Goal: Task Accomplishment & Management: Manage account settings

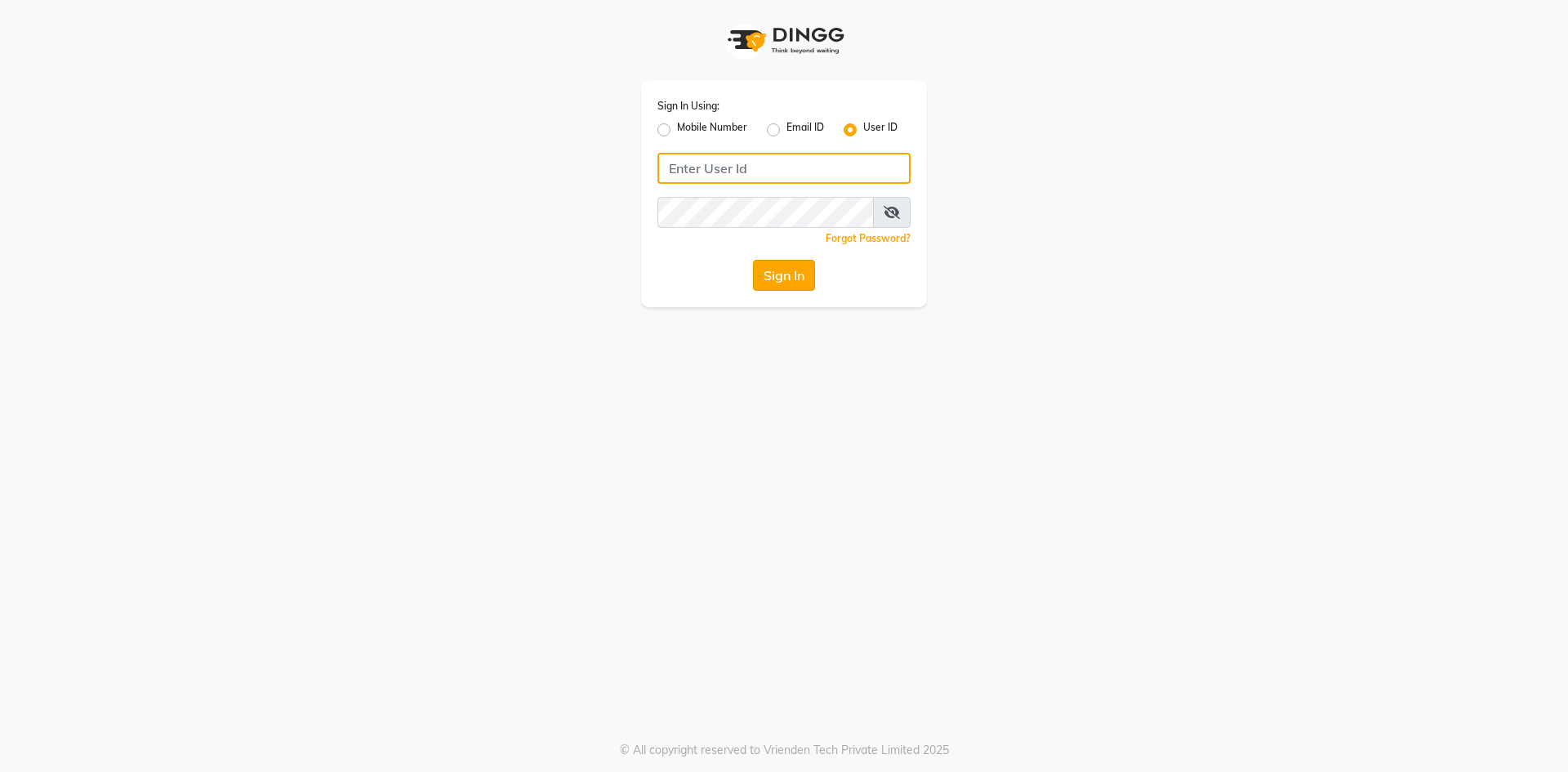
type input "salon82@"
click at [762, 276] on button "Sign In" at bounding box center [784, 276] width 62 height 31
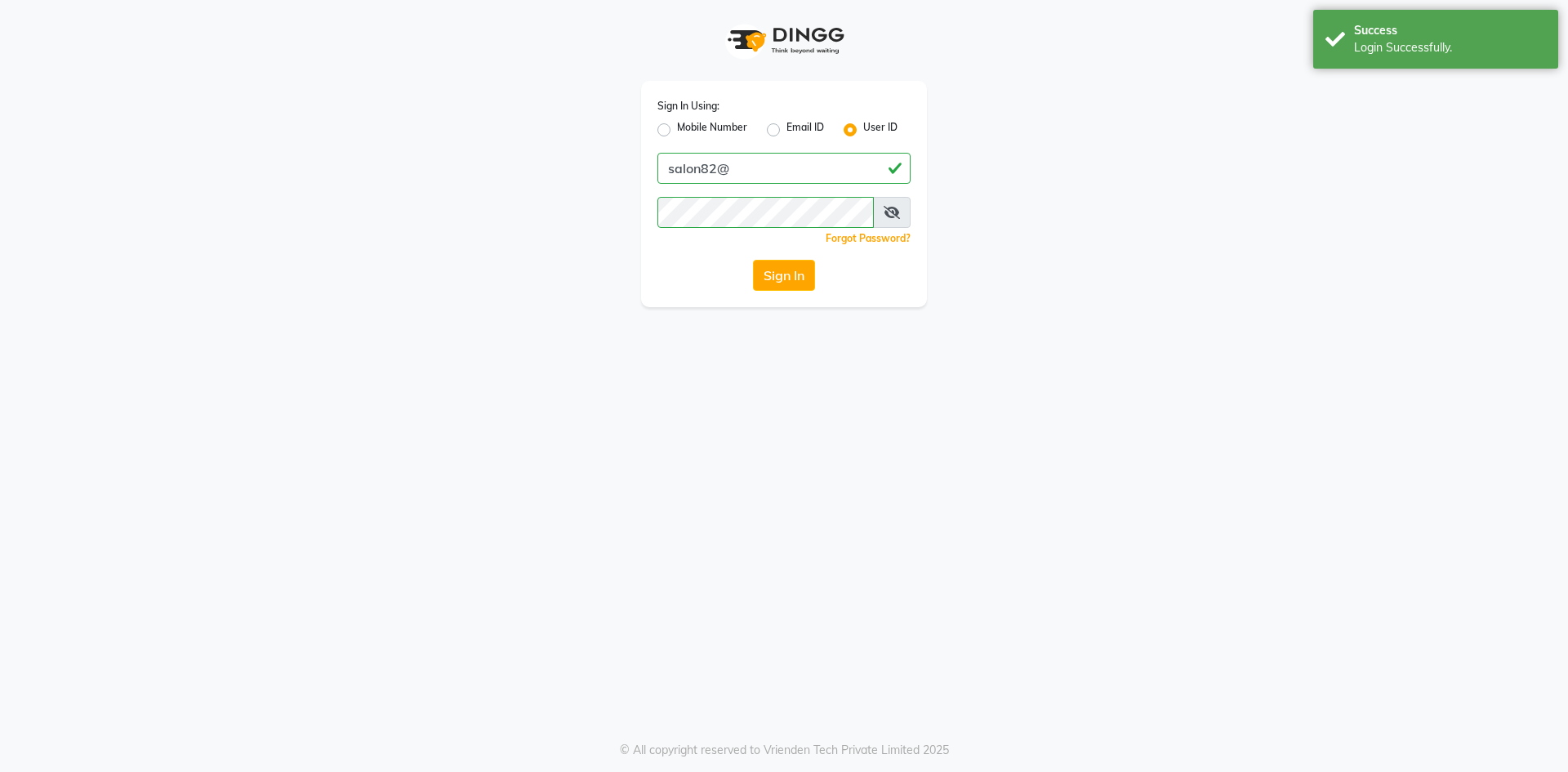
select select "service"
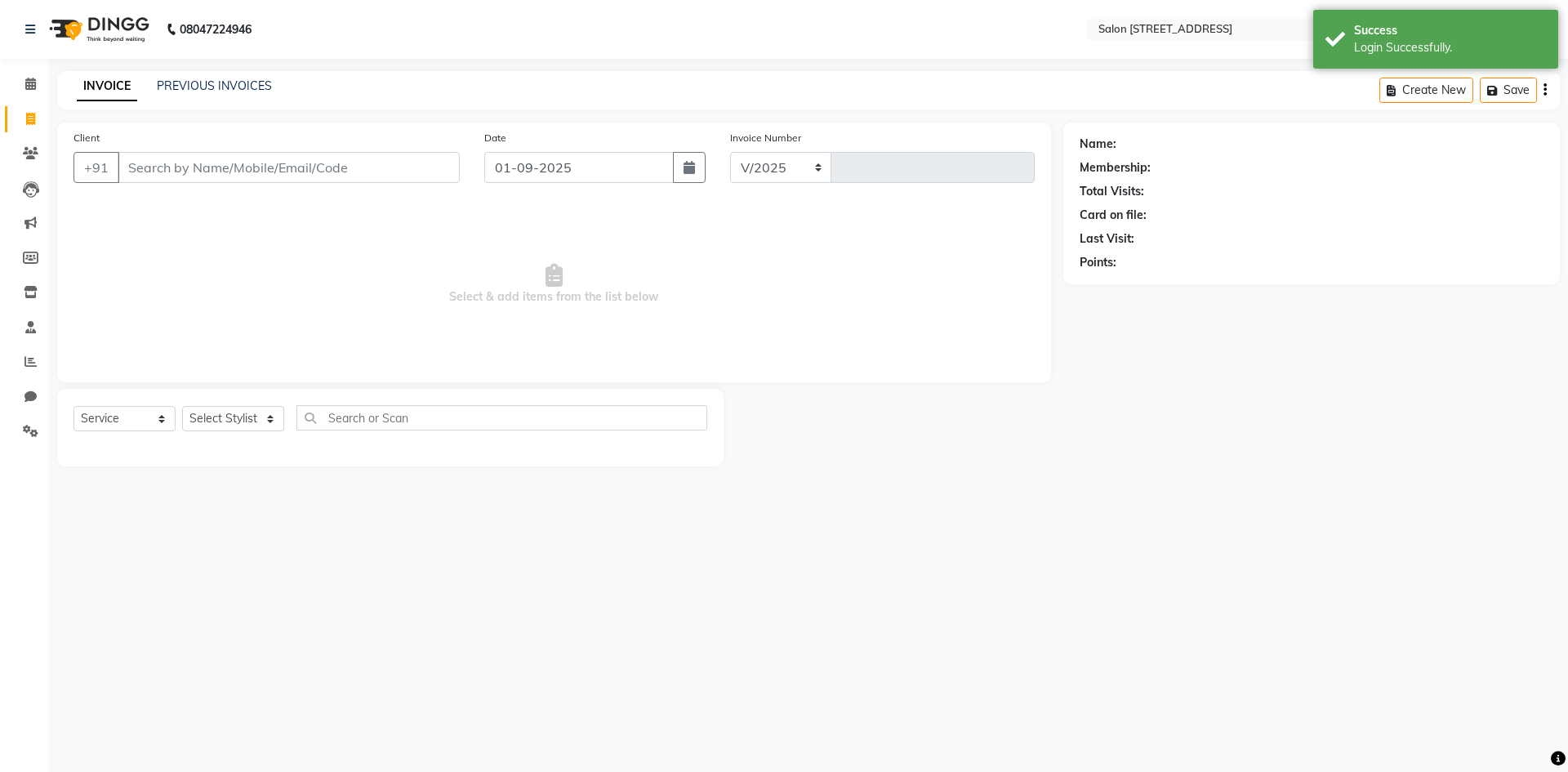
select select "7707"
type input "0750"
select select "P"
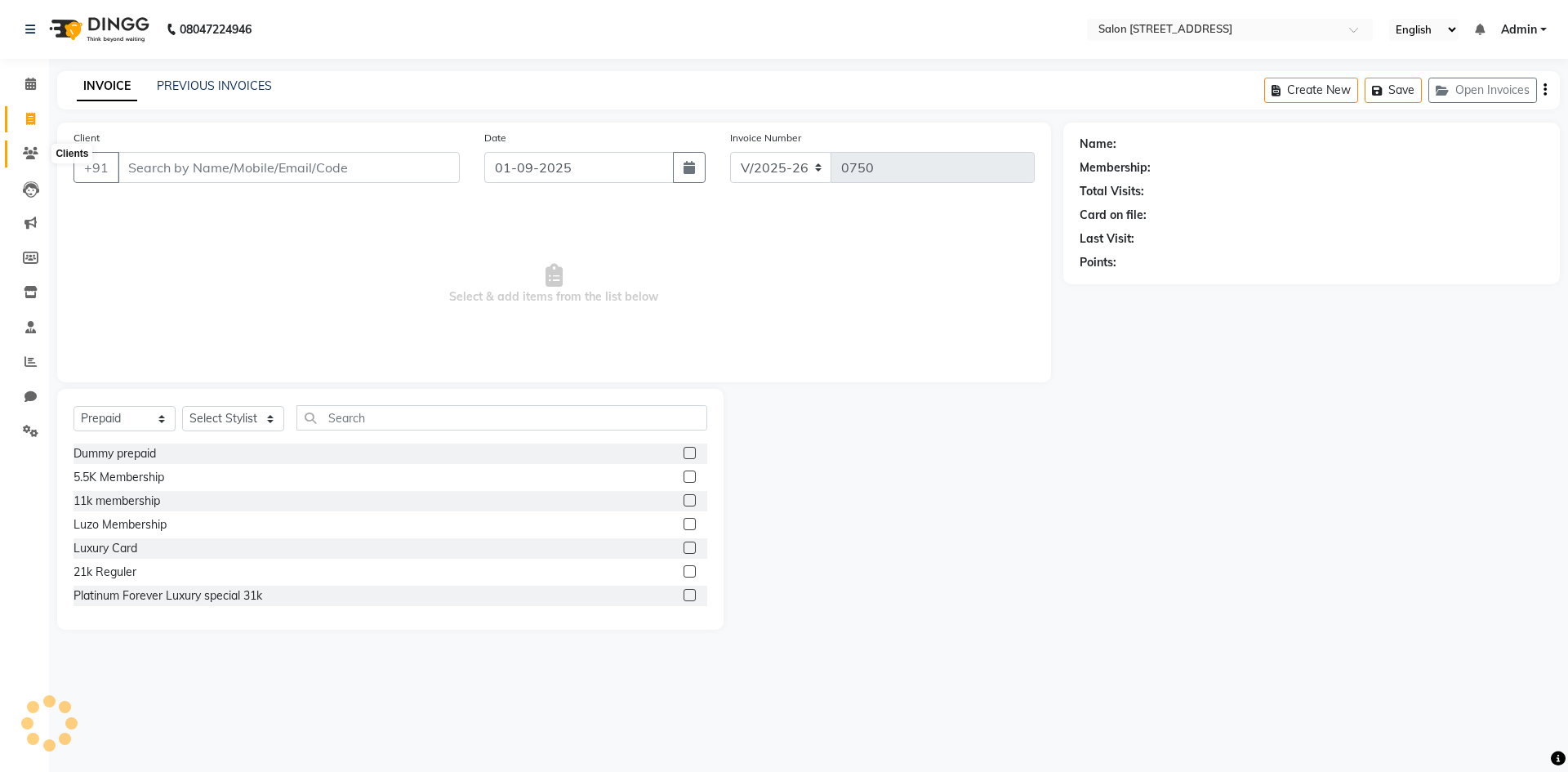
click at [31, 151] on icon at bounding box center [31, 153] width 16 height 12
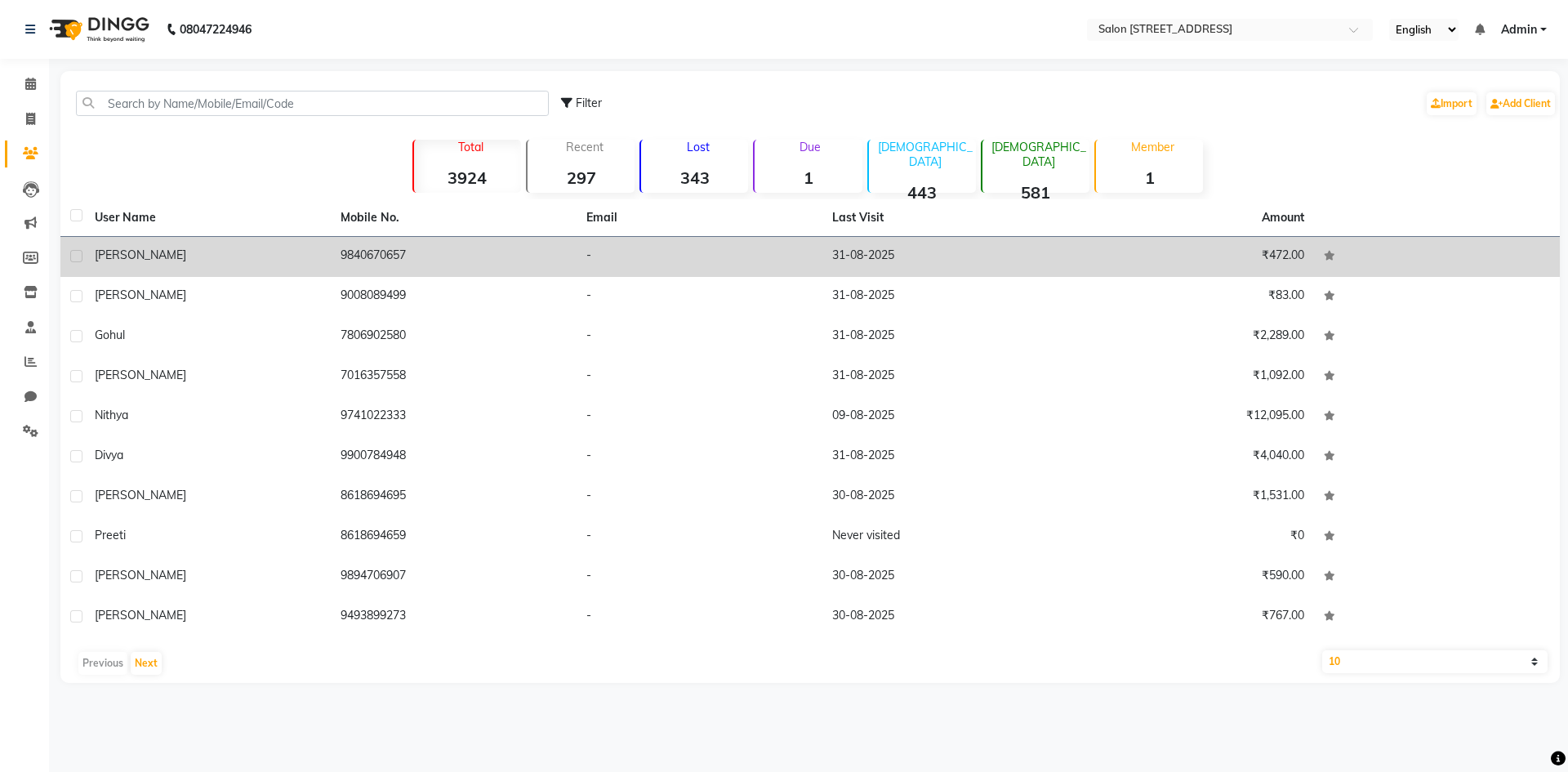
click at [180, 267] on td "sasi" at bounding box center [208, 257] width 246 height 40
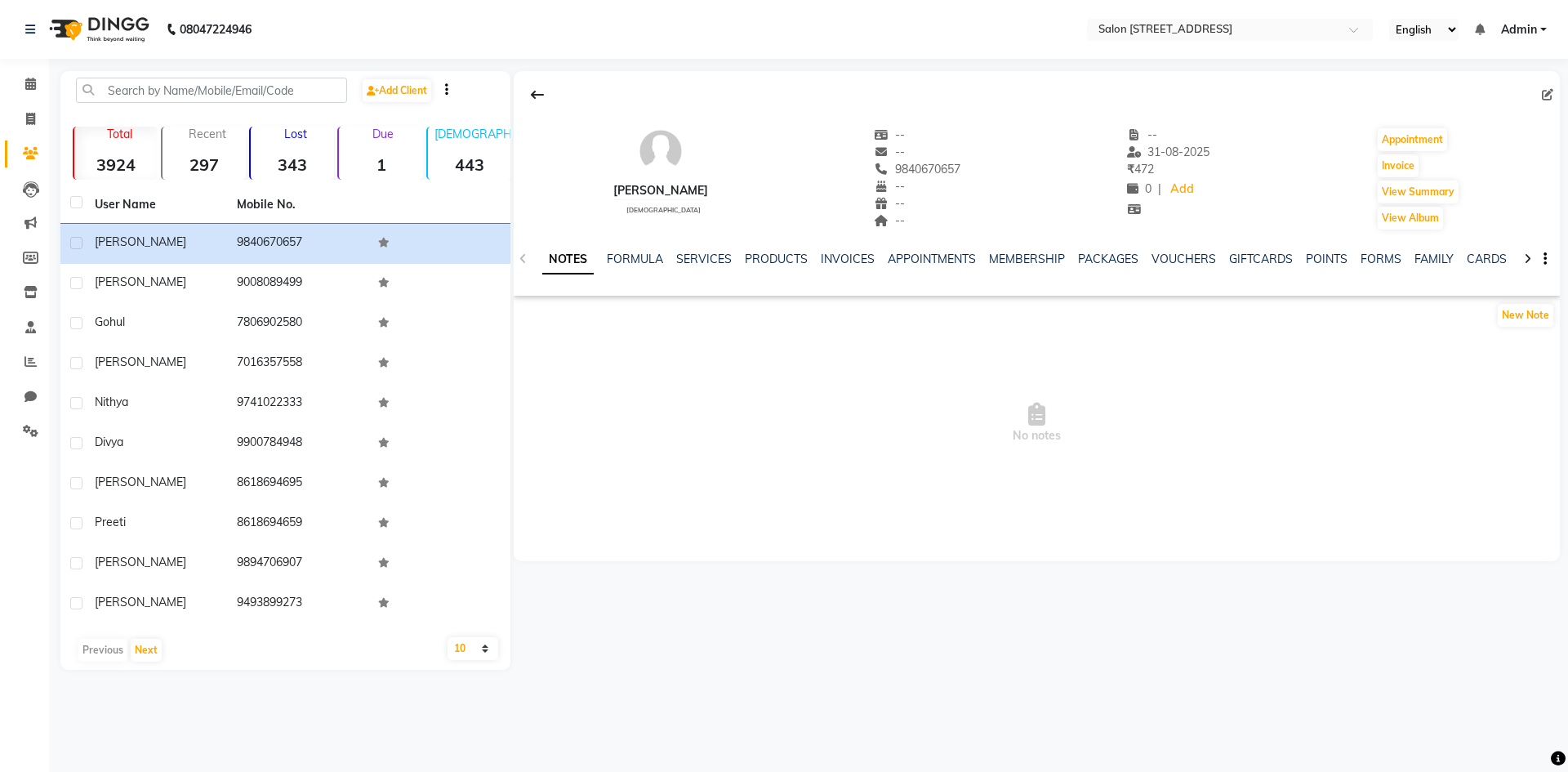
click at [706, 272] on div "NOTES FORMULA SERVICES PRODUCTS INVOICES APPOINTMENTS MEMBERSHIP PACKAGES VOUCH…" at bounding box center [1017, 266] width 950 height 31
click at [693, 262] on link "SERVICES" at bounding box center [704, 259] width 55 height 15
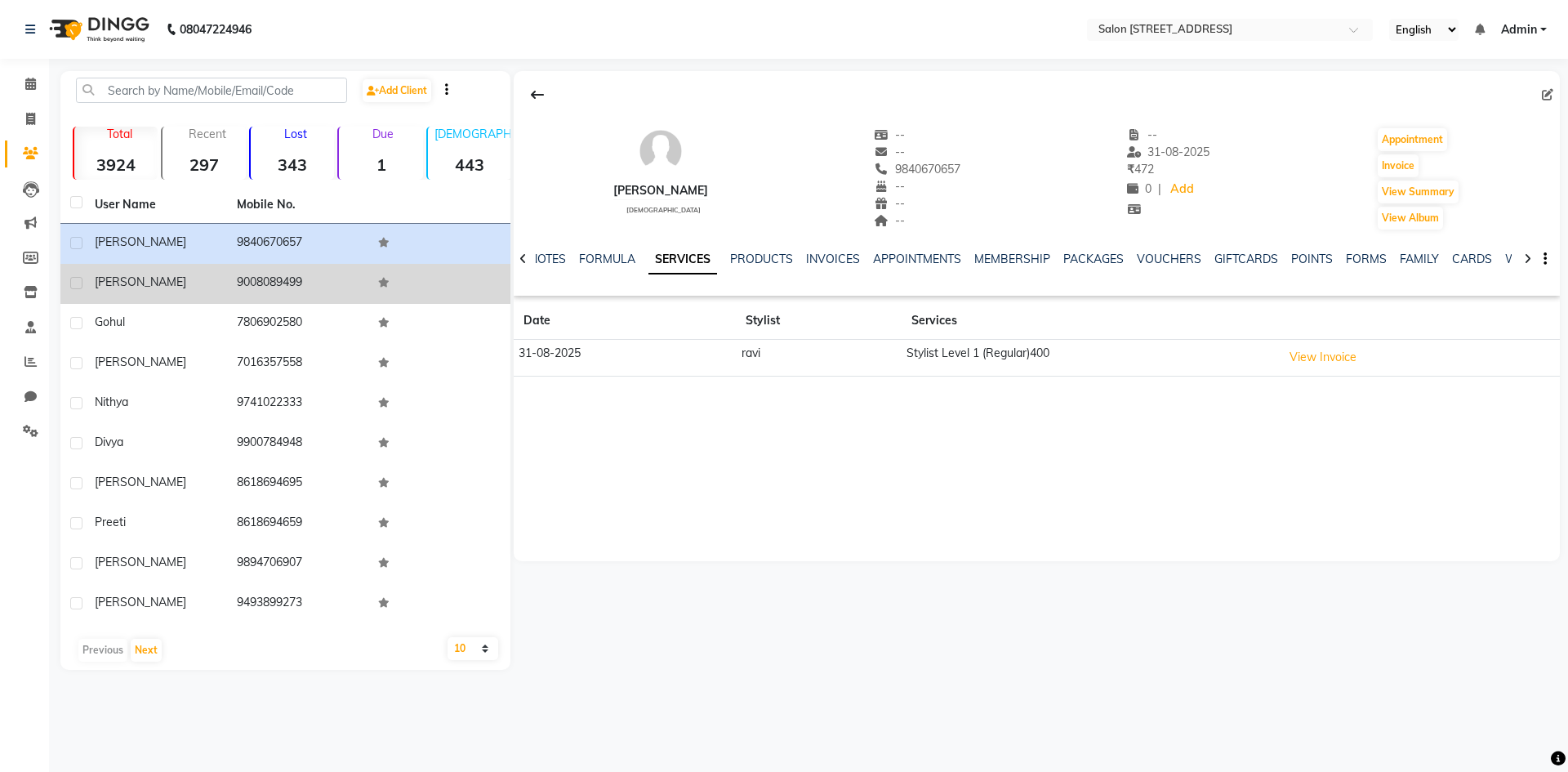
click at [207, 286] on div "suresha" at bounding box center [156, 282] width 122 height 17
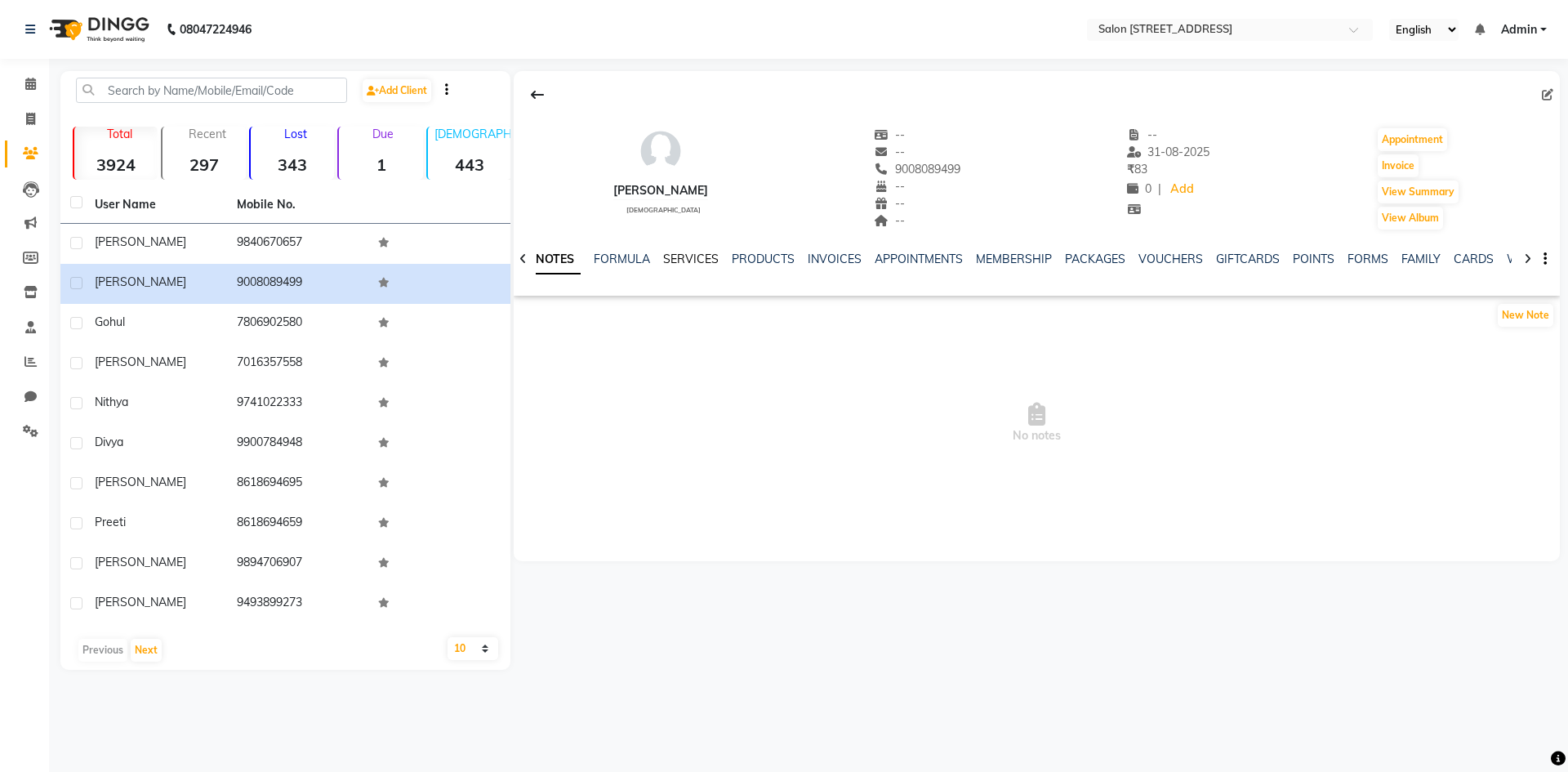
click at [672, 254] on link "SERVICES" at bounding box center [691, 259] width 55 height 15
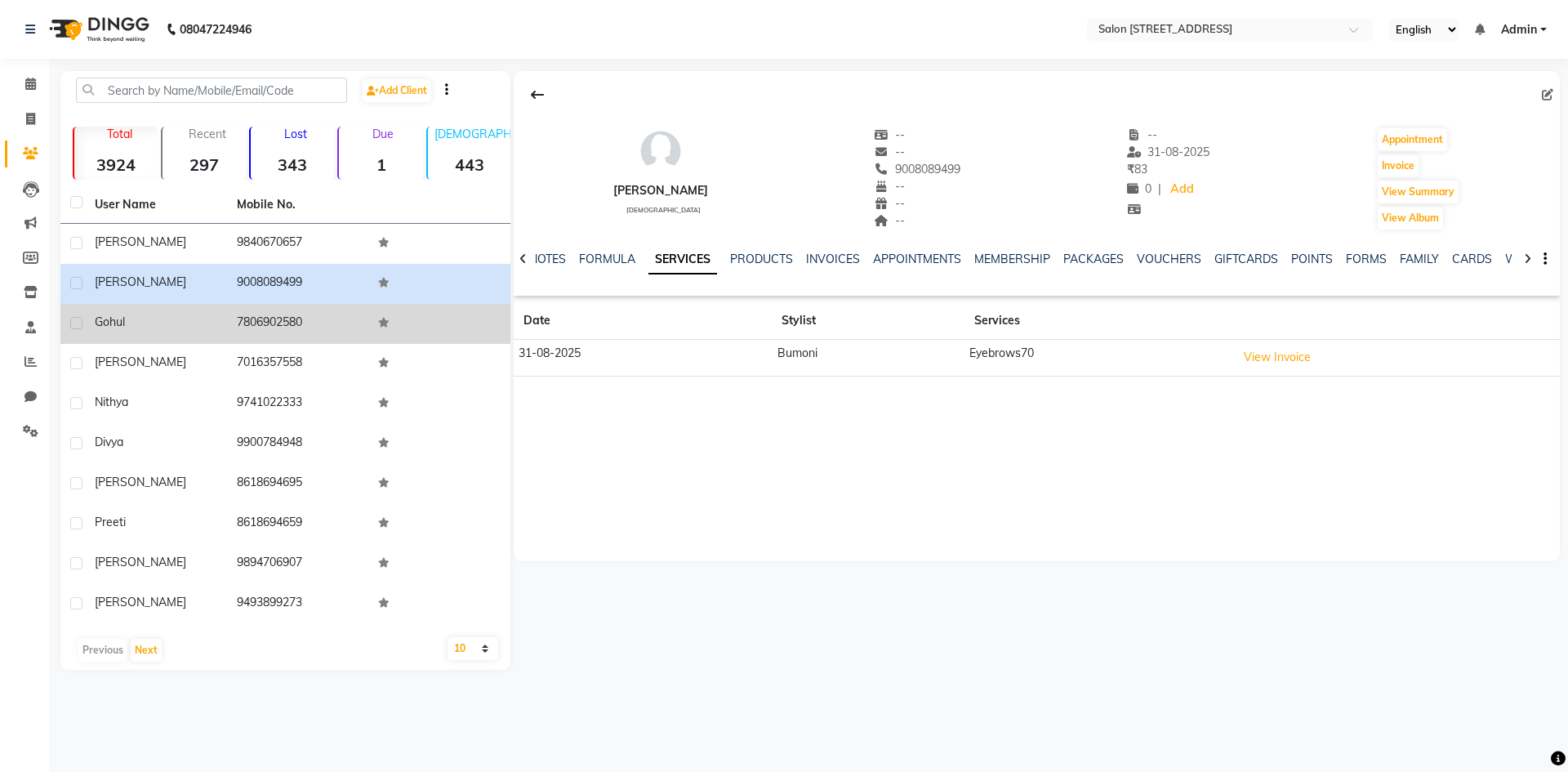
click at [98, 334] on td "gohul" at bounding box center [156, 324] width 142 height 40
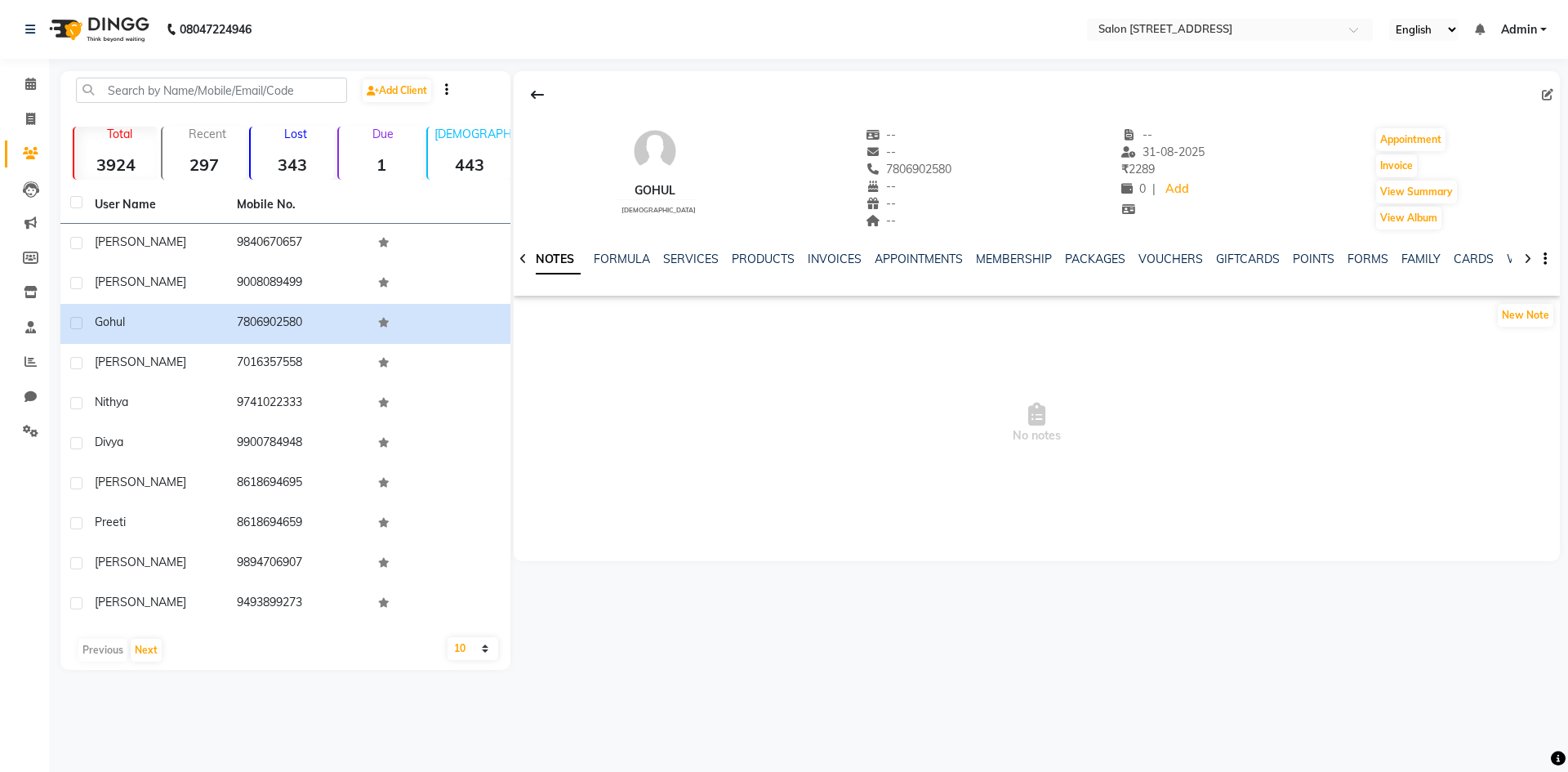
click at [698, 248] on div "NOTES FORMULA SERVICES PRODUCTS INVOICES APPOINTMENTS MEMBERSHIP PACKAGES VOUCH…" at bounding box center [1037, 259] width 1046 height 56
click at [694, 264] on link "SERVICES" at bounding box center [691, 259] width 55 height 15
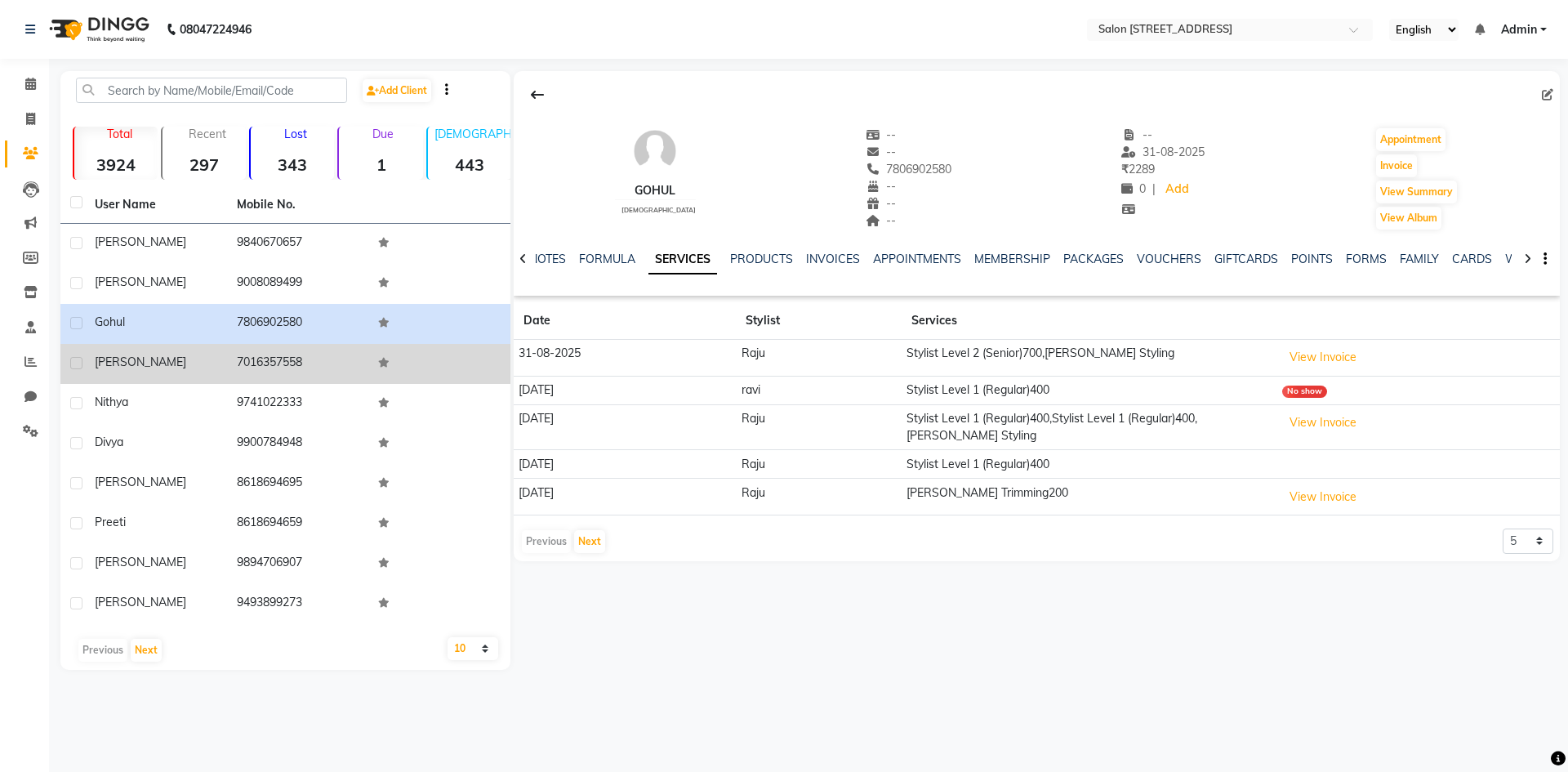
click at [183, 375] on td "Lakshit" at bounding box center [156, 364] width 142 height 40
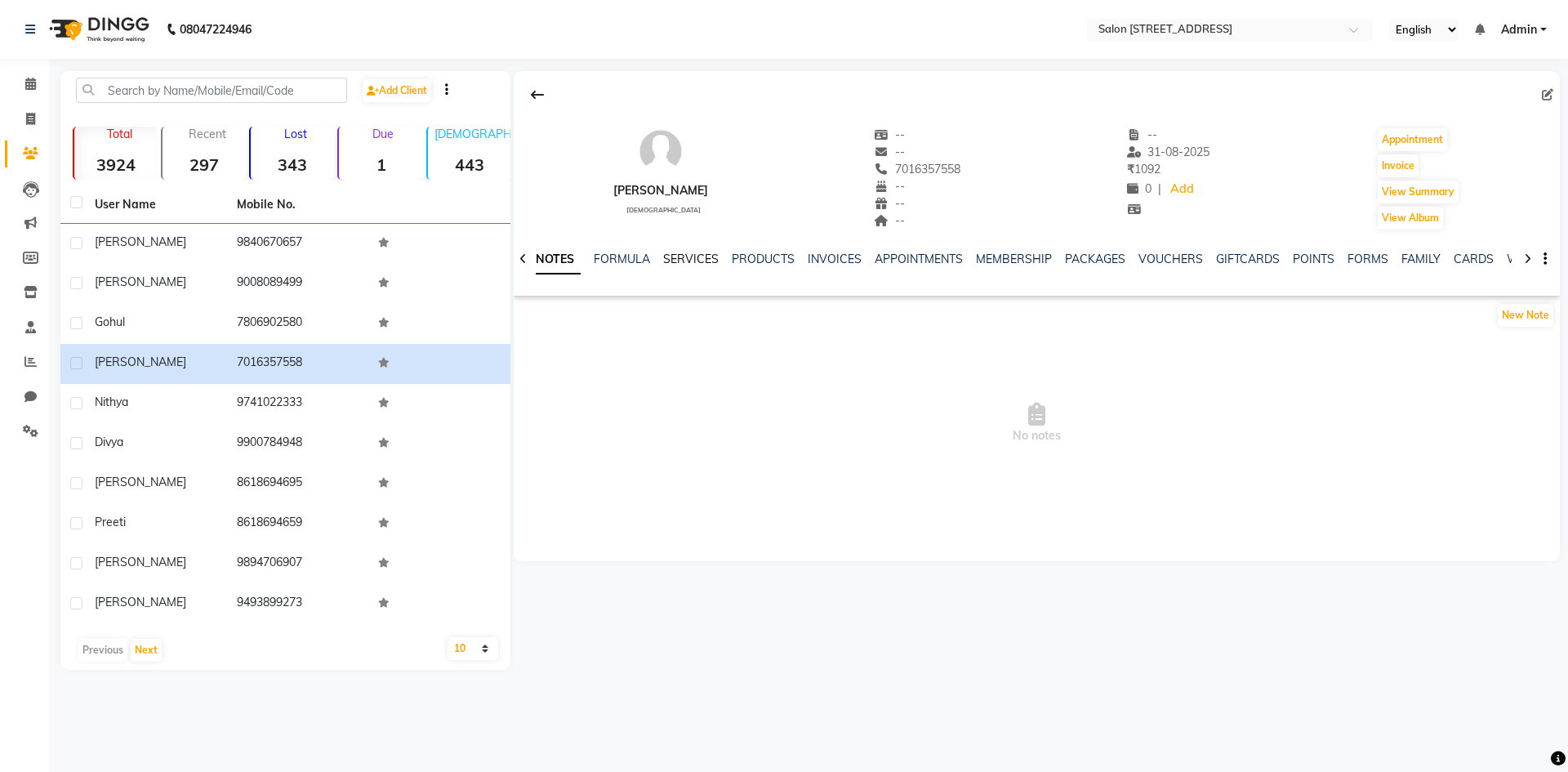
click at [704, 257] on link "SERVICES" at bounding box center [691, 259] width 55 height 15
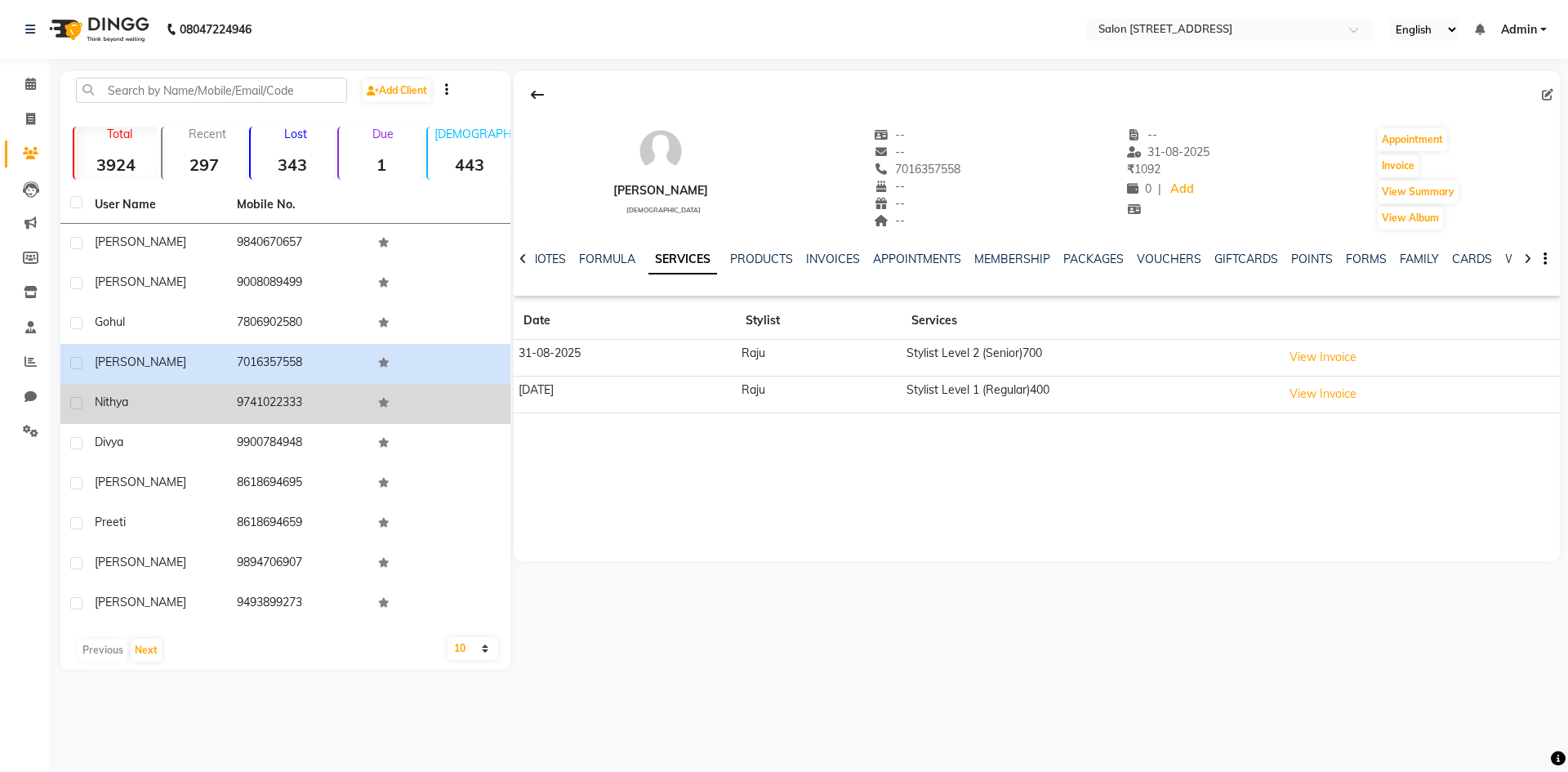
click at [221, 420] on td "nithya" at bounding box center [156, 404] width 142 height 40
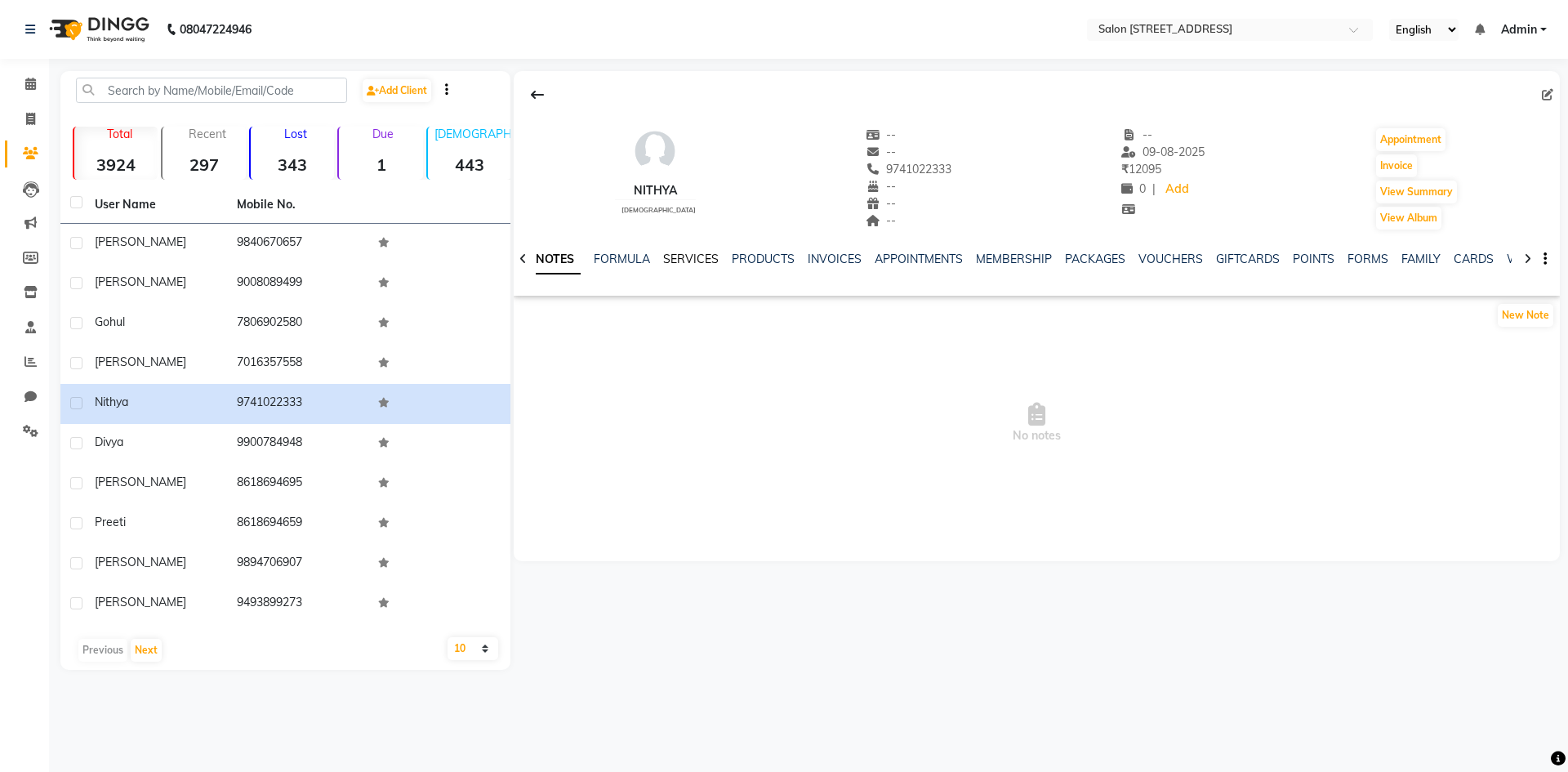
click at [684, 258] on link "SERVICES" at bounding box center [691, 259] width 55 height 15
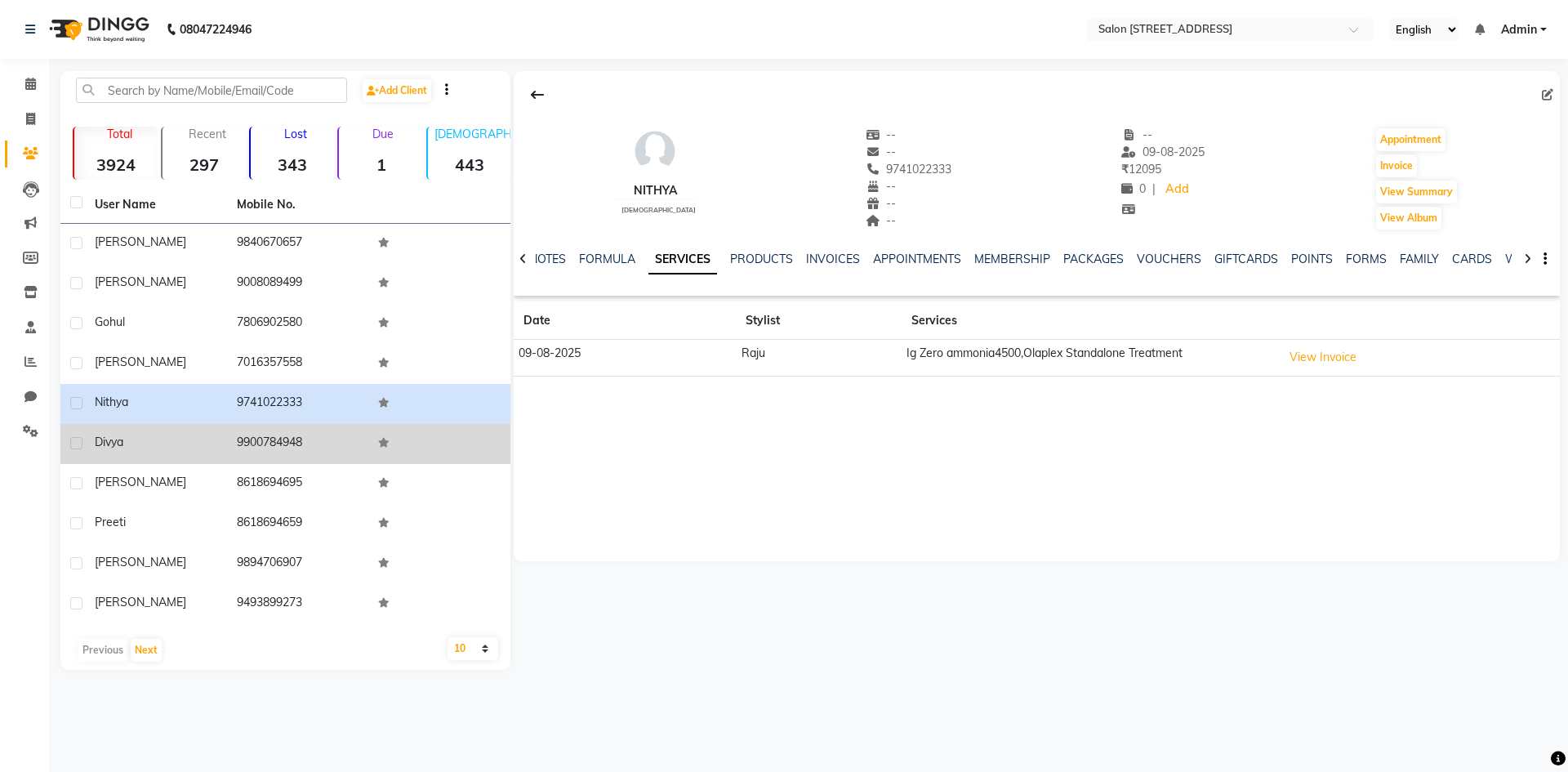
click at [253, 459] on td "9900784948" at bounding box center [298, 444] width 142 height 40
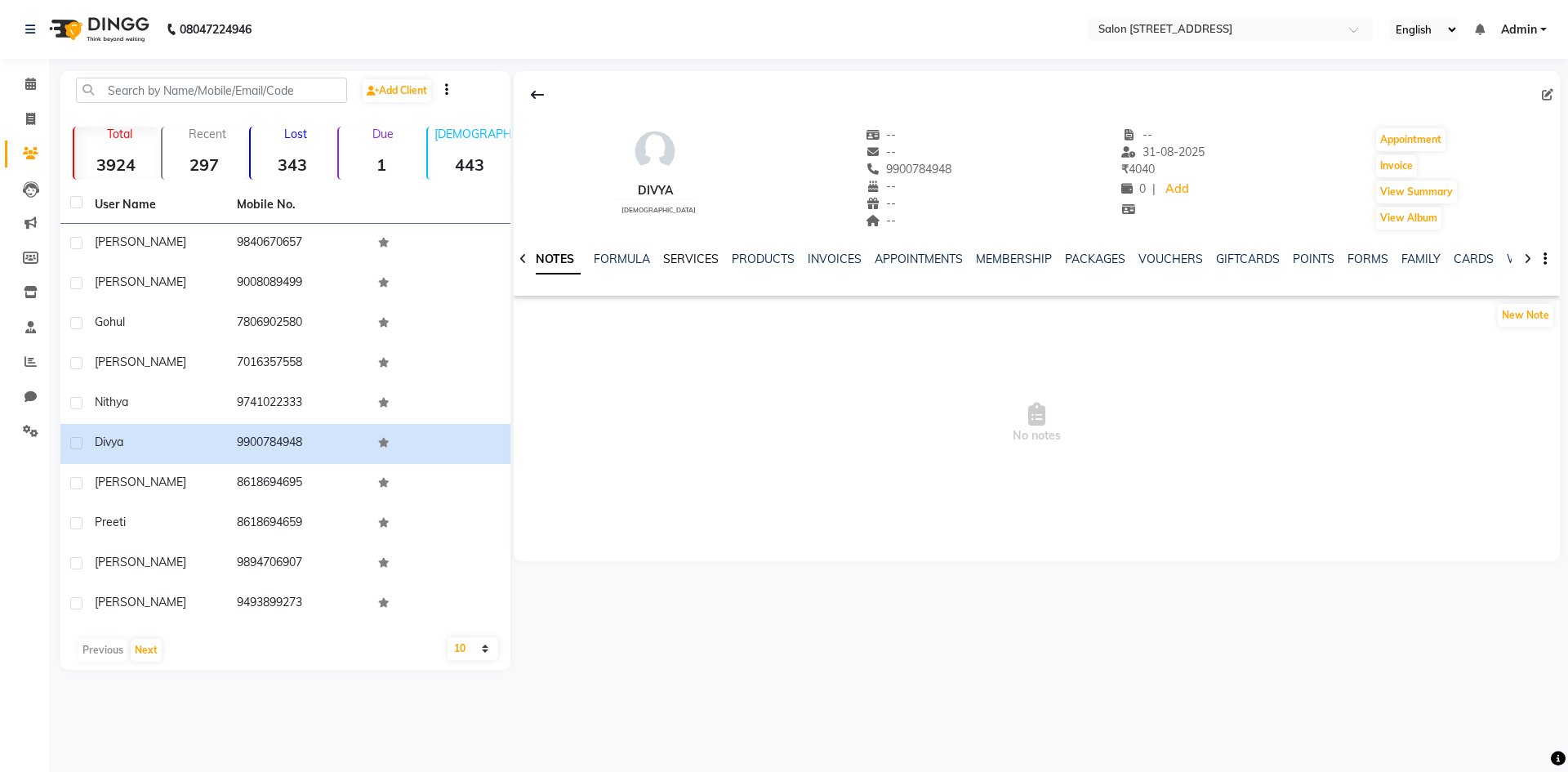
click at [696, 257] on link "SERVICES" at bounding box center [691, 259] width 55 height 15
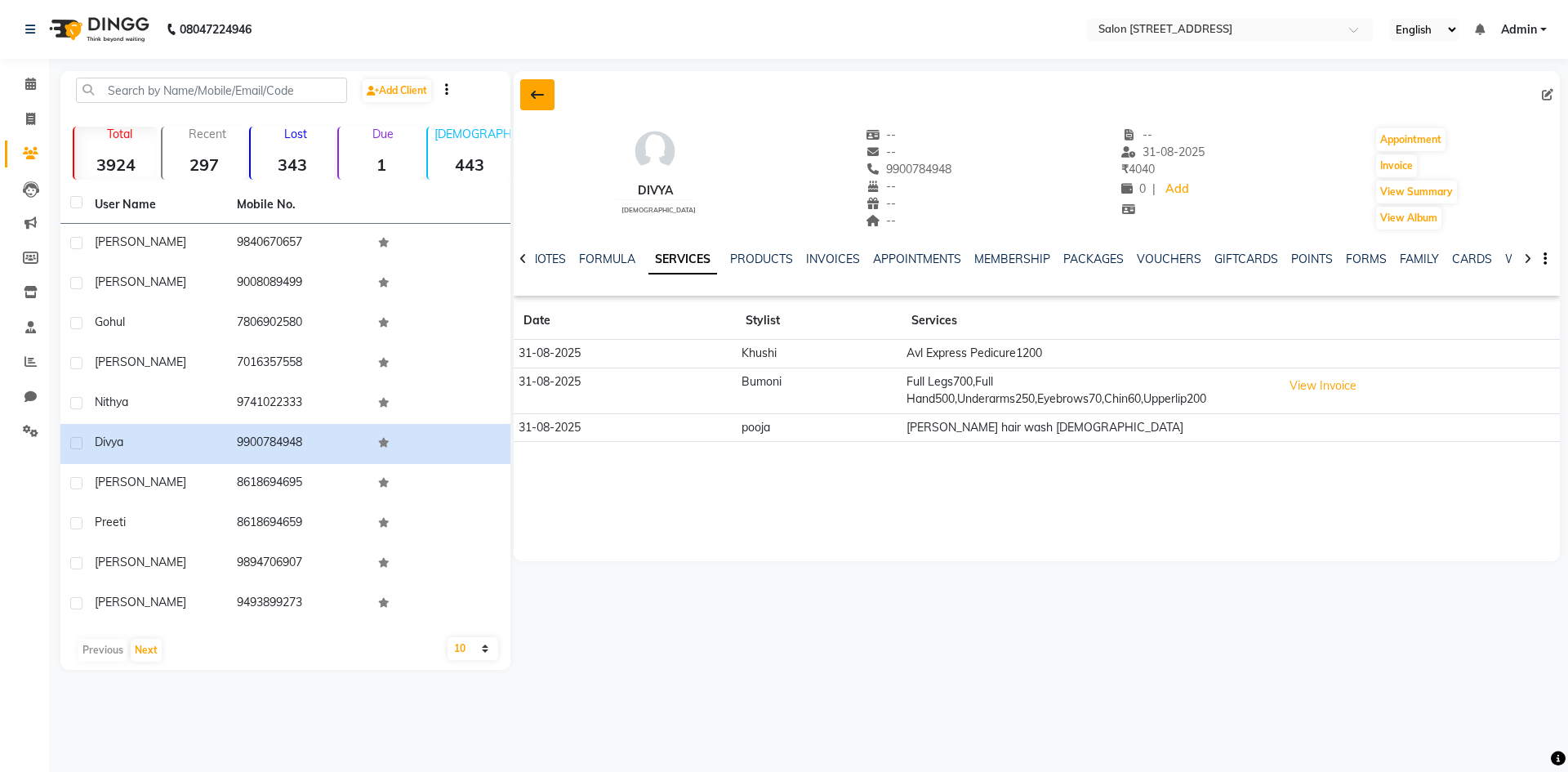
drag, startPoint x: 621, startPoint y: 541, endPoint x: 540, endPoint y: 96, distance: 452.3
click at [531, 92] on div "Add Client Total 3924 Recent 297 Lost 343 Due 1 Male 443 Female 581 Member 1 Us…" at bounding box center [810, 371] width 1500 height 599
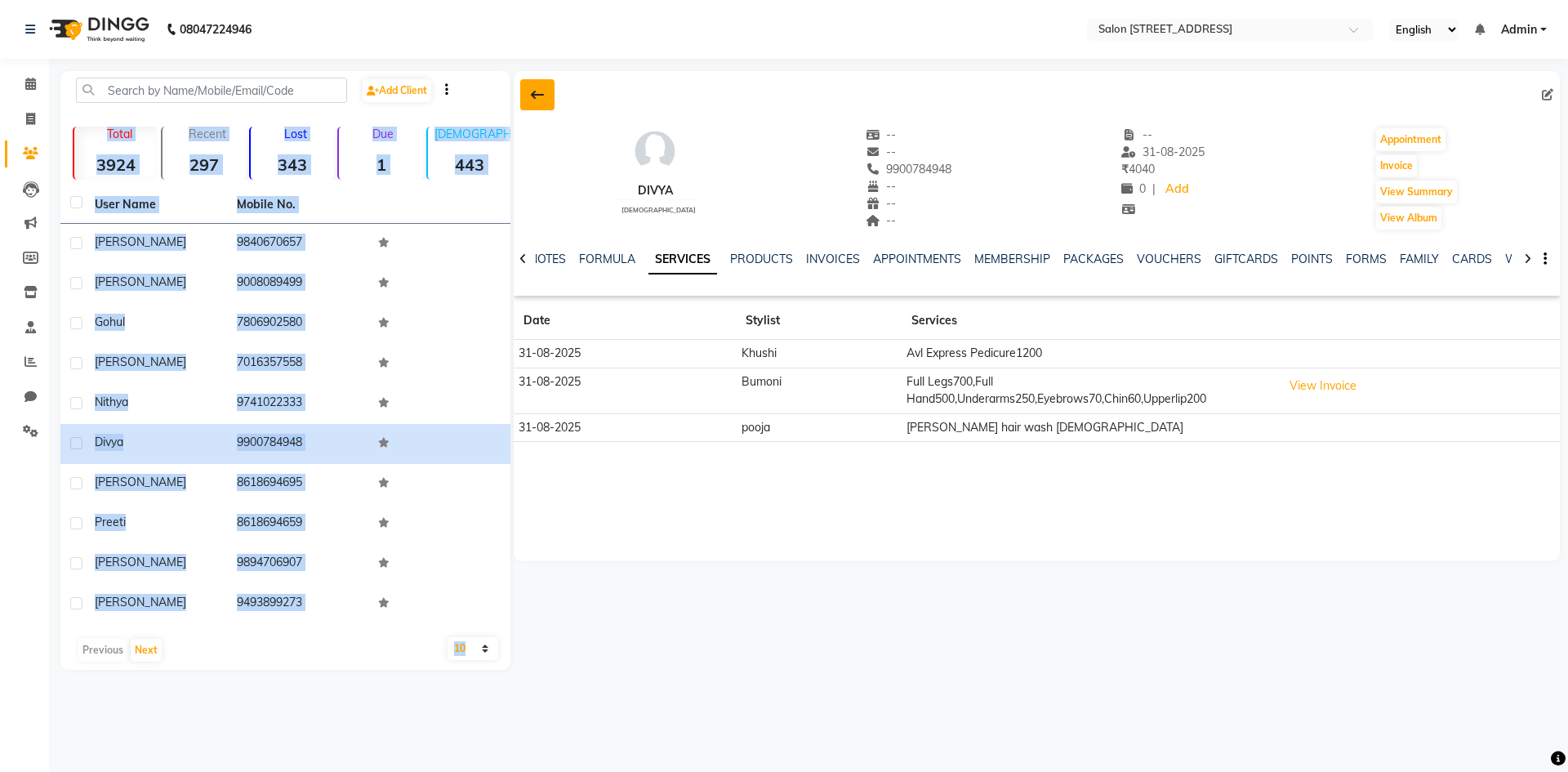
click at [540, 96] on icon at bounding box center [537, 95] width 13 height 13
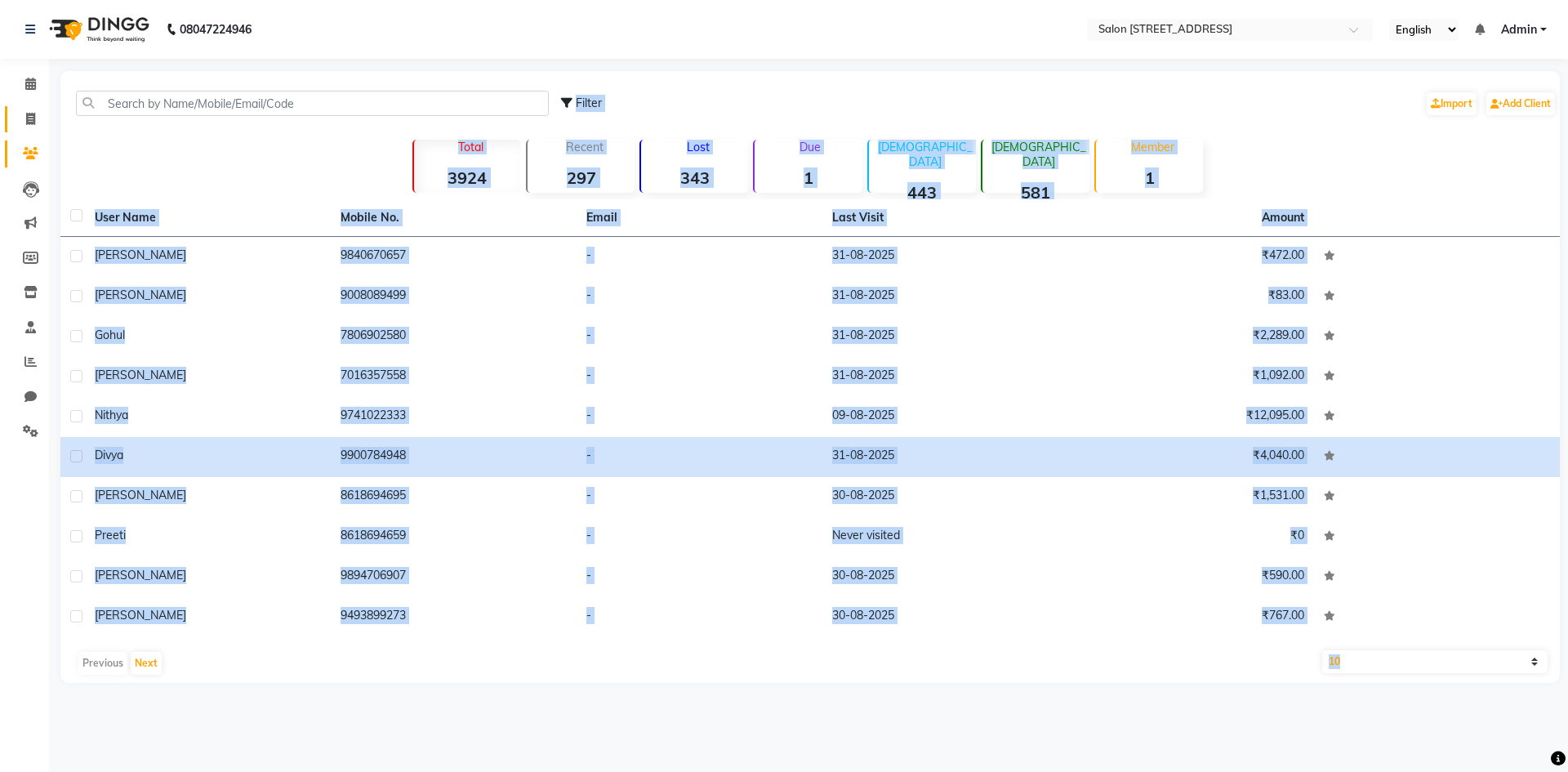
click at [31, 107] on link "Invoice" at bounding box center [25, 120] width 40 height 27
select select "service"
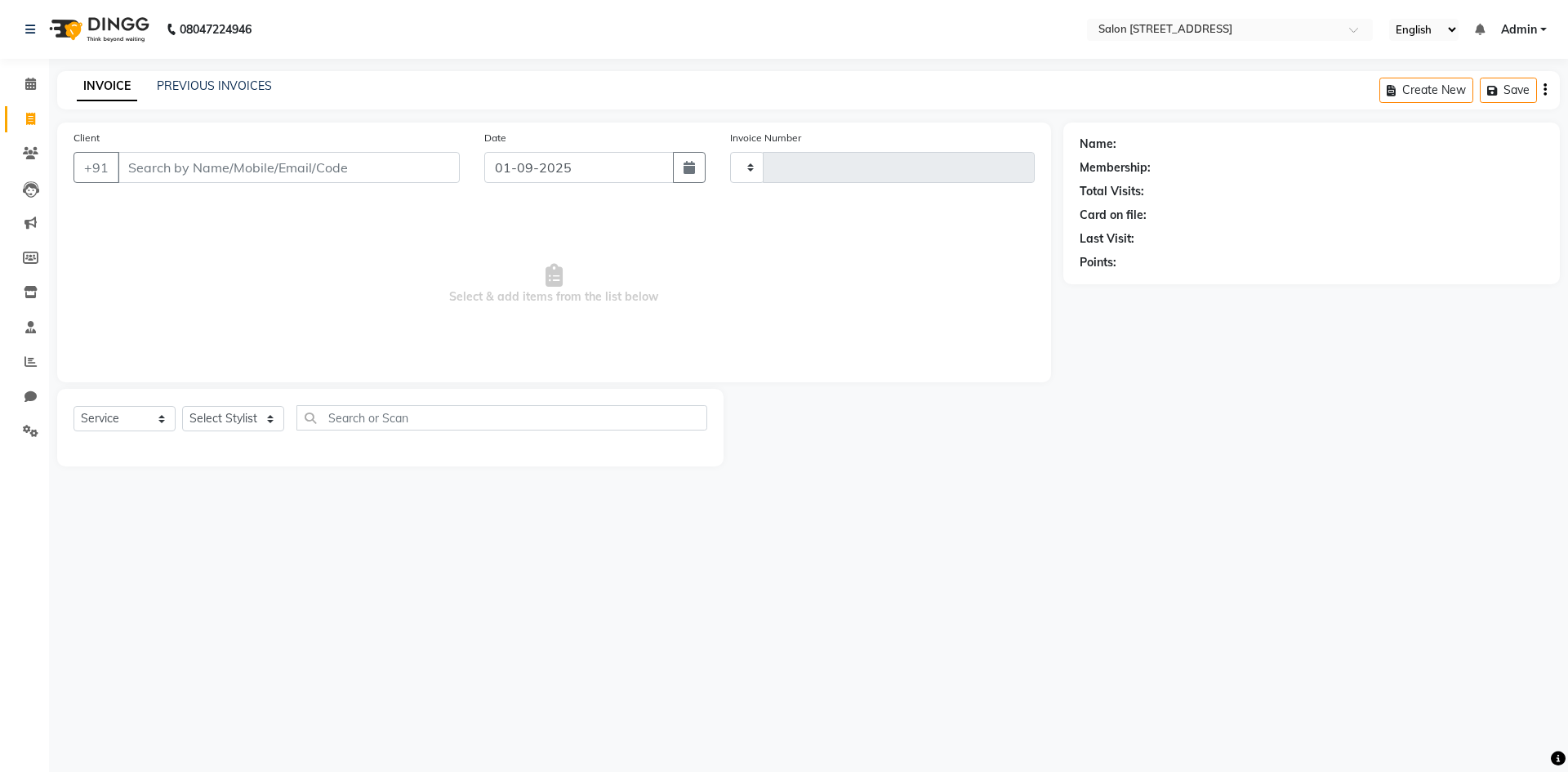
type input "0750"
select select "7707"
select select "P"
click at [22, 73] on link "Calendar" at bounding box center [25, 84] width 40 height 27
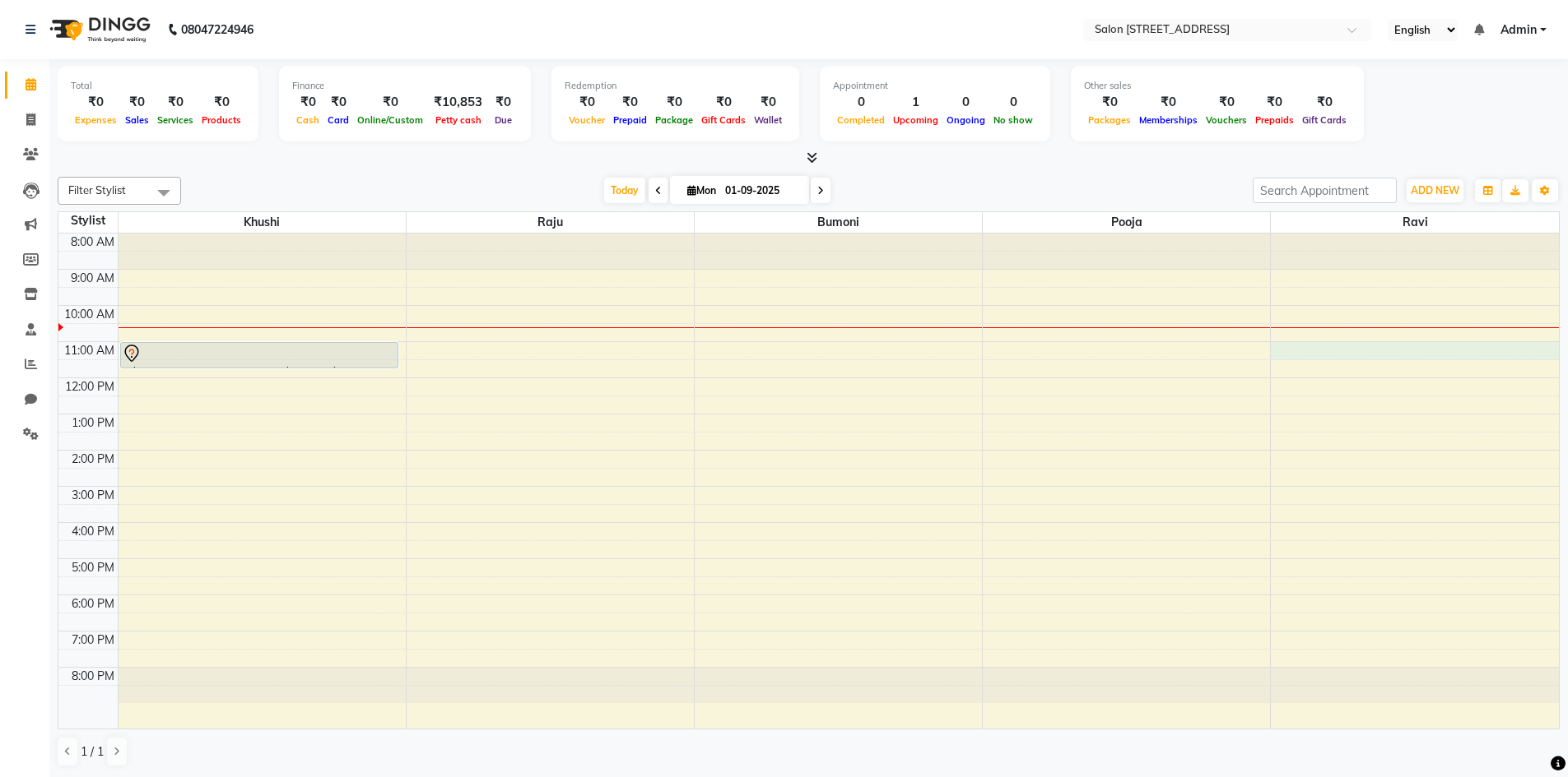
click at [1356, 357] on div "8:00 AM 9:00 AM 10:00 AM 11:00 AM 12:00 PM 1:00 PM 2:00 PM 3:00 PM 4:00 PM 5:00…" at bounding box center [808, 481] width 1500 height 495
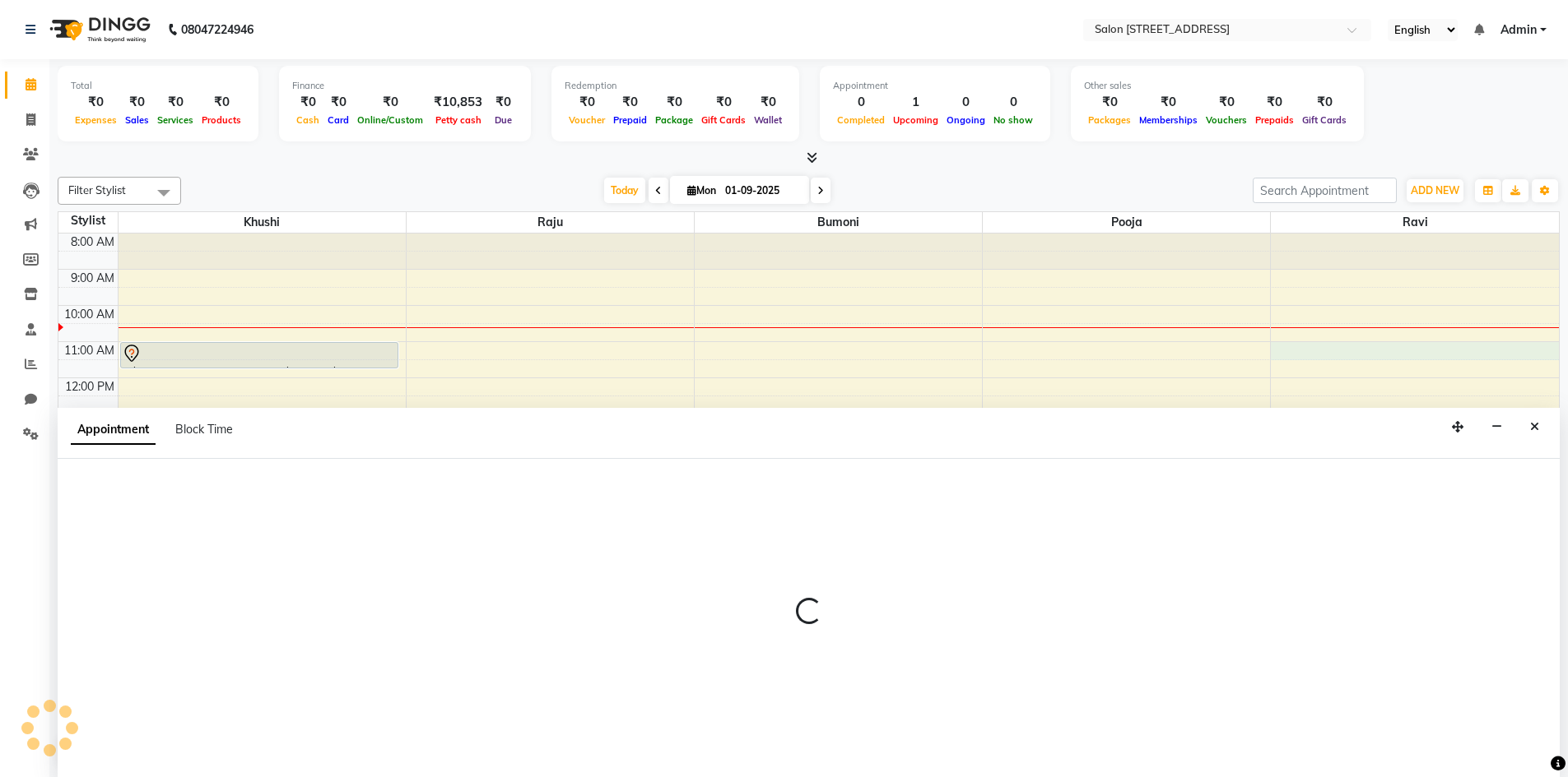
scroll to position [1, 0]
select select "84441"
select select "660"
select select "tentative"
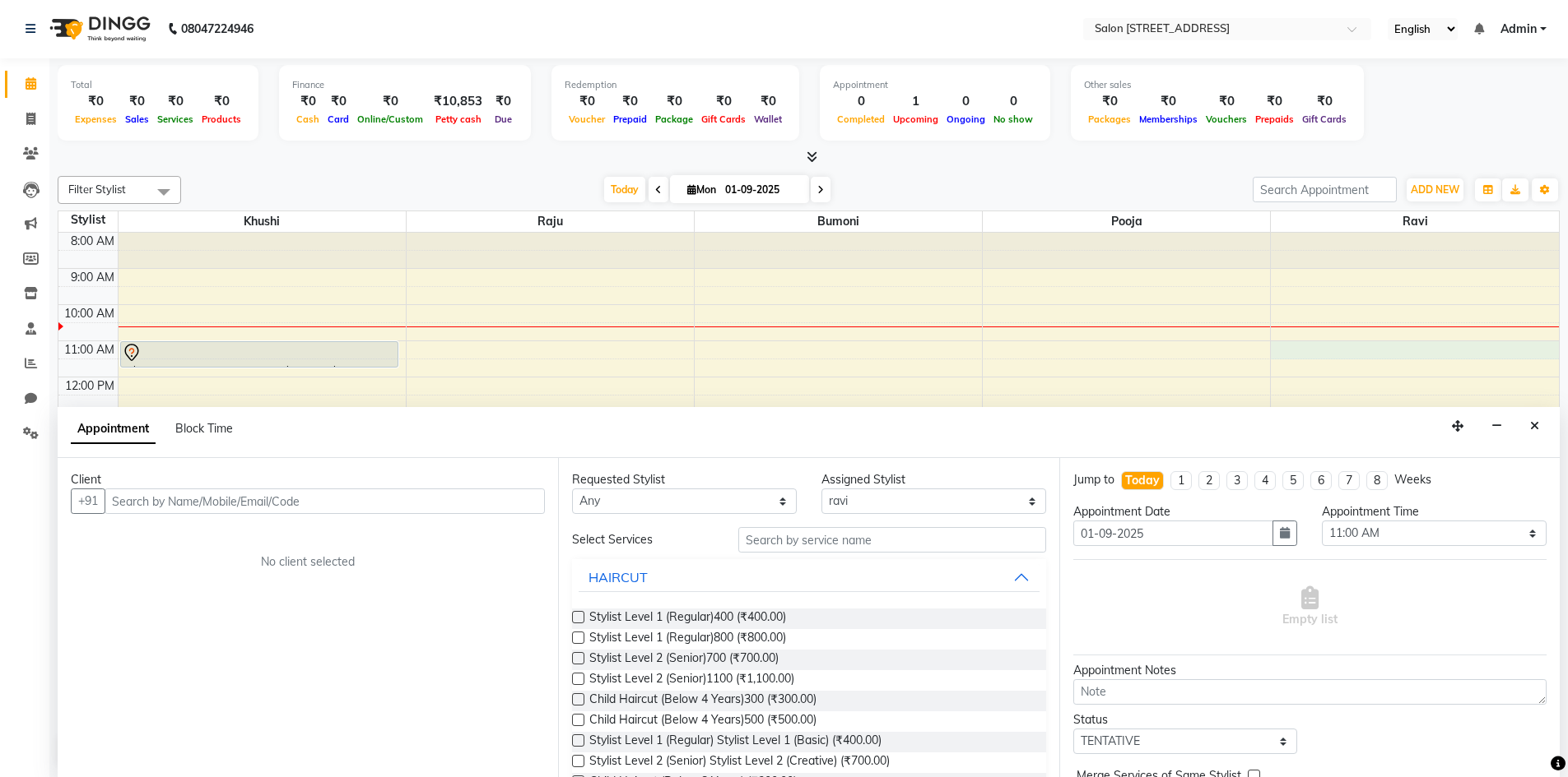
click at [308, 498] on input "text" at bounding box center [325, 501] width 441 height 26
type input "9003757217"
click at [518, 499] on span "Add Client" at bounding box center [510, 501] width 55 height 15
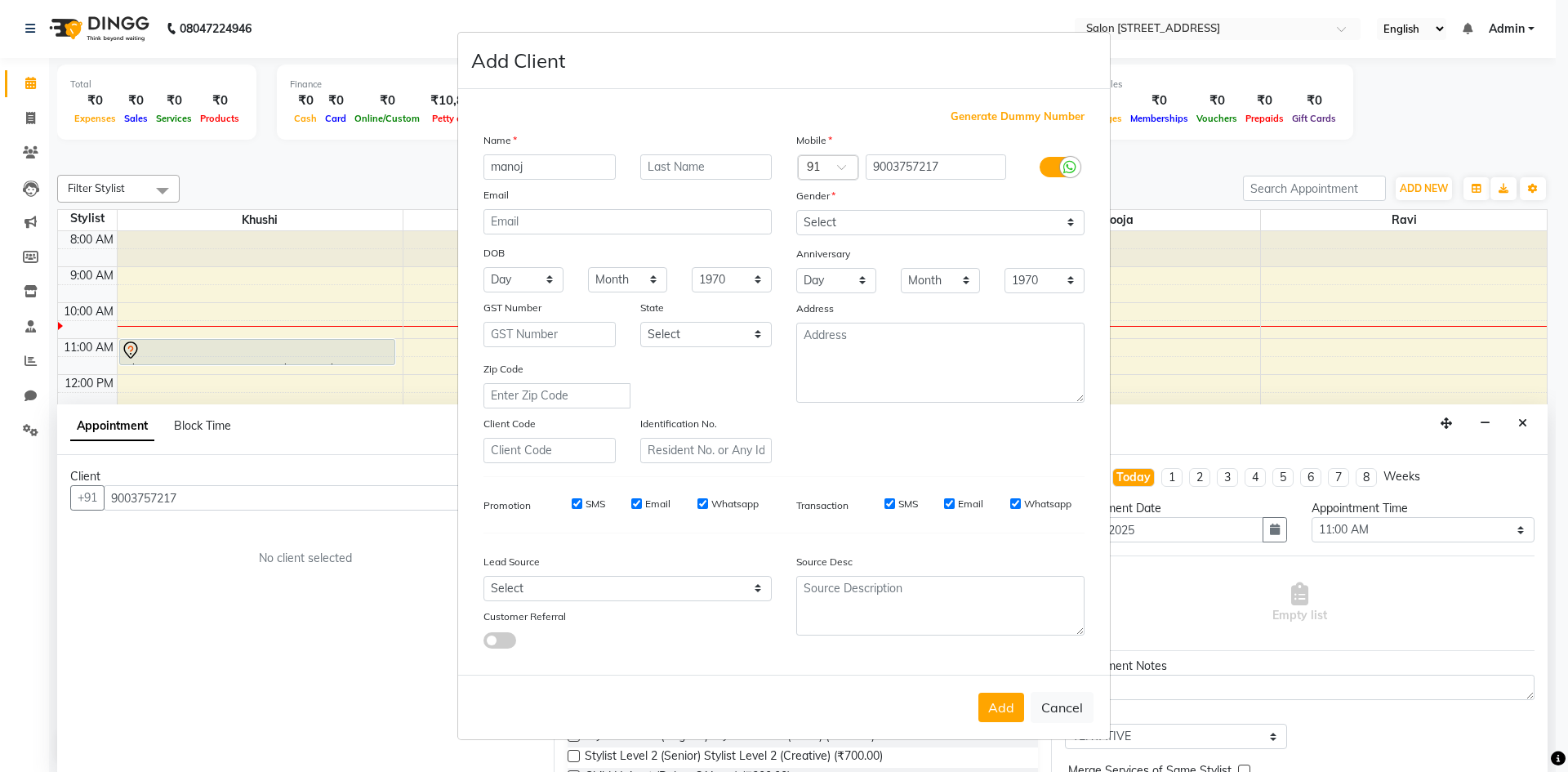
type input "manoj"
click at [890, 226] on select "Select Male Female Other Prefer Not To Say" at bounding box center [940, 222] width 288 height 26
click at [1064, 709] on button "Cancel" at bounding box center [1062, 708] width 63 height 31
select select
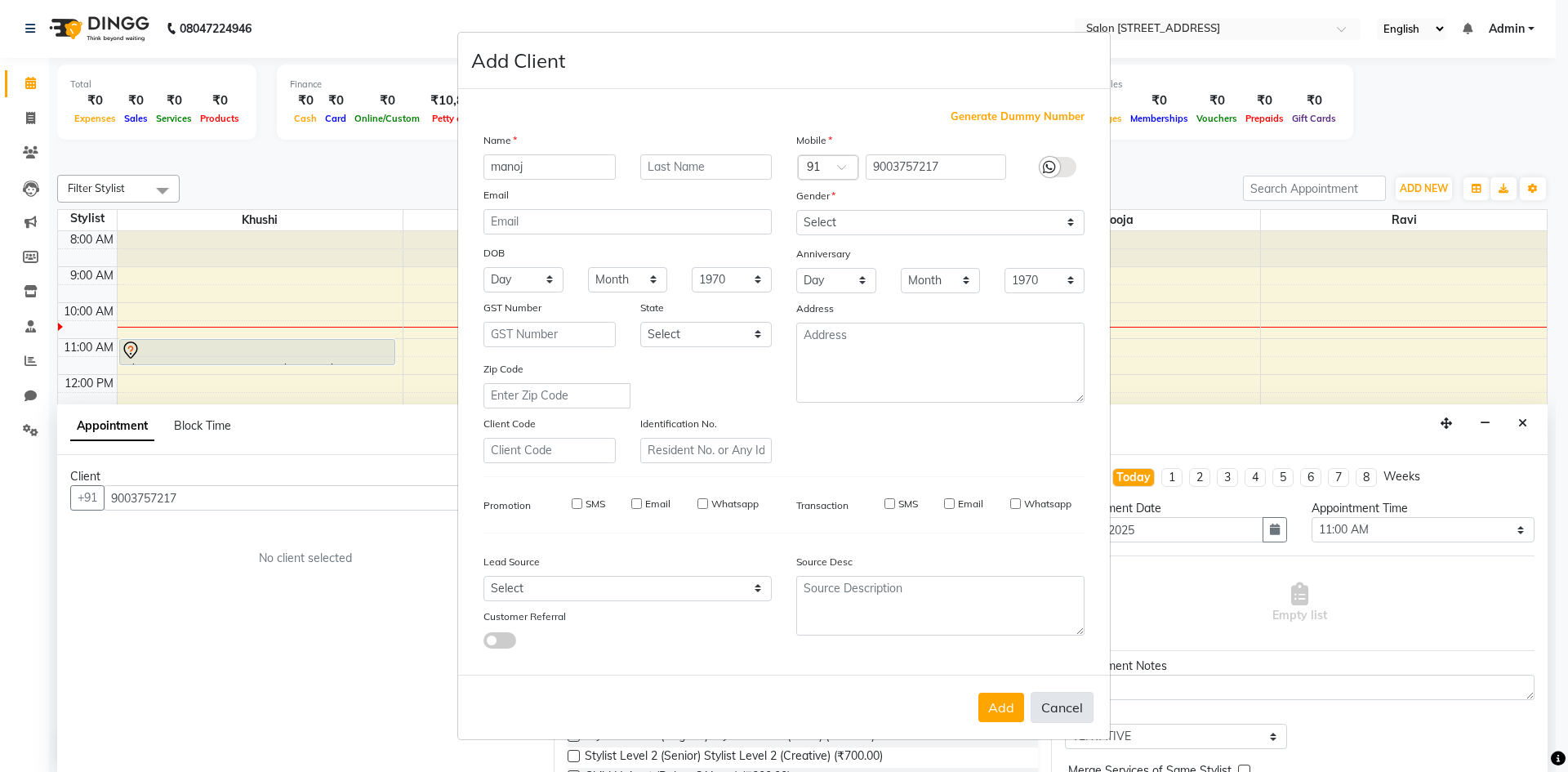
select select
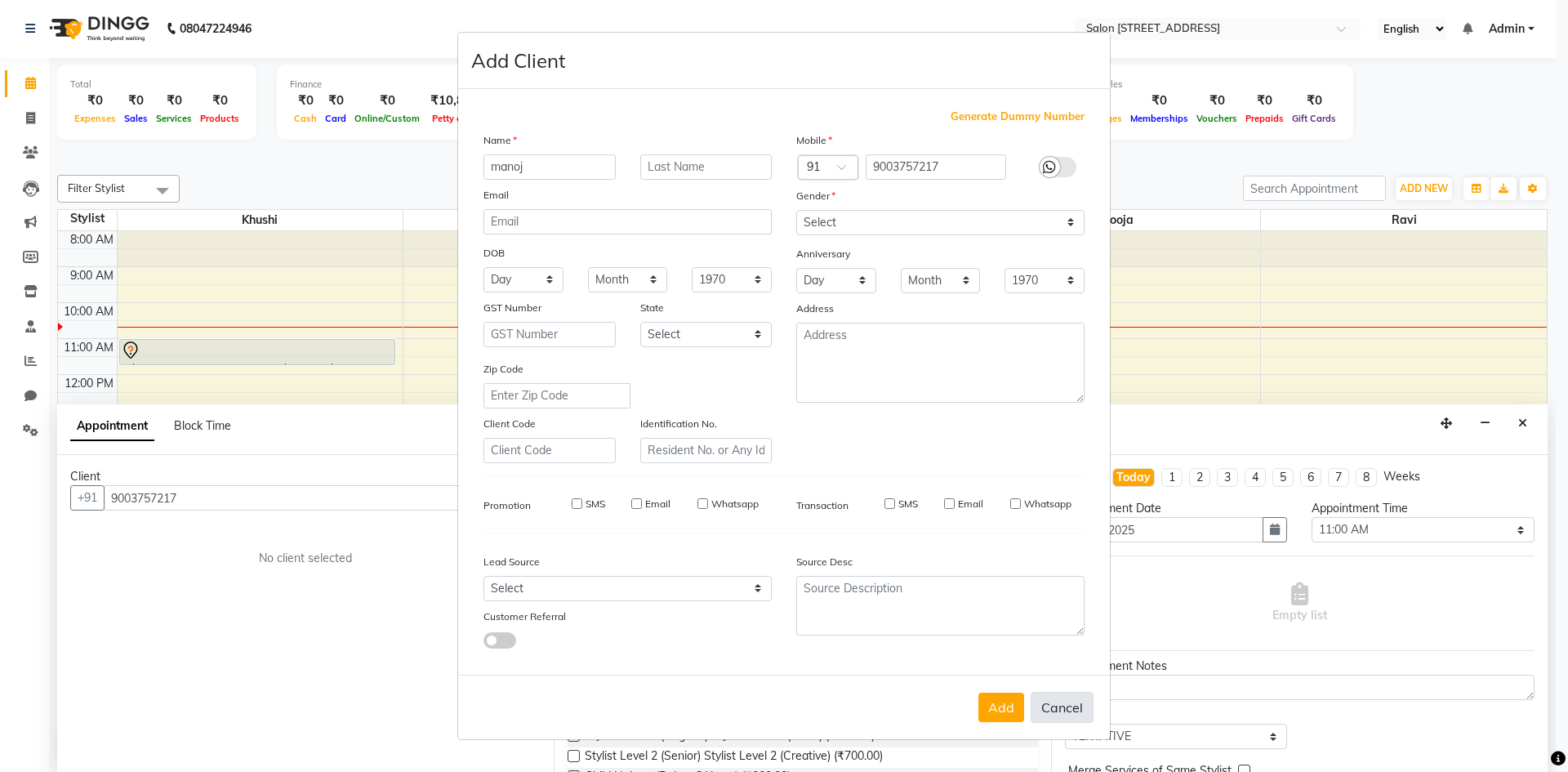
checkbox input "false"
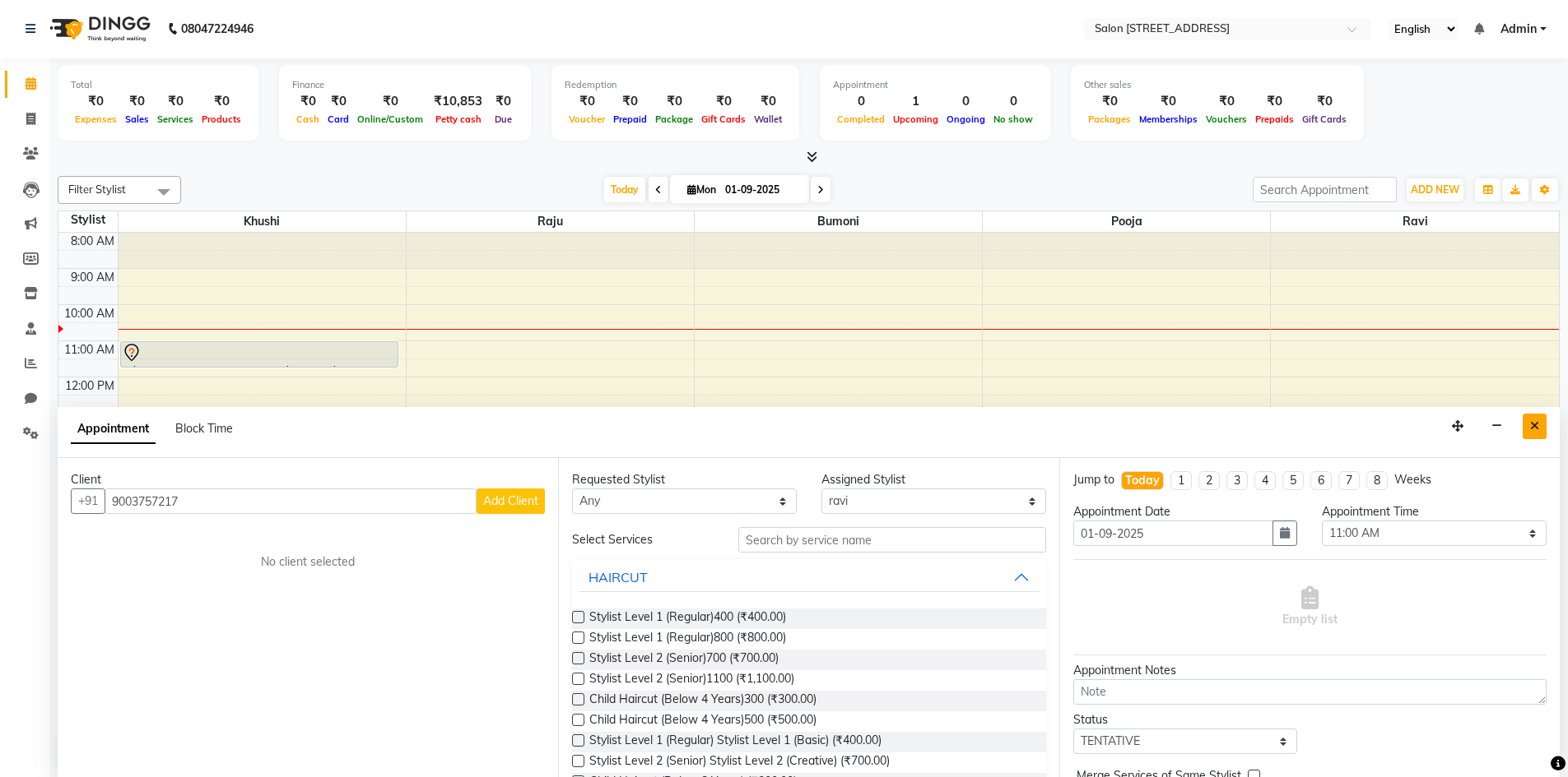
click at [1540, 425] on button "Close" at bounding box center [1534, 426] width 24 height 26
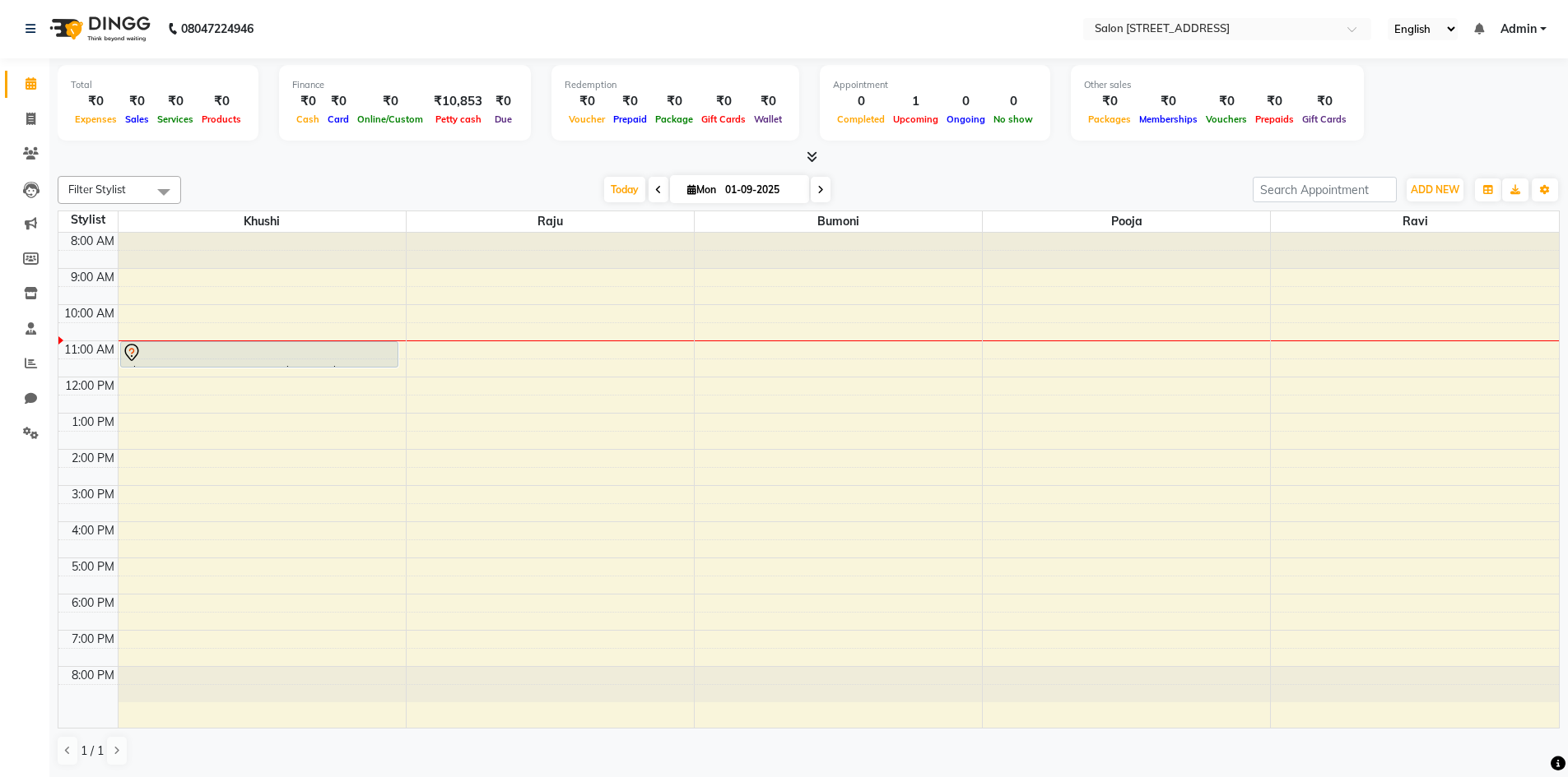
click at [1516, 171] on div "Filter Stylist Select All Bumoni Khushi pooja Raju ravi Today Mon 01-09-2025 To…" at bounding box center [808, 471] width 1501 height 604
click at [1126, 390] on div "8:00 AM 9:00 AM 10:00 AM 11:00 AM 12:00 PM 1:00 PM 2:00 PM 3:00 PM 4:00 PM 5:00…" at bounding box center [808, 480] width 1500 height 495
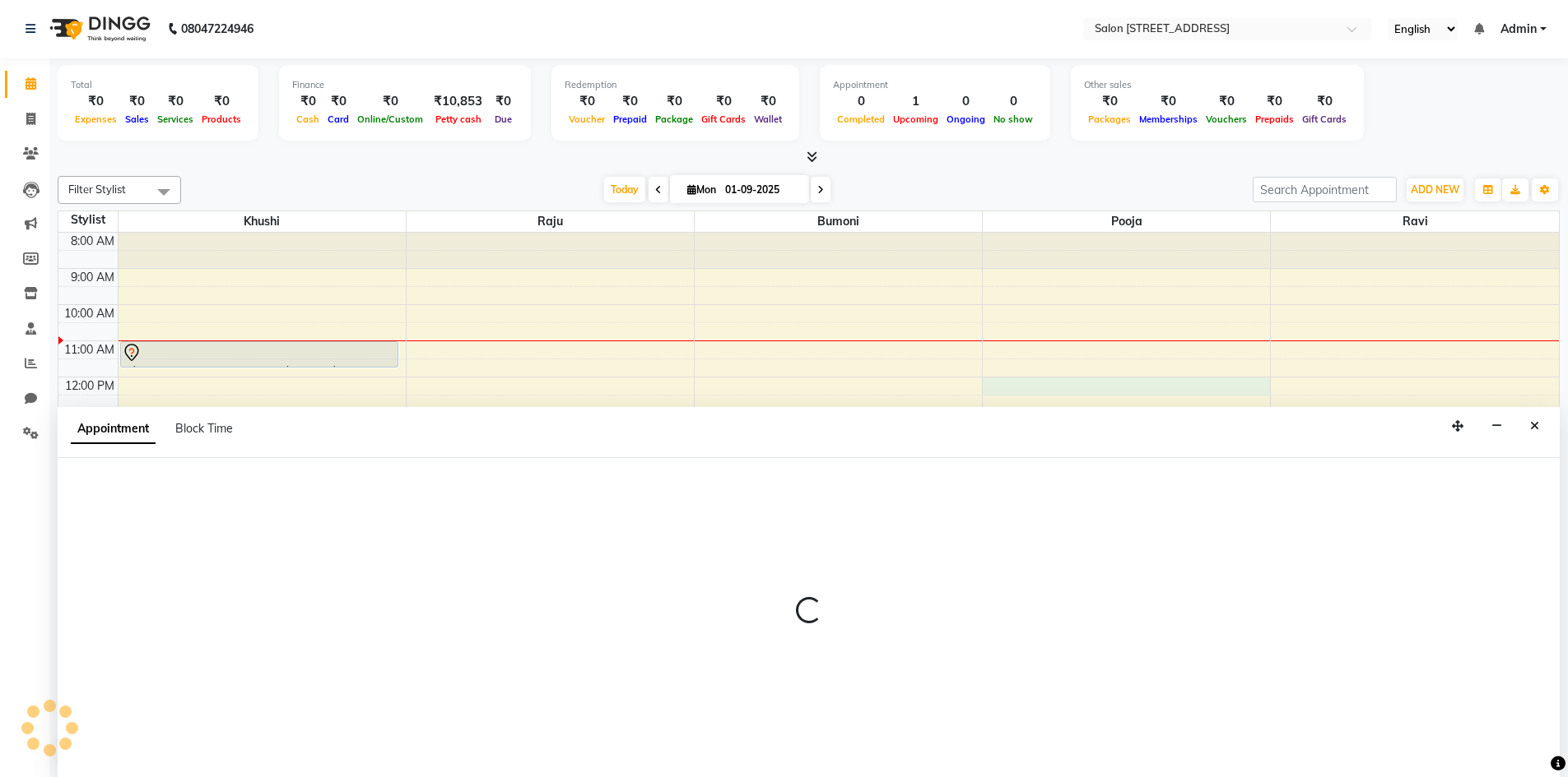
select select "83057"
select select "tentative"
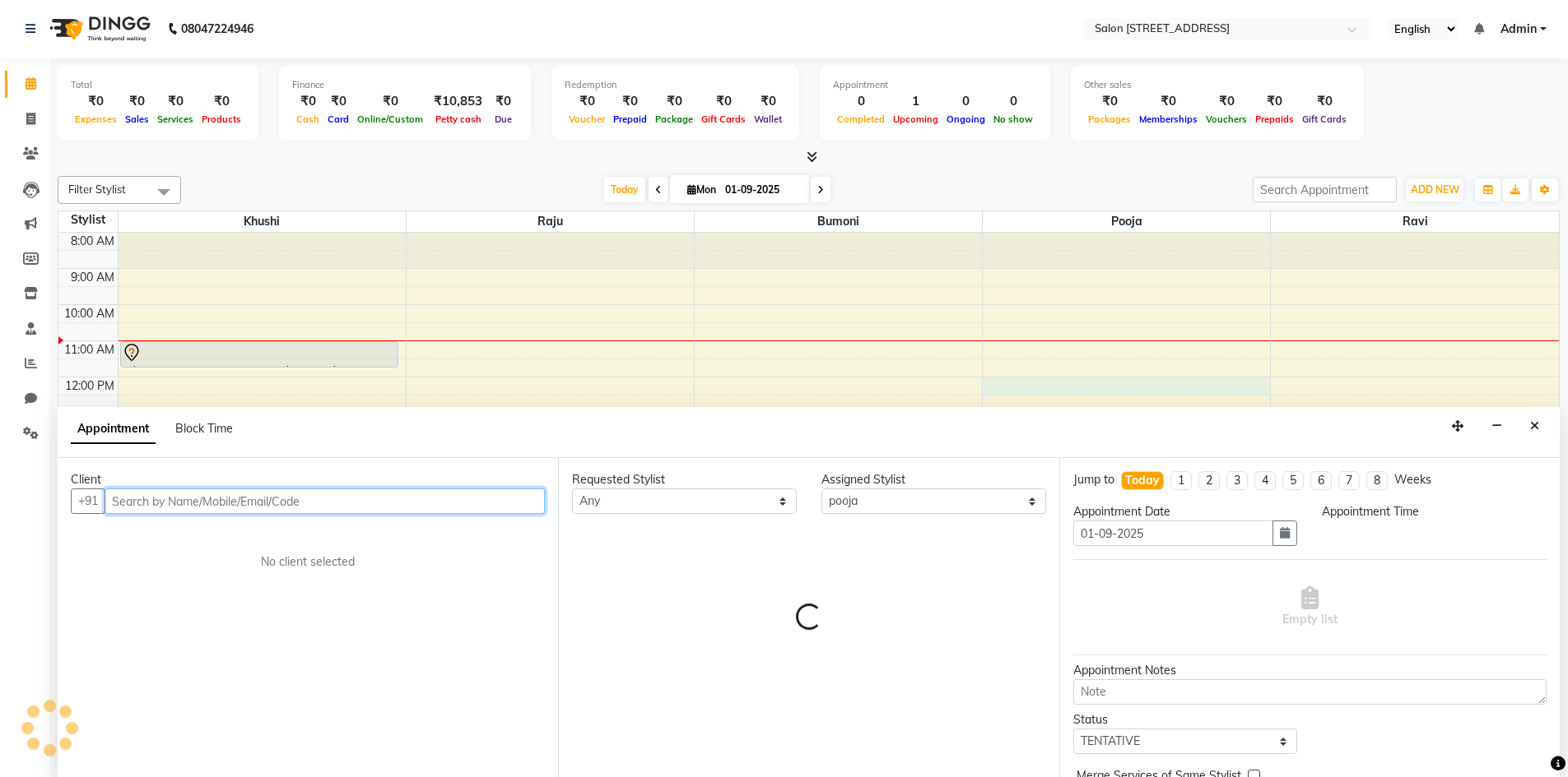
select select "720"
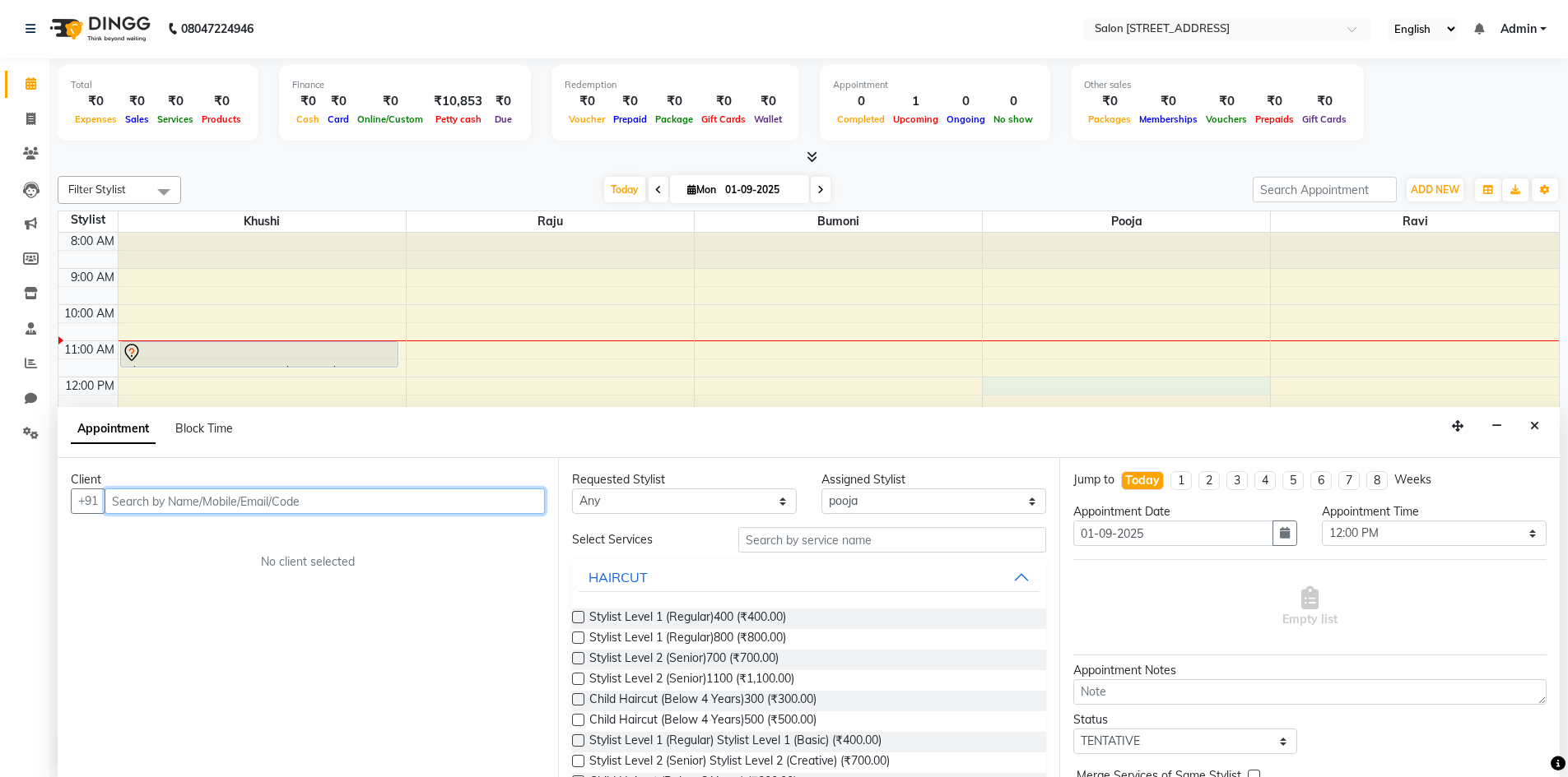
click at [209, 498] on input "text" at bounding box center [325, 501] width 441 height 26
type input "9003757217"
click at [512, 506] on span "Add Client" at bounding box center [510, 501] width 55 height 15
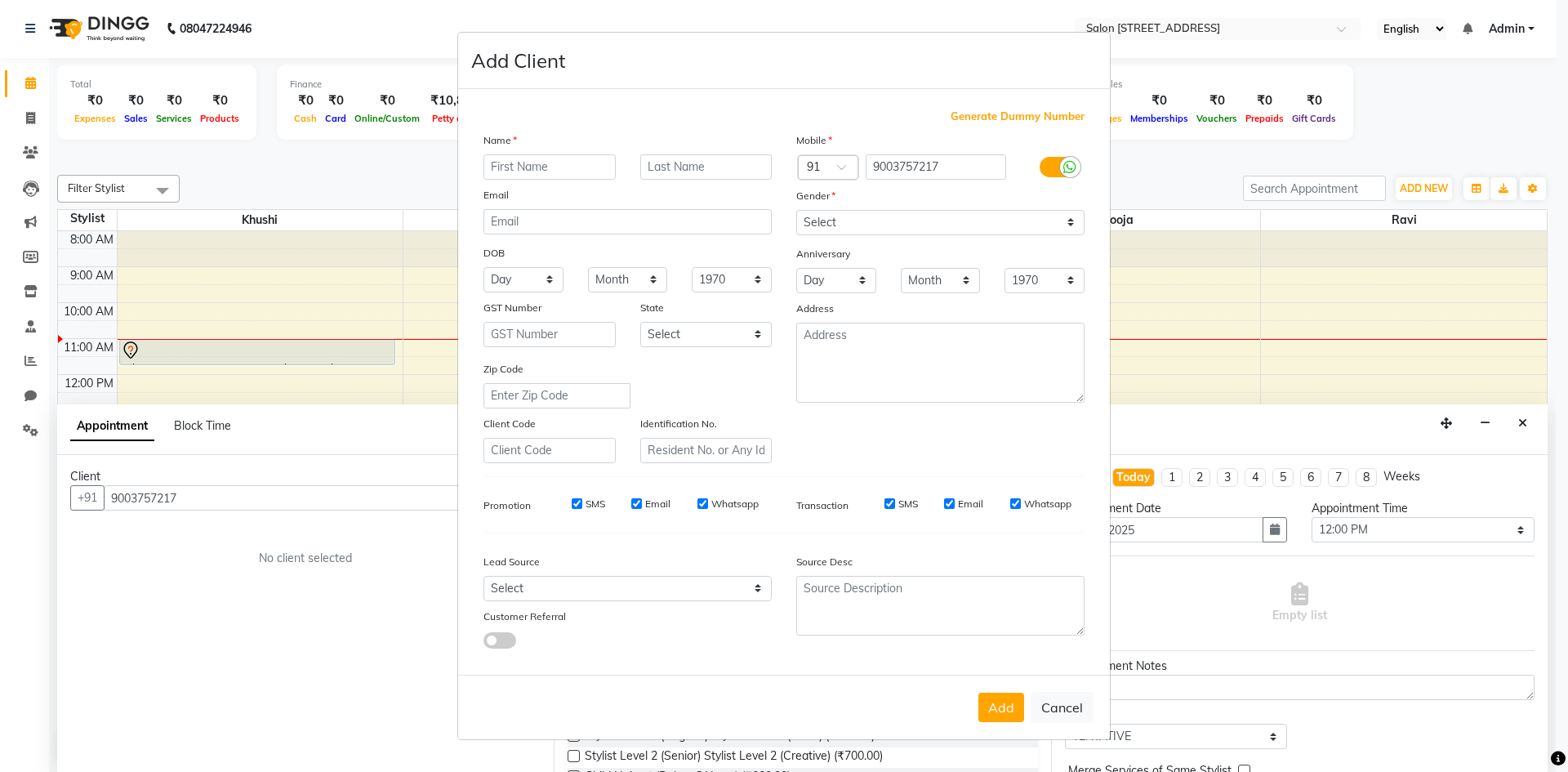
click at [547, 168] on input "text" at bounding box center [550, 167] width 132 height 26
type input "m"
type input "Manoj"
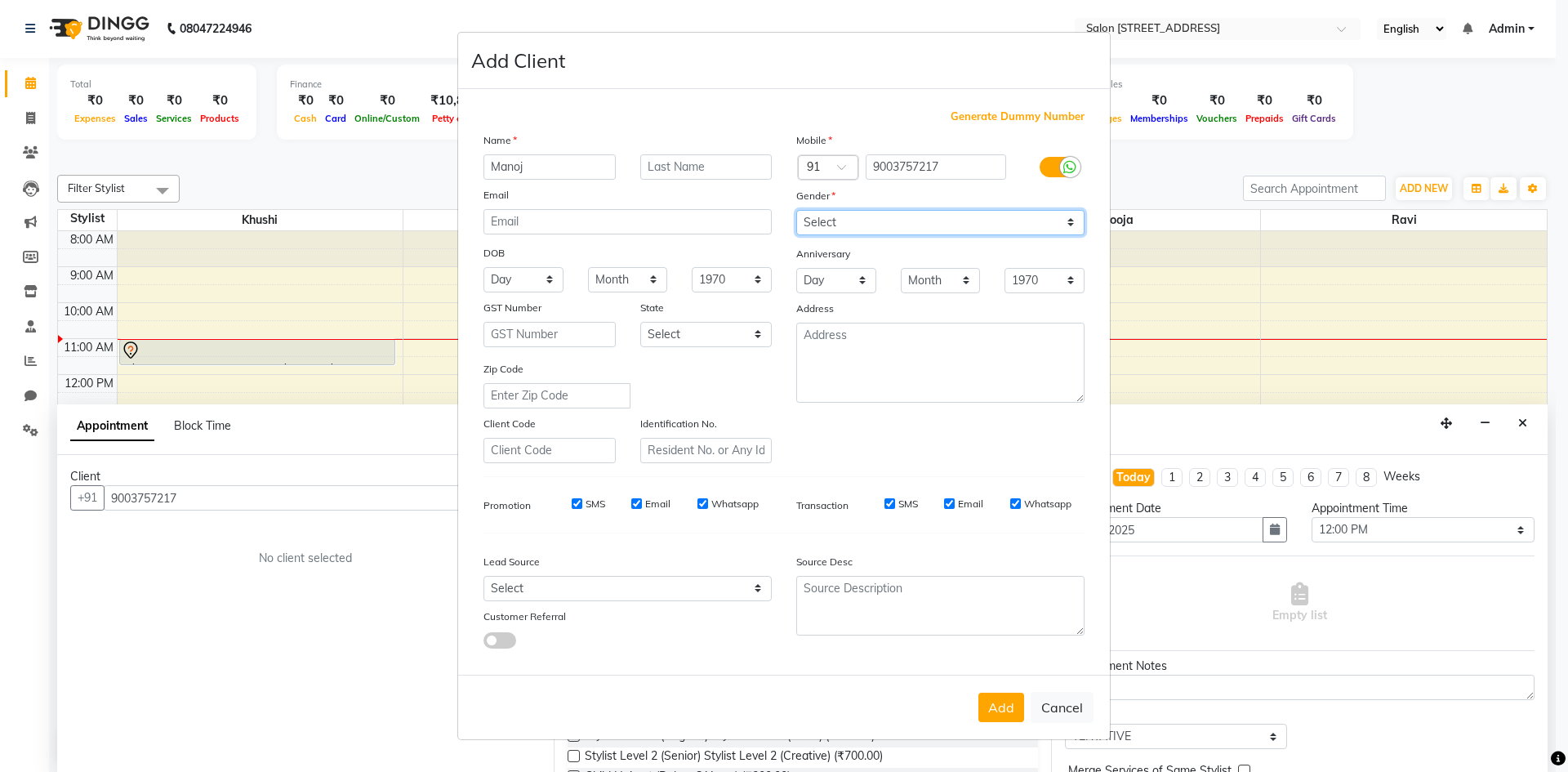
click at [1077, 225] on select "Select Male Female Other Prefer Not To Say" at bounding box center [940, 222] width 288 height 26
click at [796, 210] on select "Select Male Female Other Prefer Not To Say" at bounding box center [940, 222] width 288 height 26
click at [1068, 228] on select "Select Male Female Other Prefer Not To Say" at bounding box center [940, 222] width 288 height 26
select select "male"
click at [796, 210] on select "Select Male Female Other Prefer Not To Say" at bounding box center [940, 222] width 288 height 26
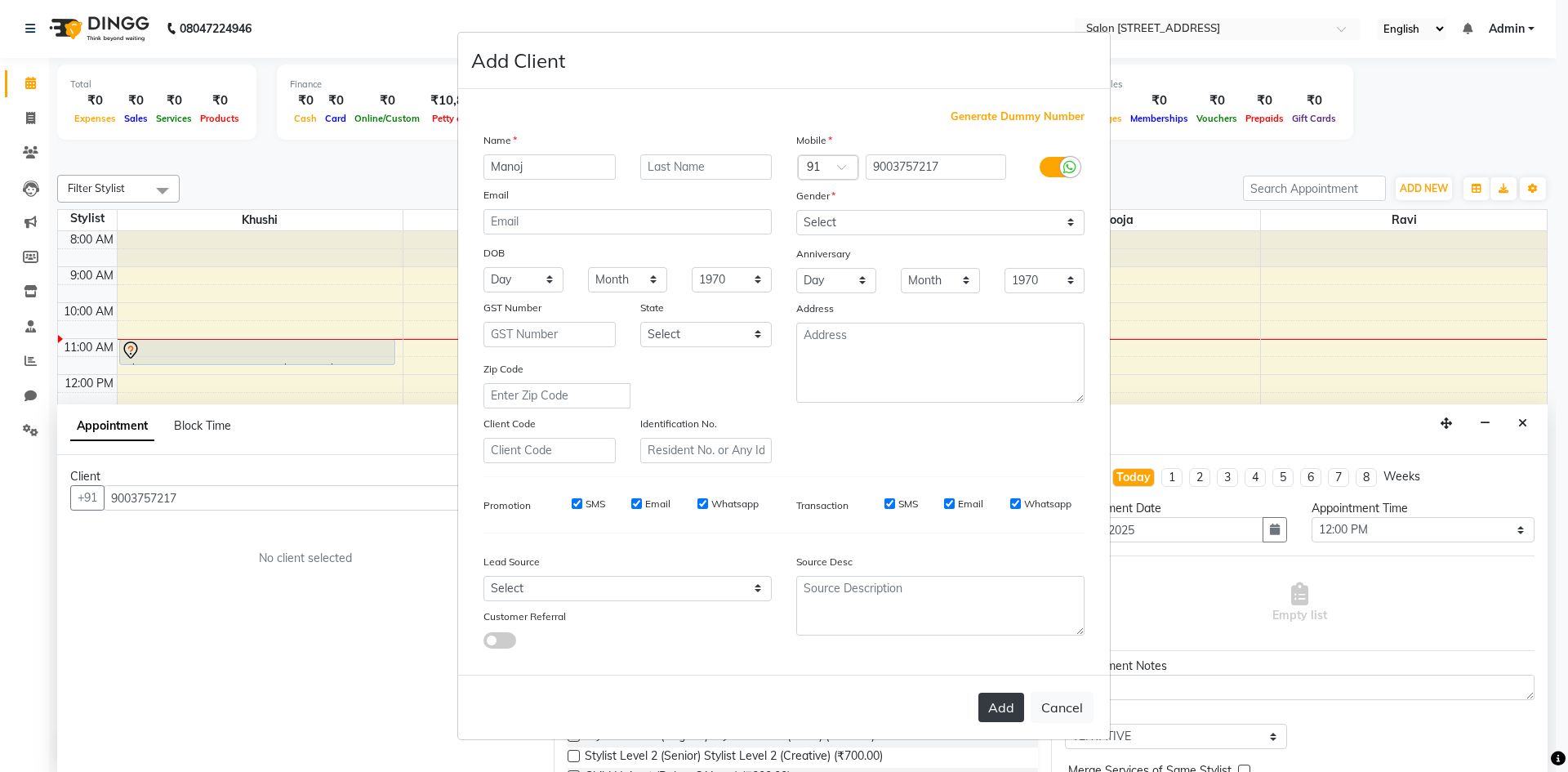
click at [992, 696] on button "Add" at bounding box center [1001, 708] width 45 height 30
select select
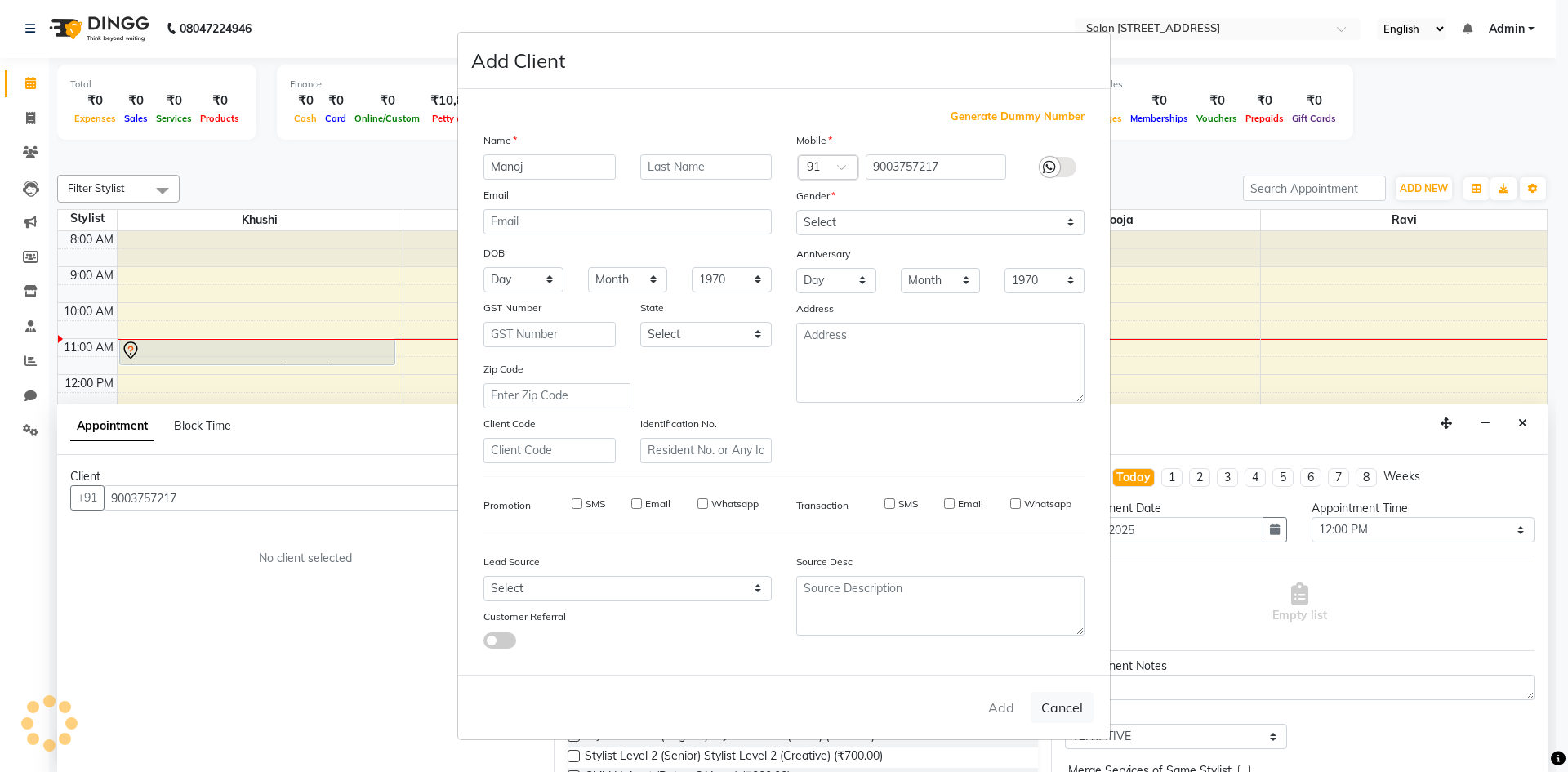
select select
checkbox input "false"
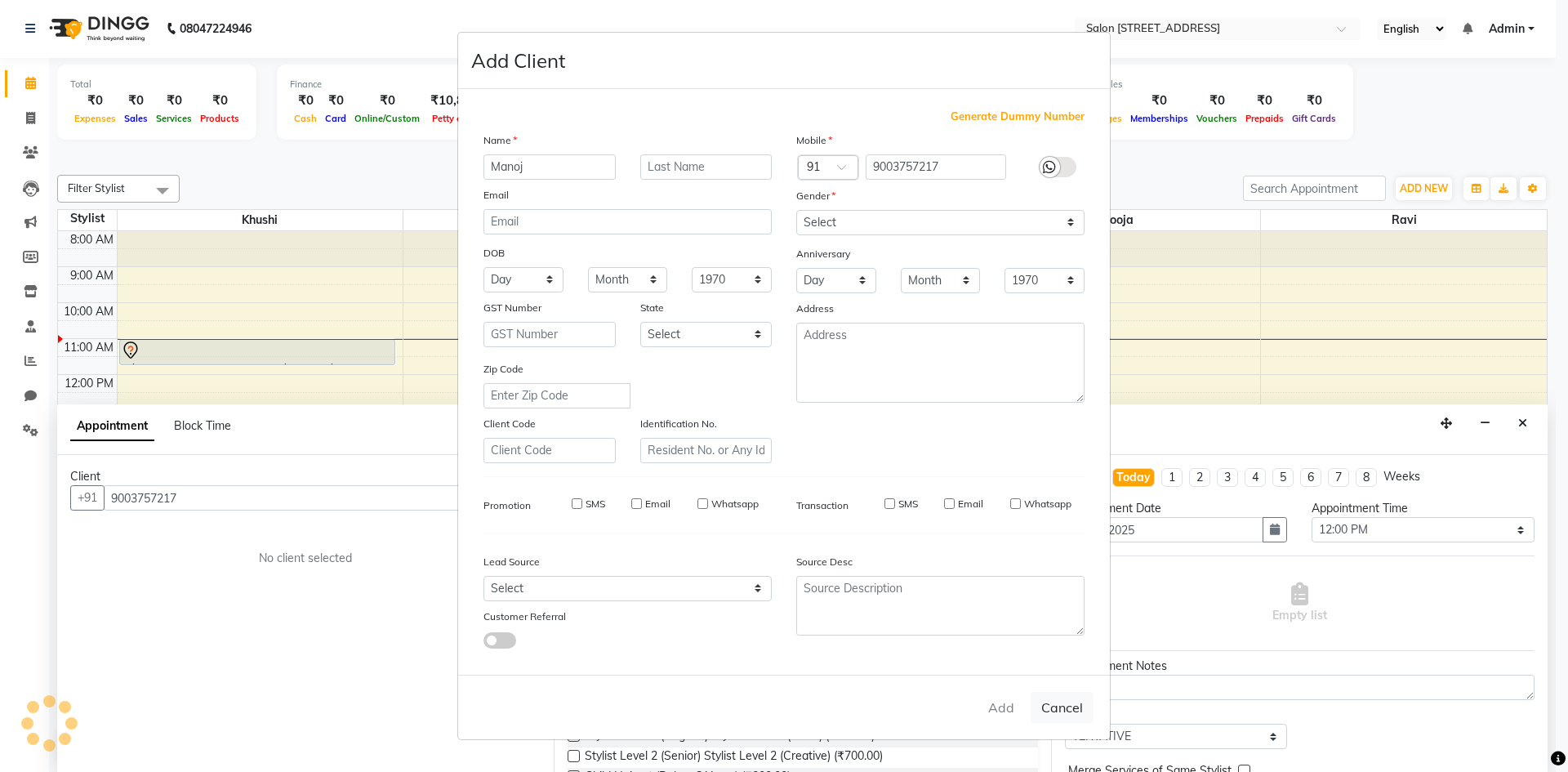
checkbox input "false"
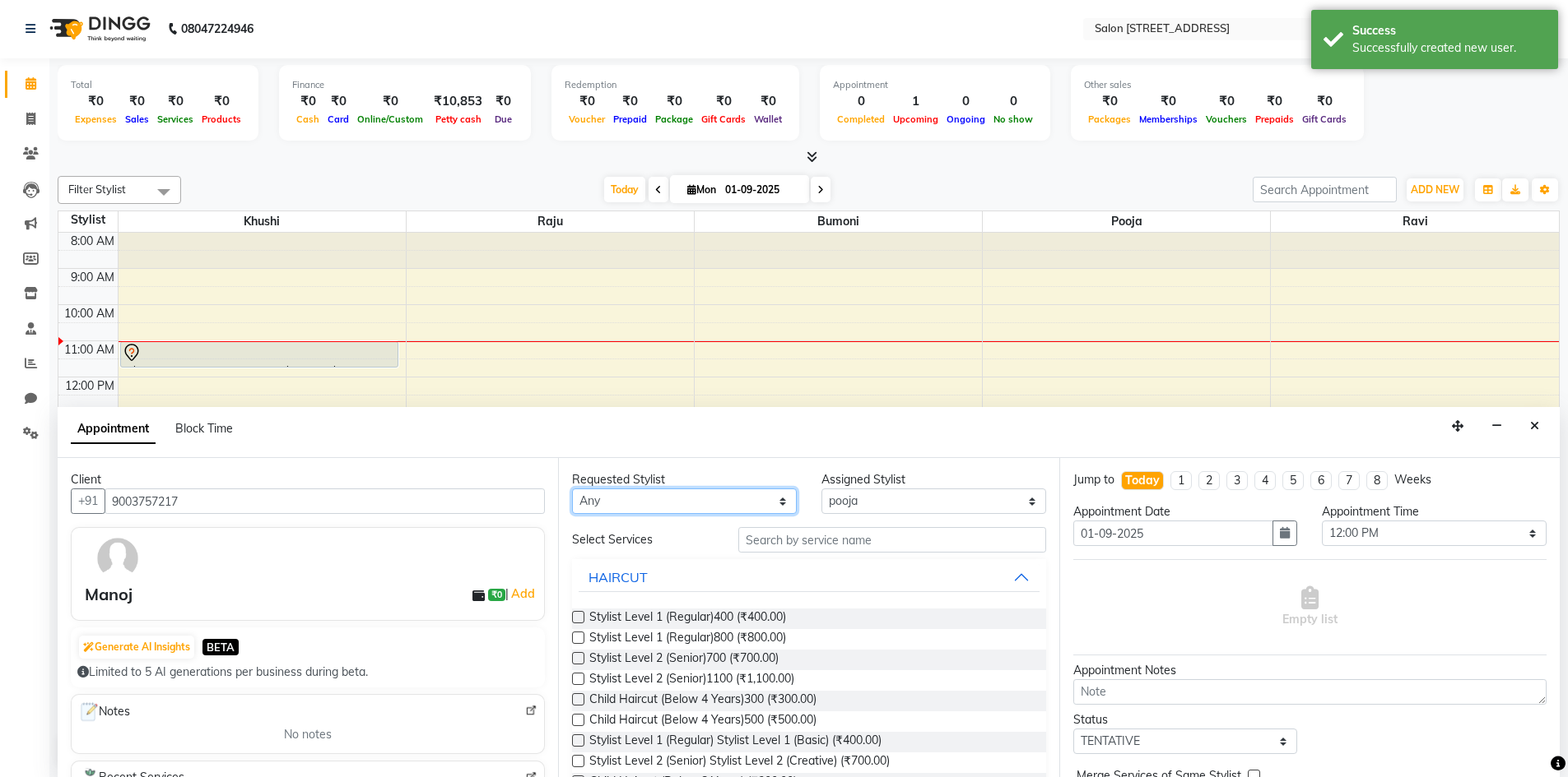
click at [777, 502] on select "Any Bumoni Khushi pooja Raju ravi" at bounding box center [684, 501] width 224 height 26
select select "84441"
click at [572, 489] on select "Any Bumoni Khushi pooja Raju ravi" at bounding box center [684, 501] width 224 height 26
select select "84441"
click at [584, 614] on label at bounding box center [578, 617] width 12 height 12
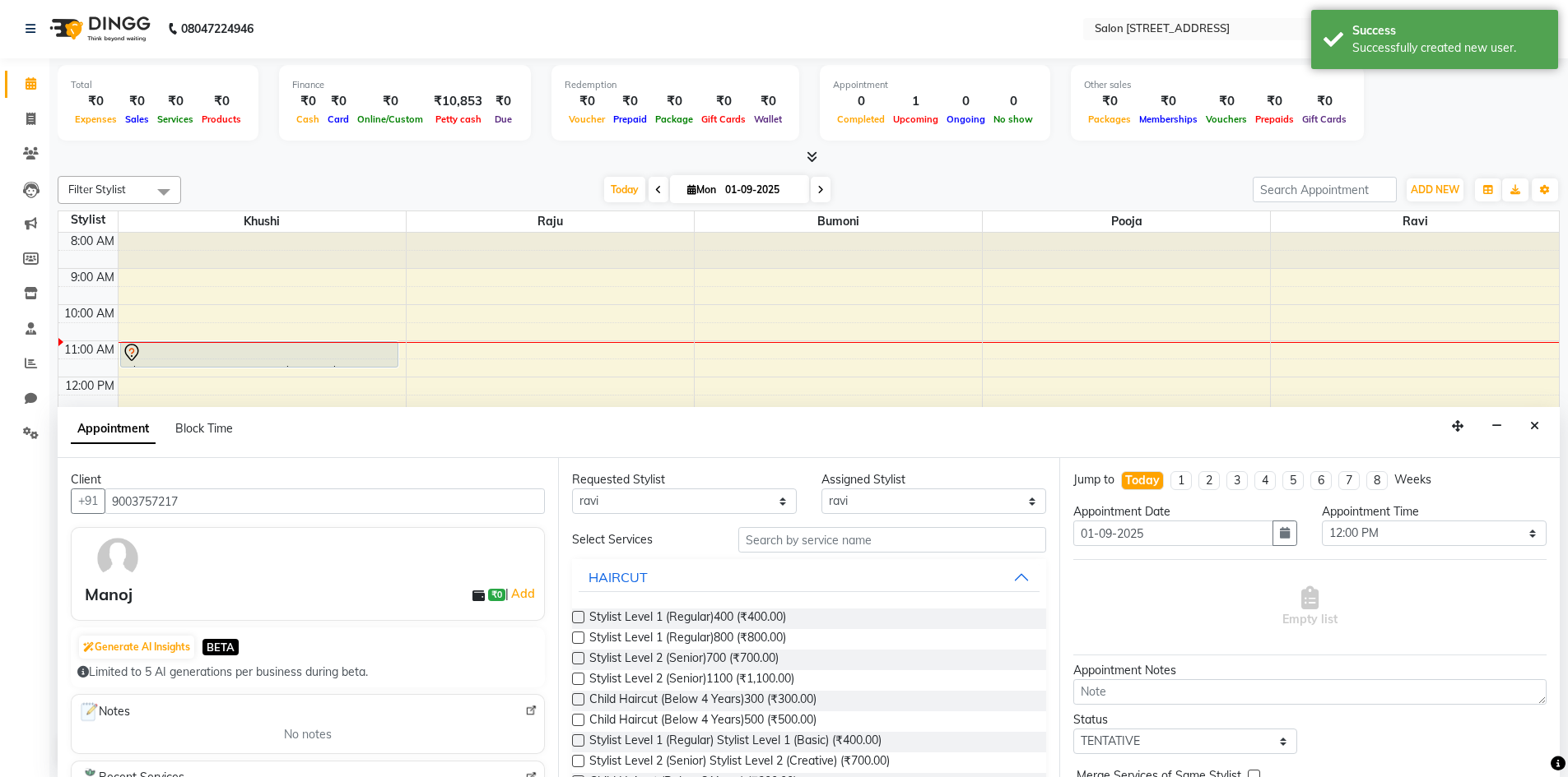
click at [583, 614] on input "checkbox" at bounding box center [577, 618] width 11 height 11
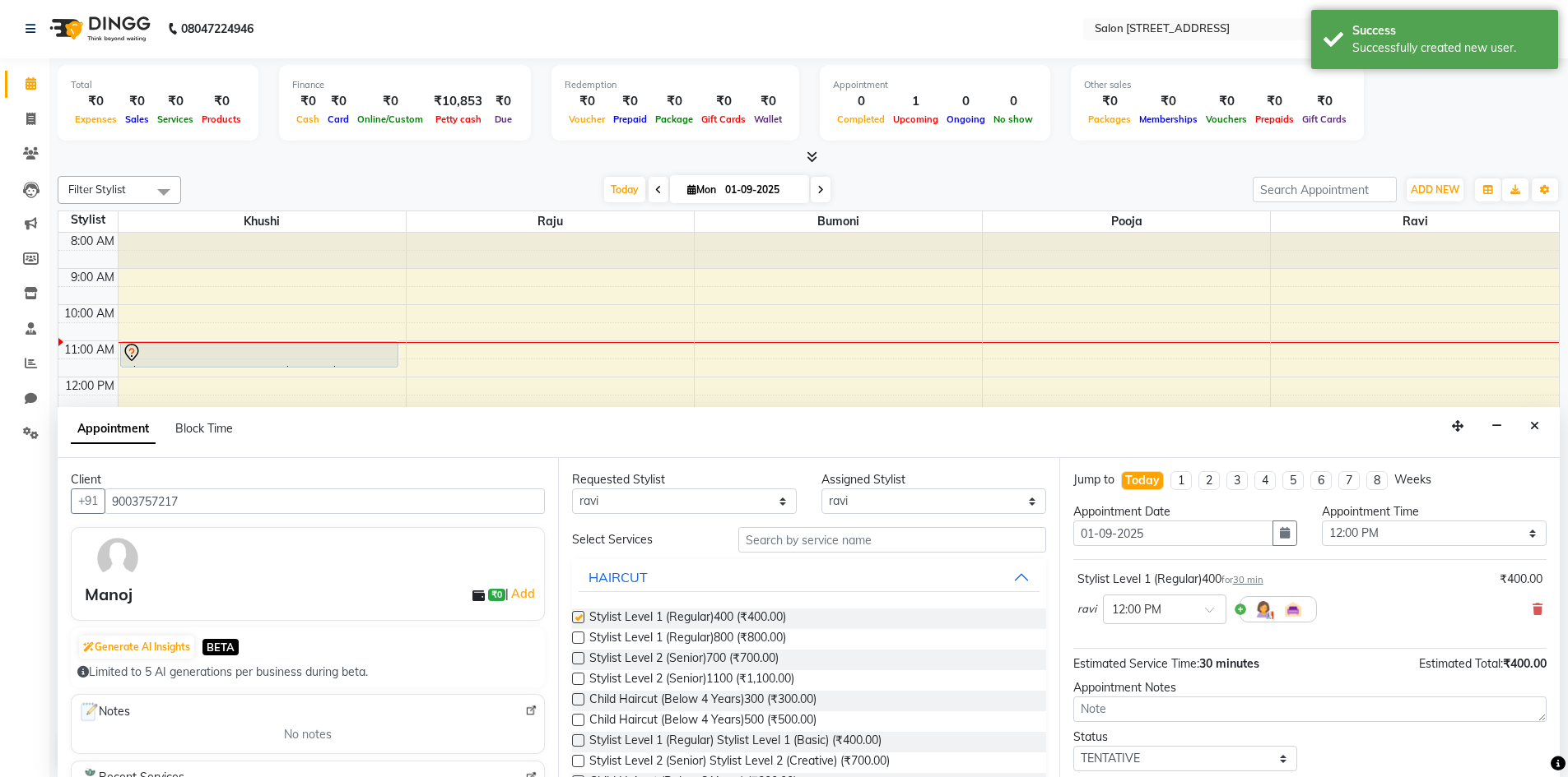
checkbox input "false"
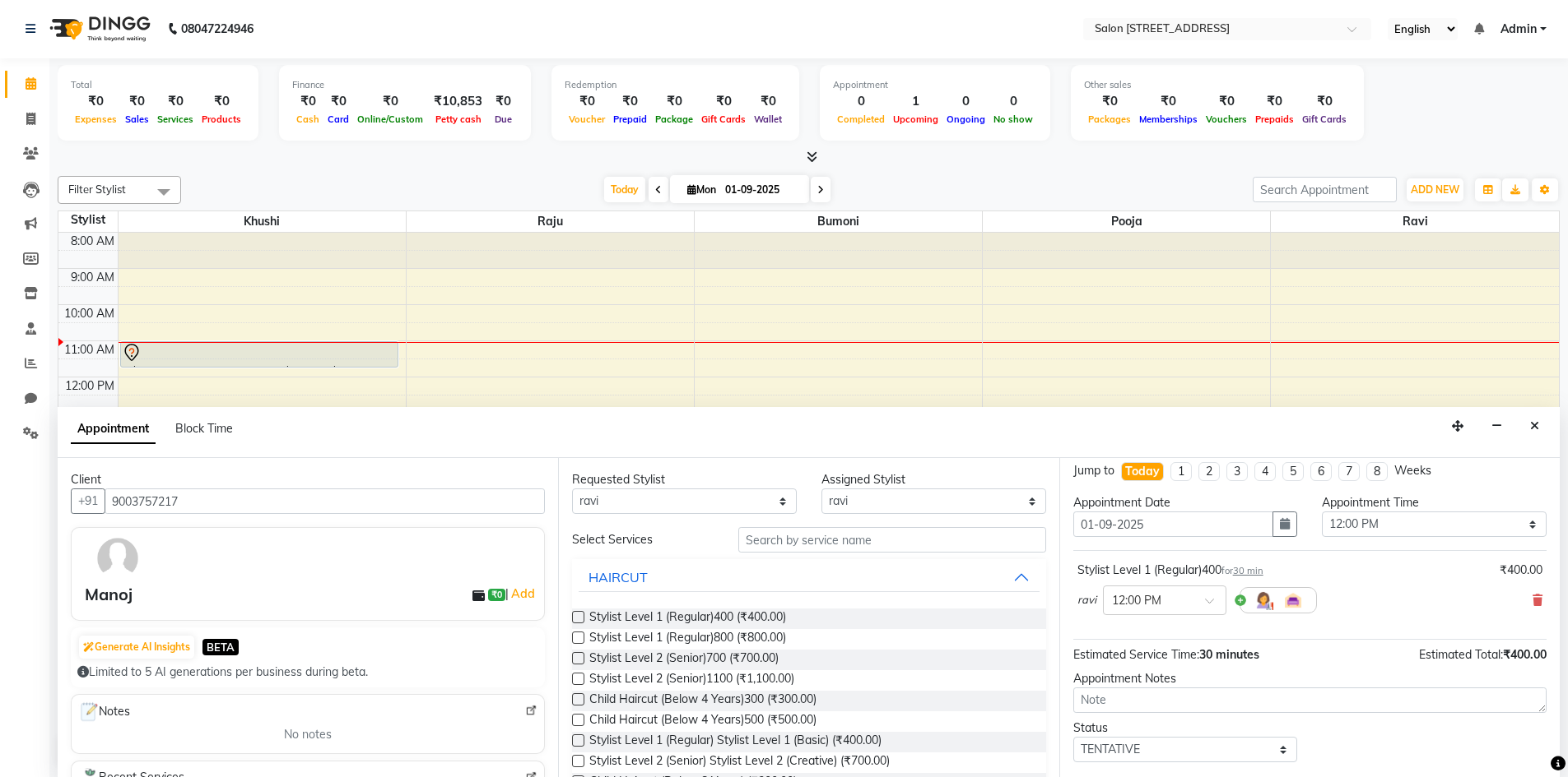
scroll to position [0, 0]
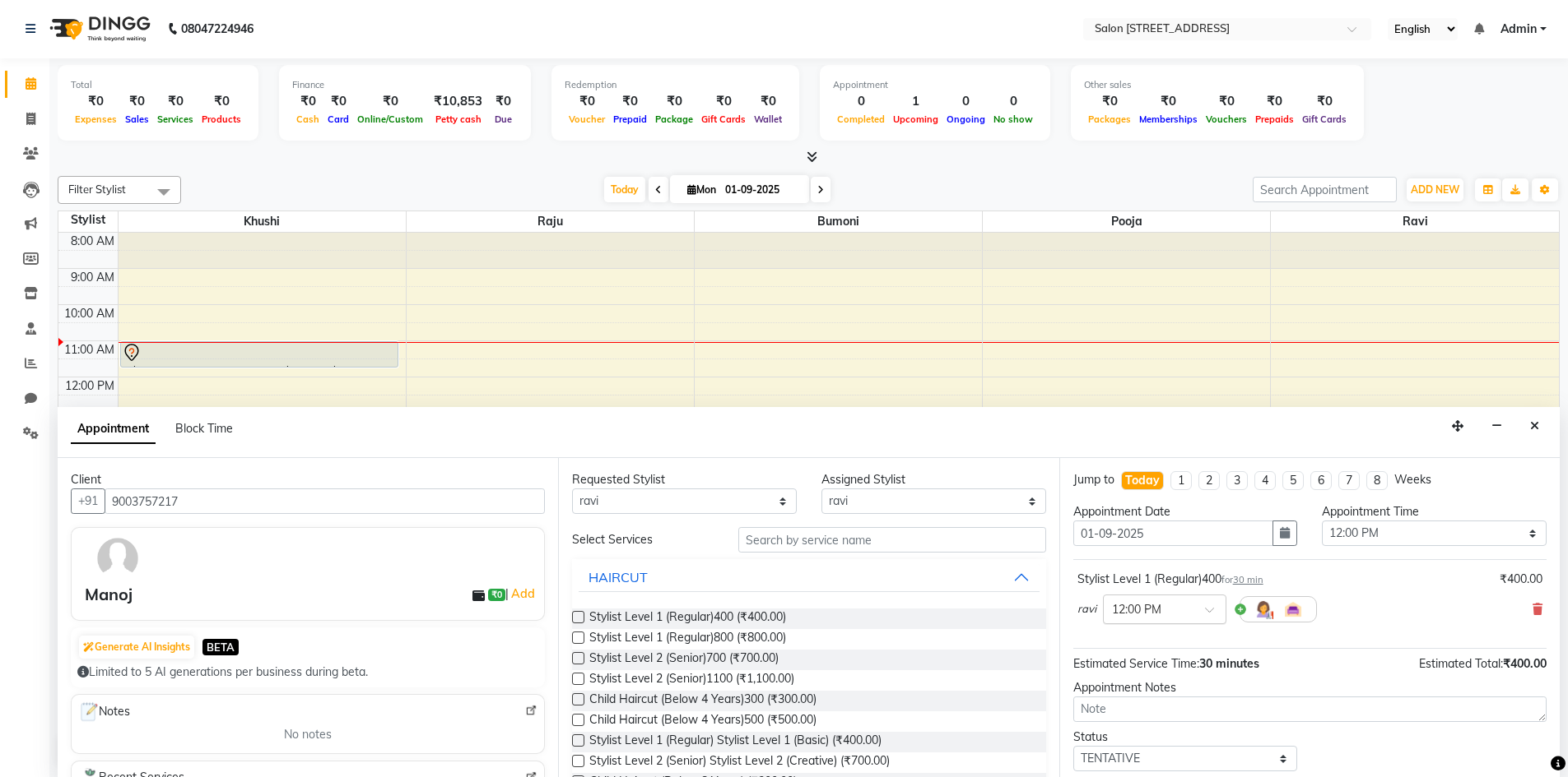
click at [1209, 613] on span at bounding box center [1215, 615] width 21 height 17
click at [1161, 700] on div "11:15 AM" at bounding box center [1164, 712] width 121 height 31
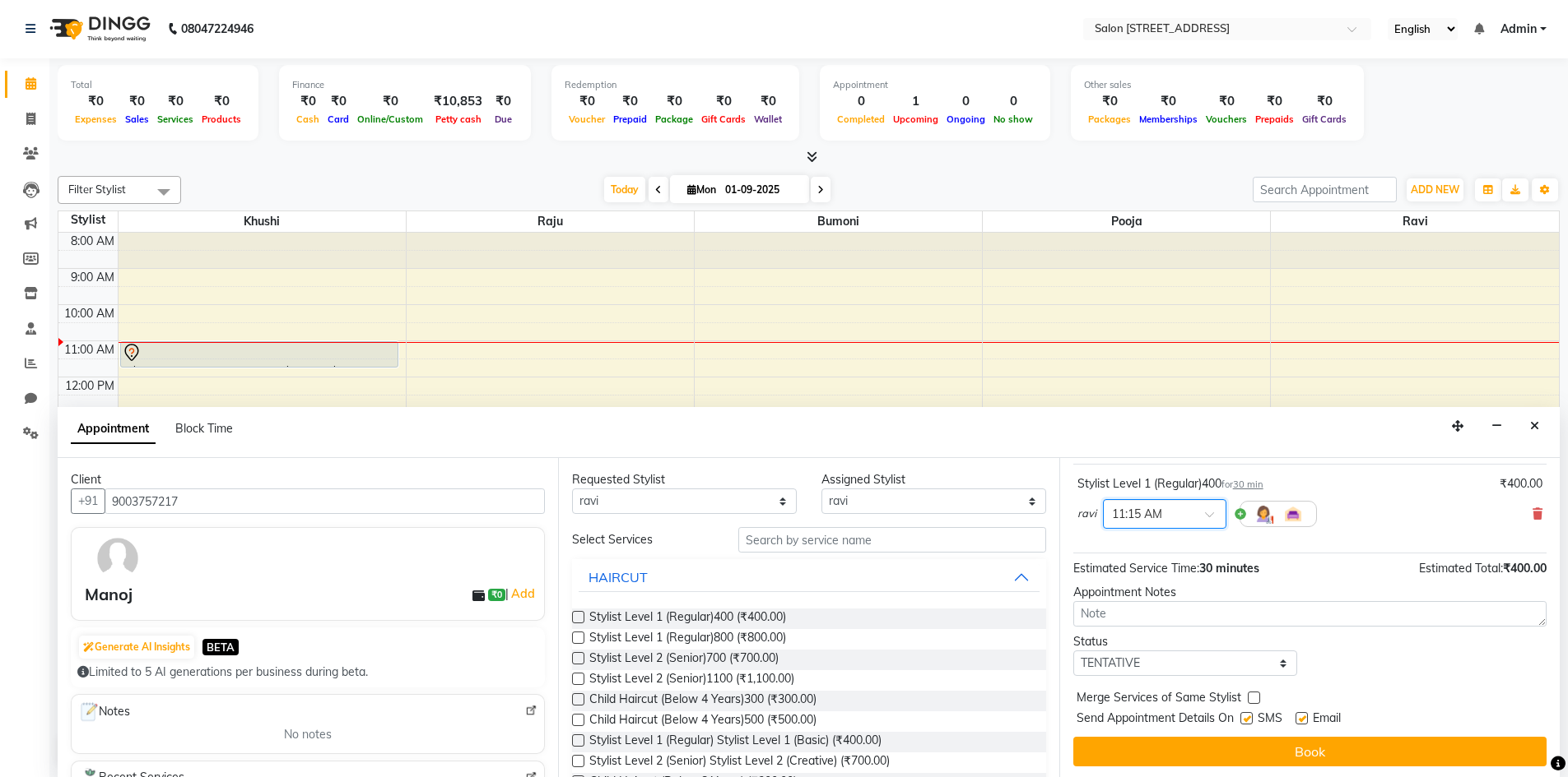
scroll to position [98, 0]
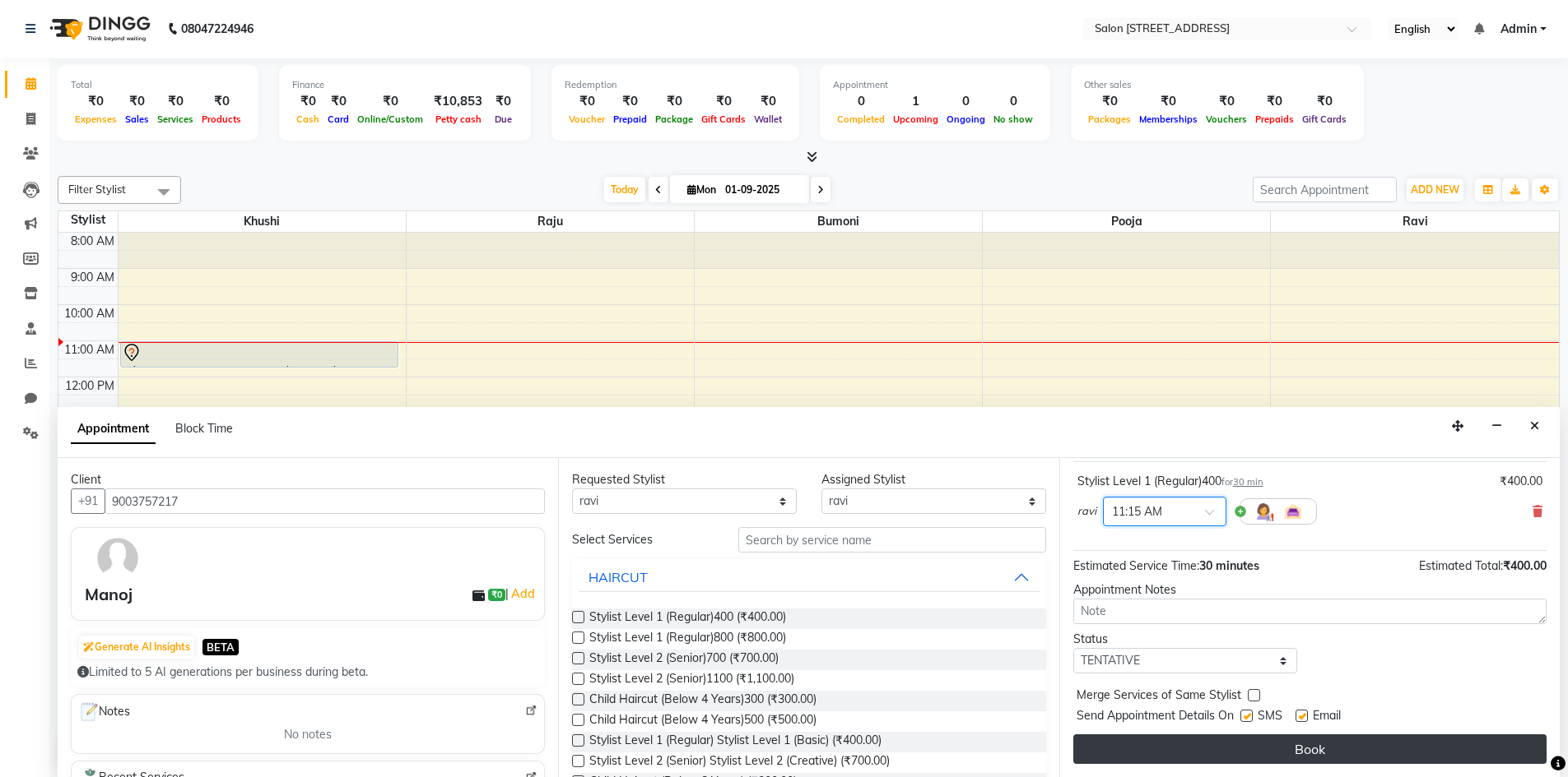
click at [1281, 755] on button "Book" at bounding box center [1309, 750] width 473 height 30
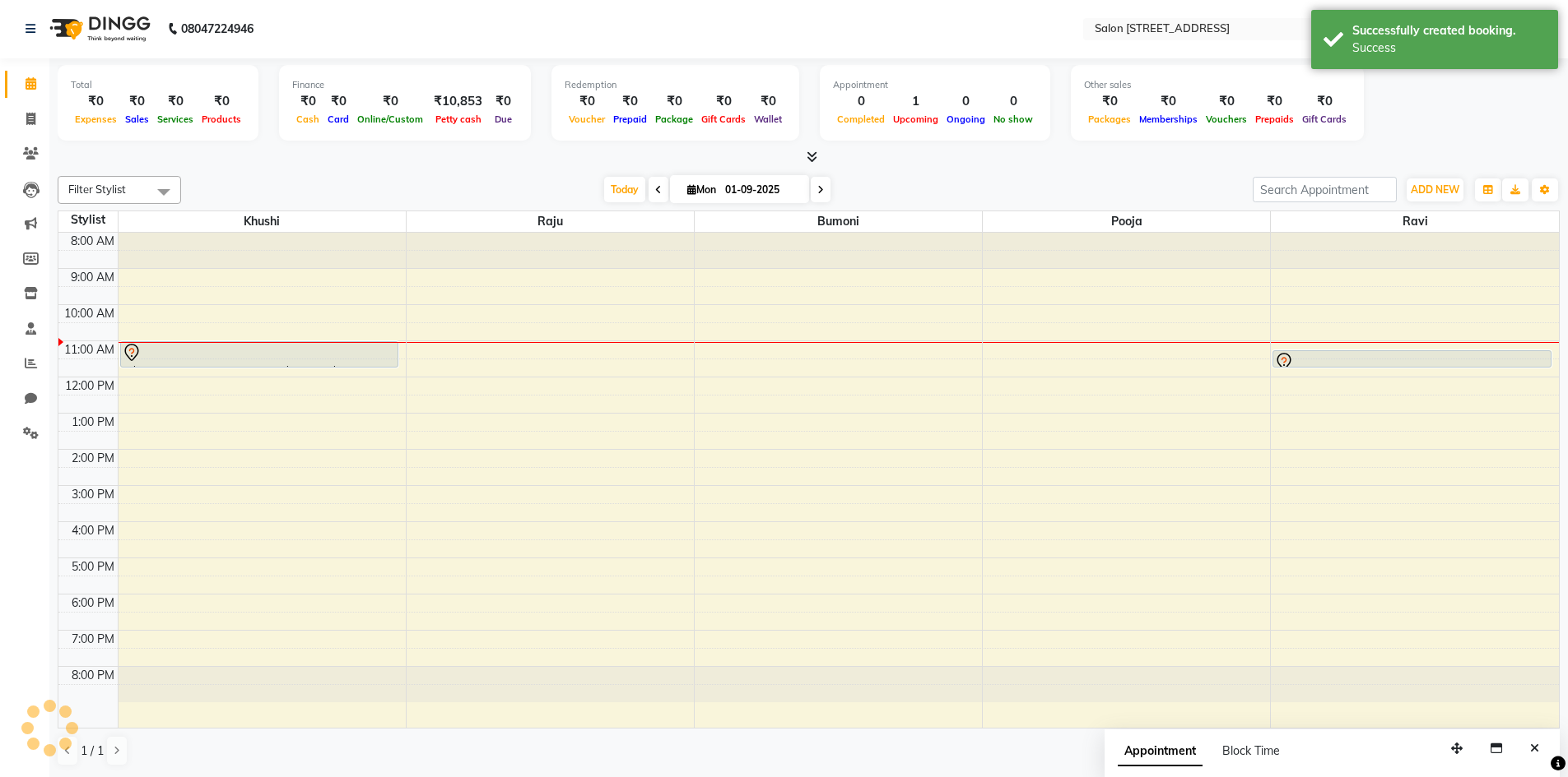
scroll to position [0, 0]
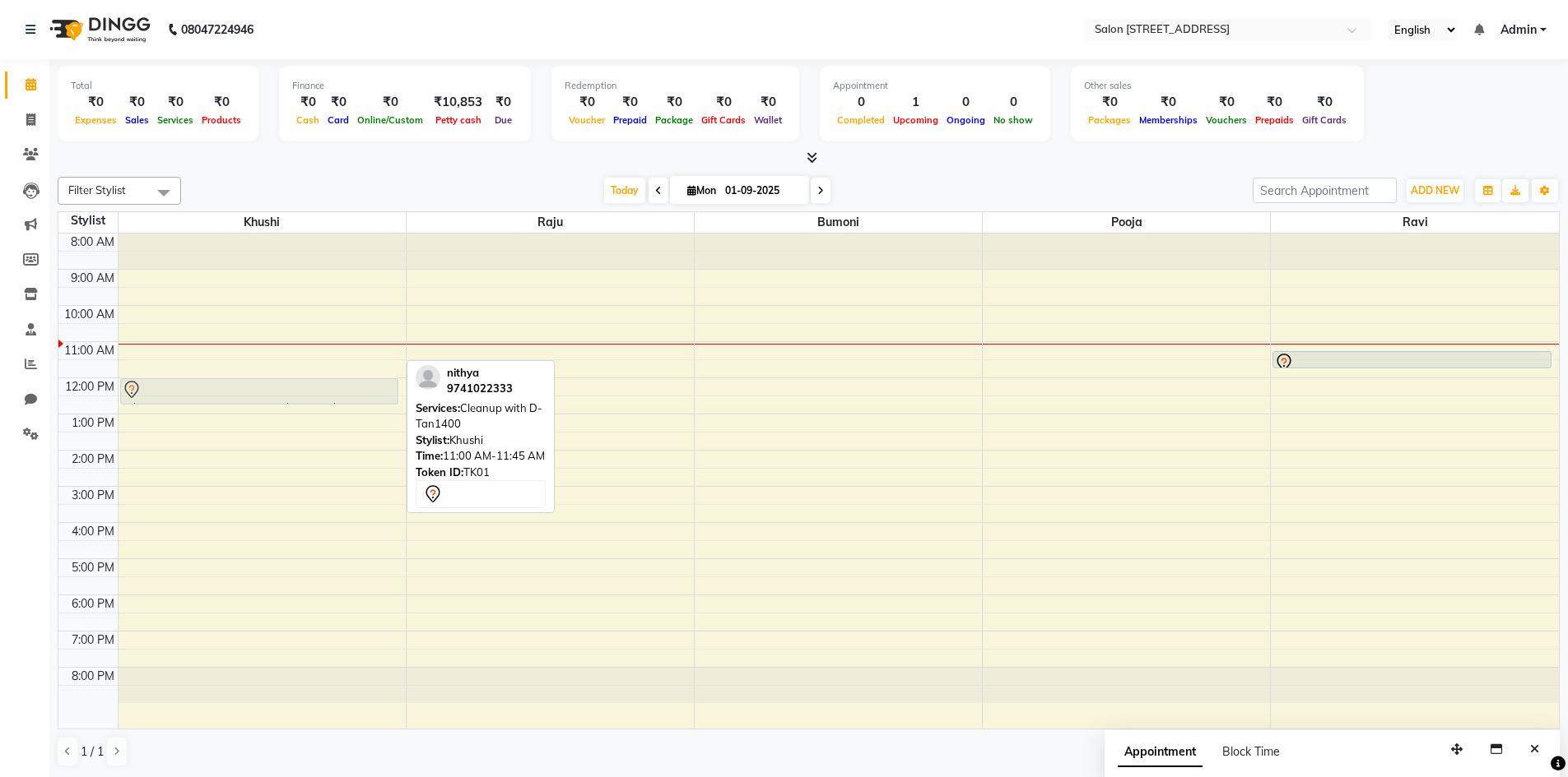
drag, startPoint x: 254, startPoint y: 360, endPoint x: 249, endPoint y: 391, distance: 31.4
click at [249, 391] on div "nithya, TK01, 11:00 AM-11:45 AM, Cleanup with D-Tan1400 nithya, TK01, 11:00 AM-…" at bounding box center [262, 481] width 287 height 495
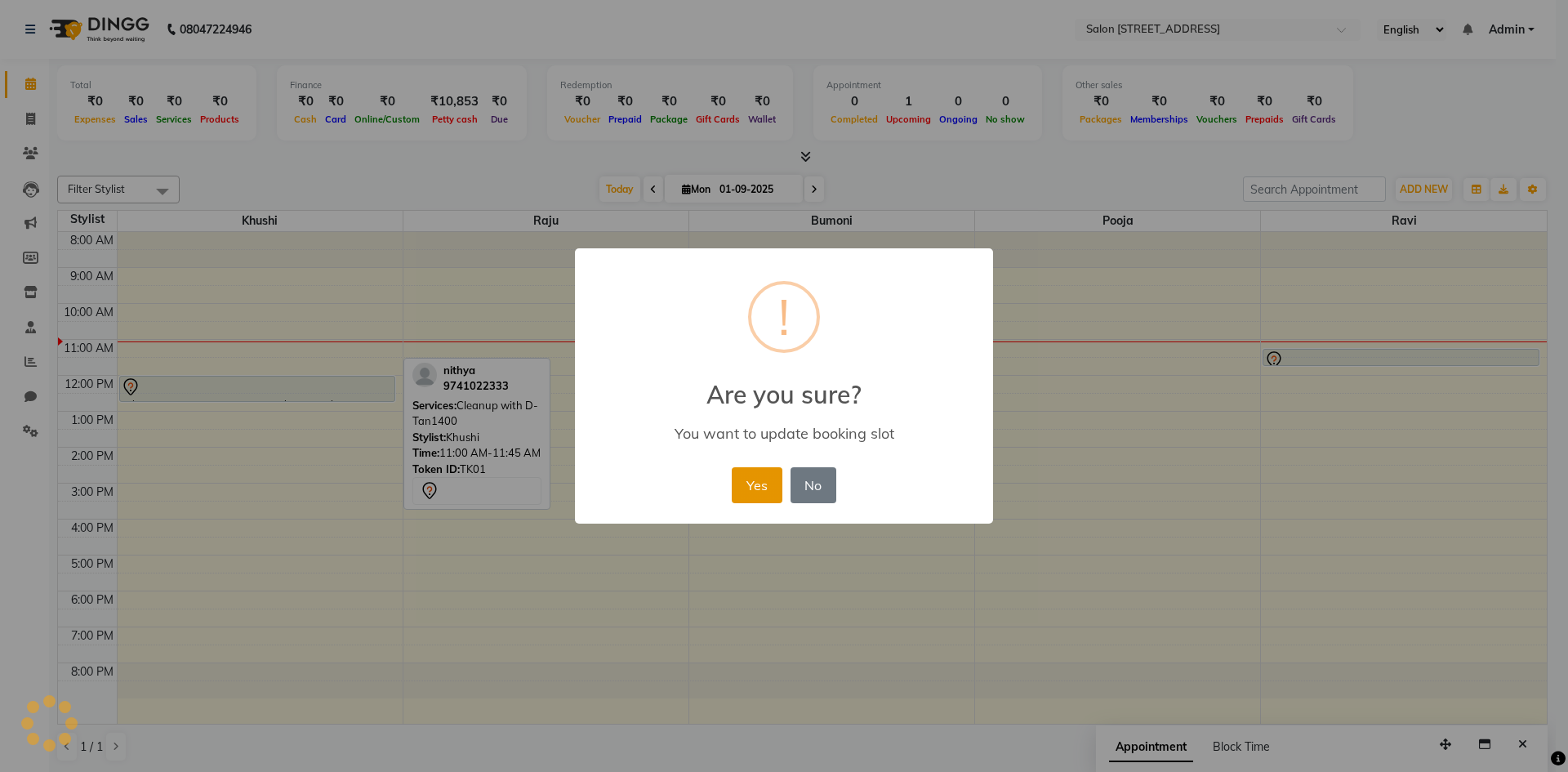
click at [756, 486] on button "Yes" at bounding box center [757, 485] width 50 height 36
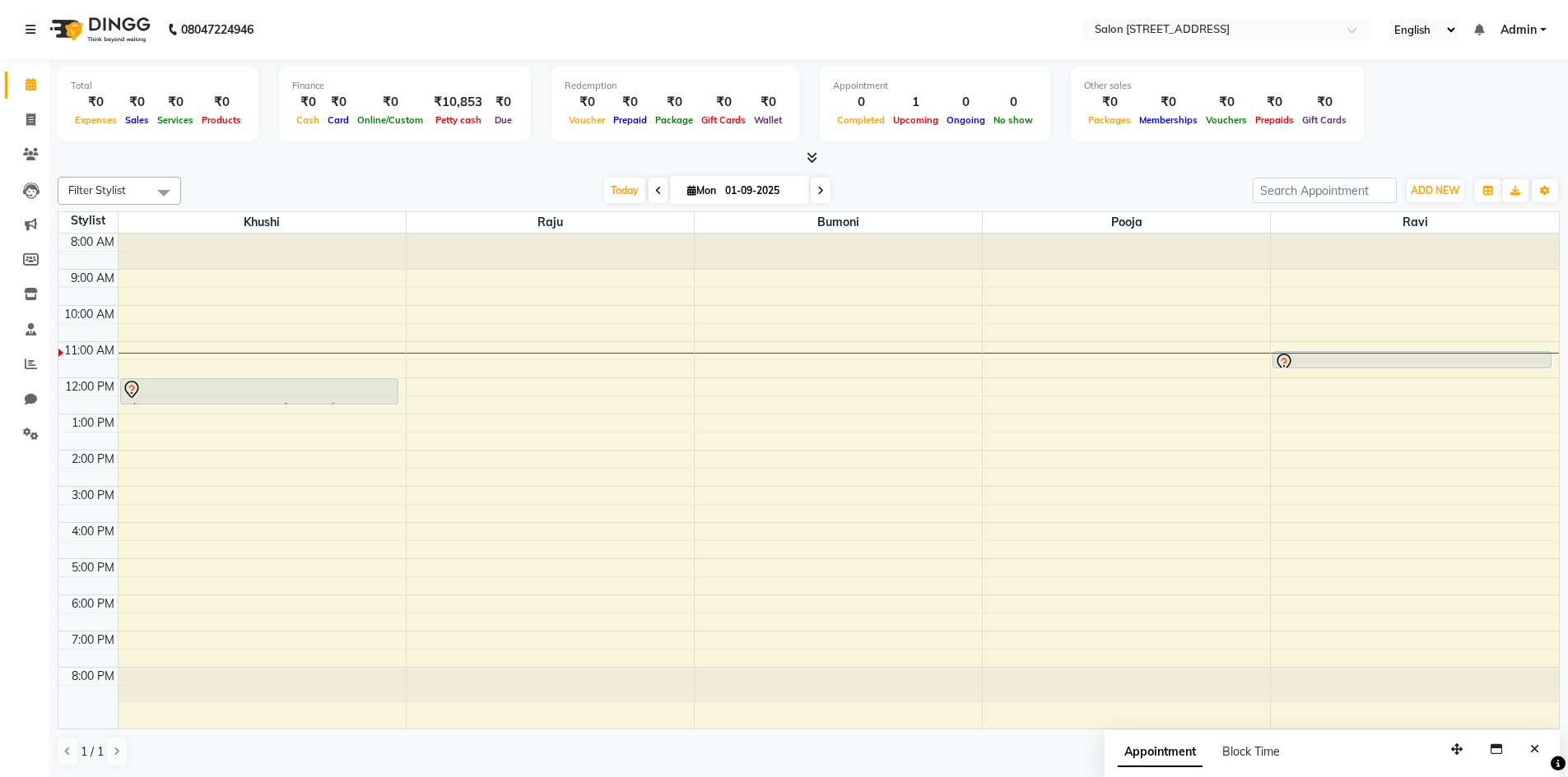
drag, startPoint x: 937, startPoint y: 519, endPoint x: 758, endPoint y: 475, distance: 184.3
click at [637, 412] on div "8:00 AM 9:00 AM 10:00 AM 11:00 AM 12:00 PM 1:00 PM 2:00 PM 3:00 PM 4:00 PM 5:00…" at bounding box center [808, 481] width 1500 height 495
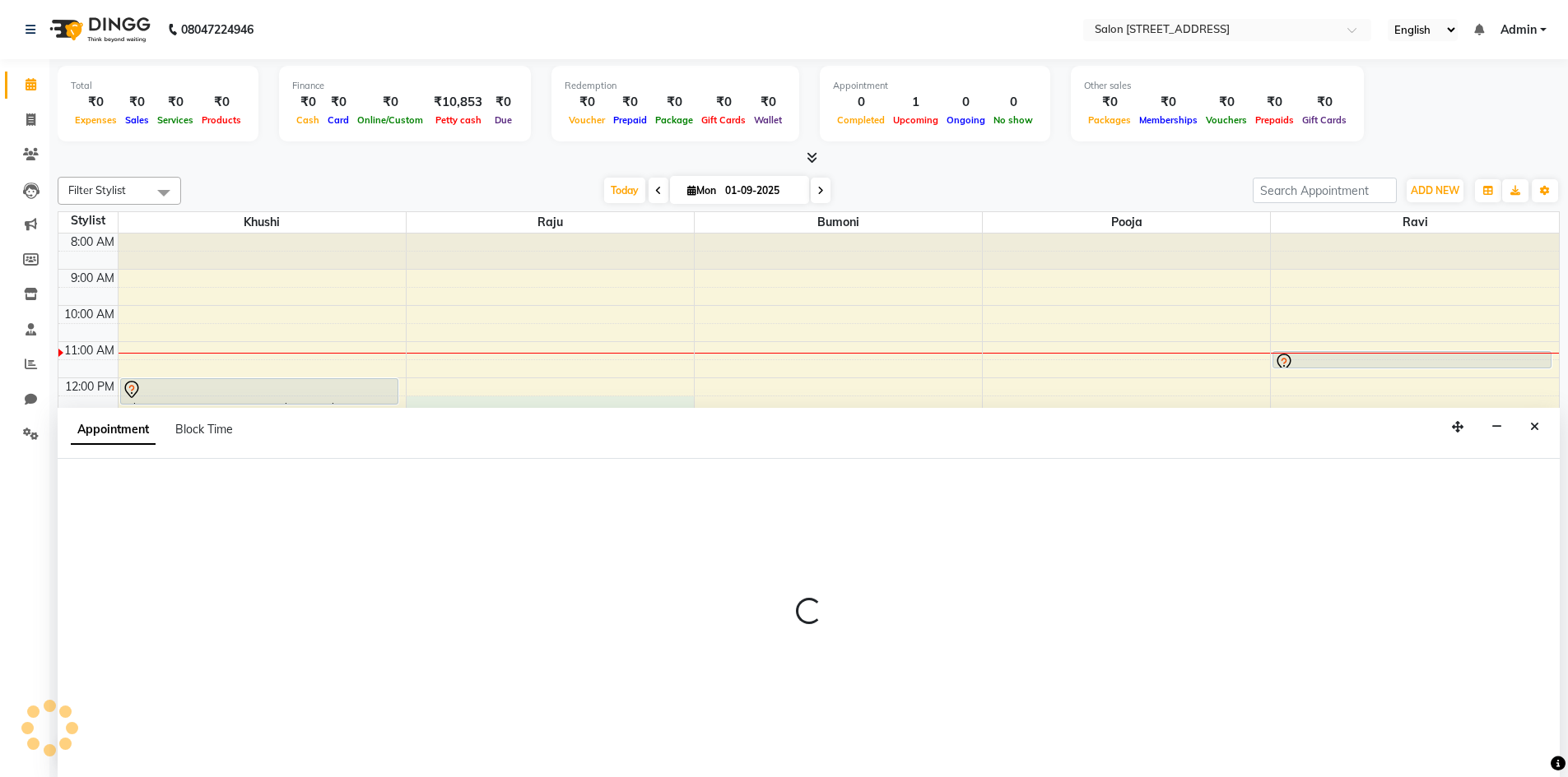
scroll to position [1, 0]
select select "70381"
select select "750"
select select "tentative"
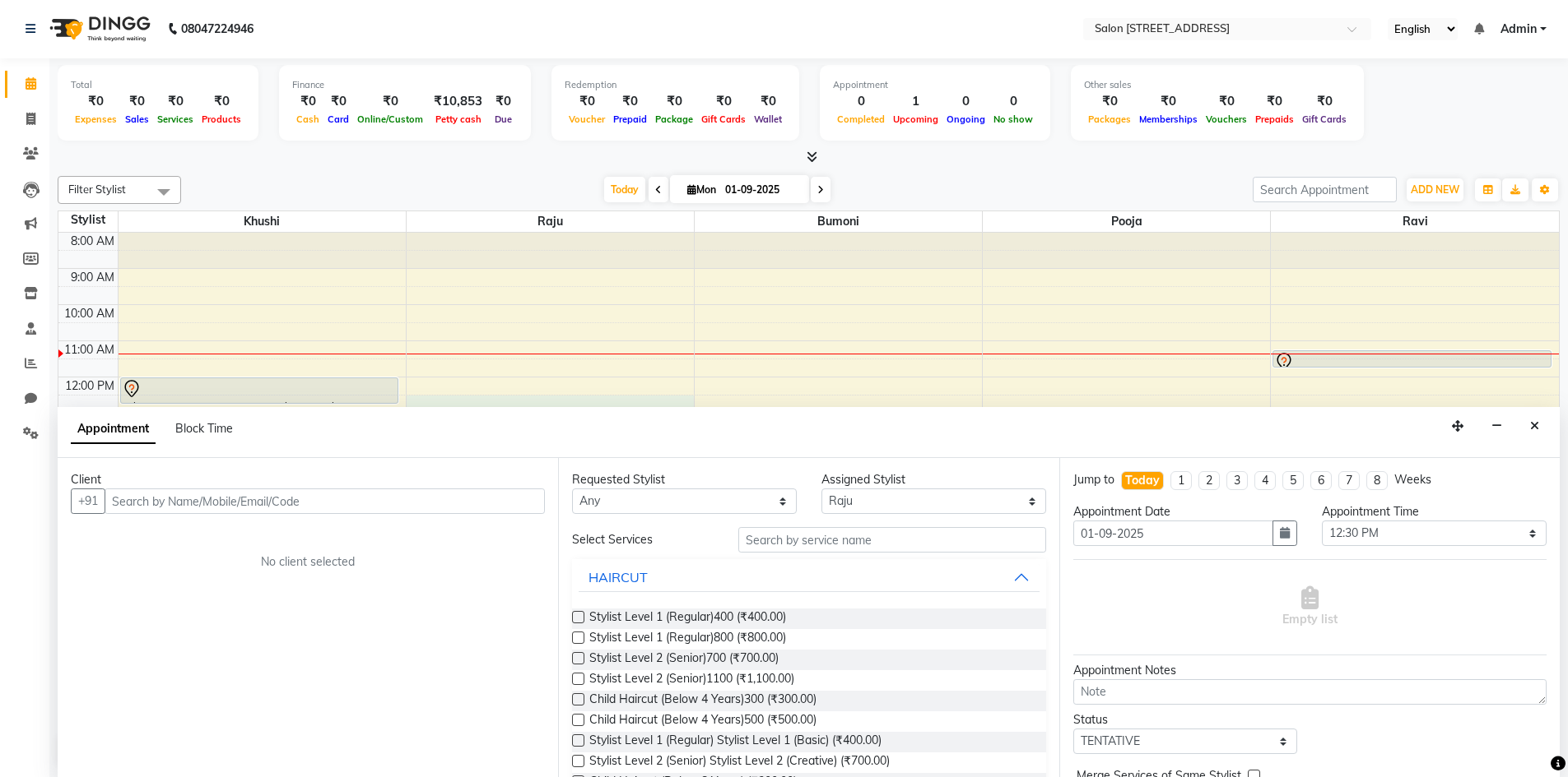
click at [1534, 442] on div "Appointment Block Time" at bounding box center [808, 432] width 1501 height 51
click at [1534, 422] on icon "Close" at bounding box center [1534, 426] width 9 height 12
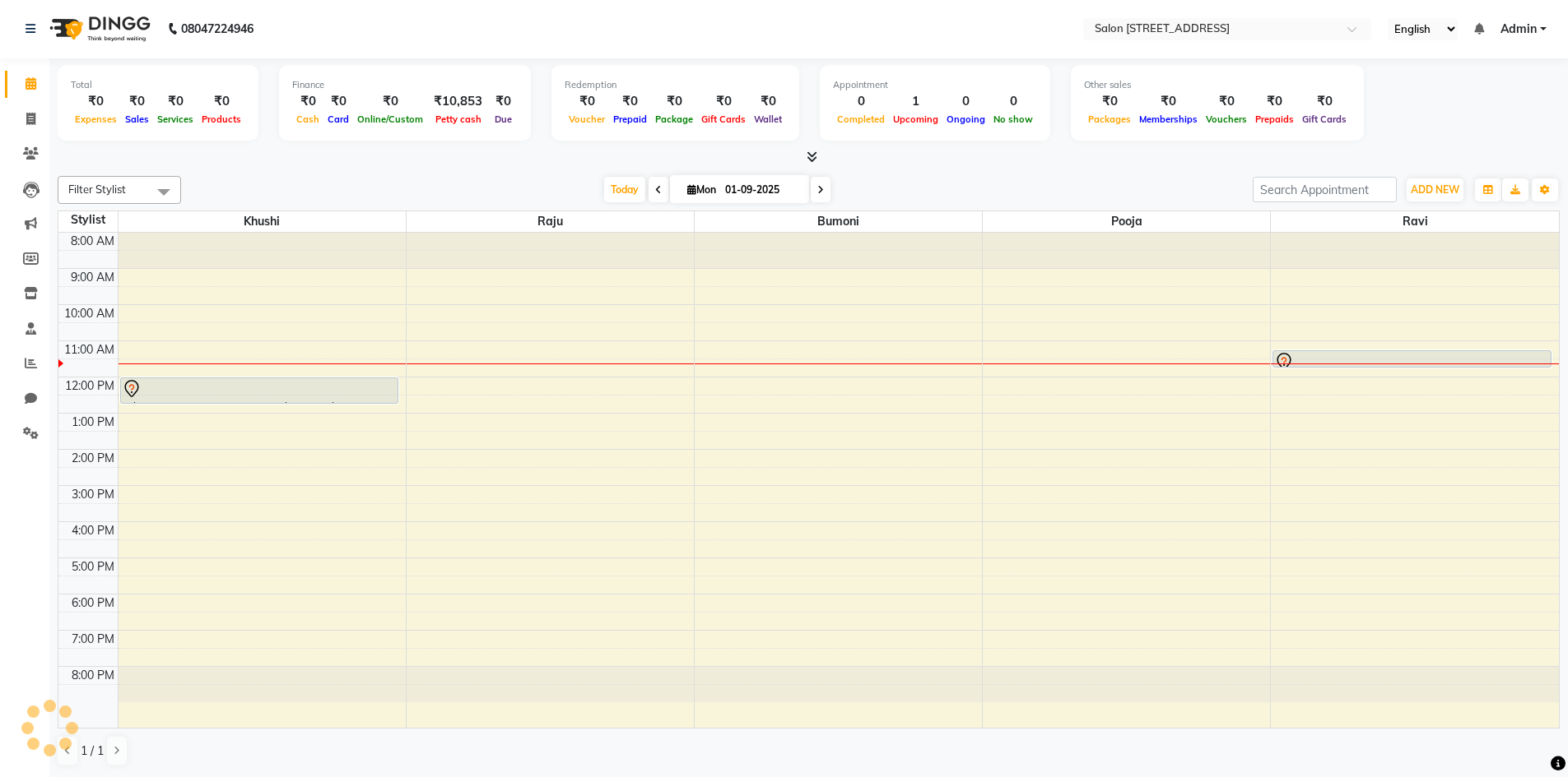
click at [1, 416] on li "Chat" at bounding box center [24, 399] width 49 height 36
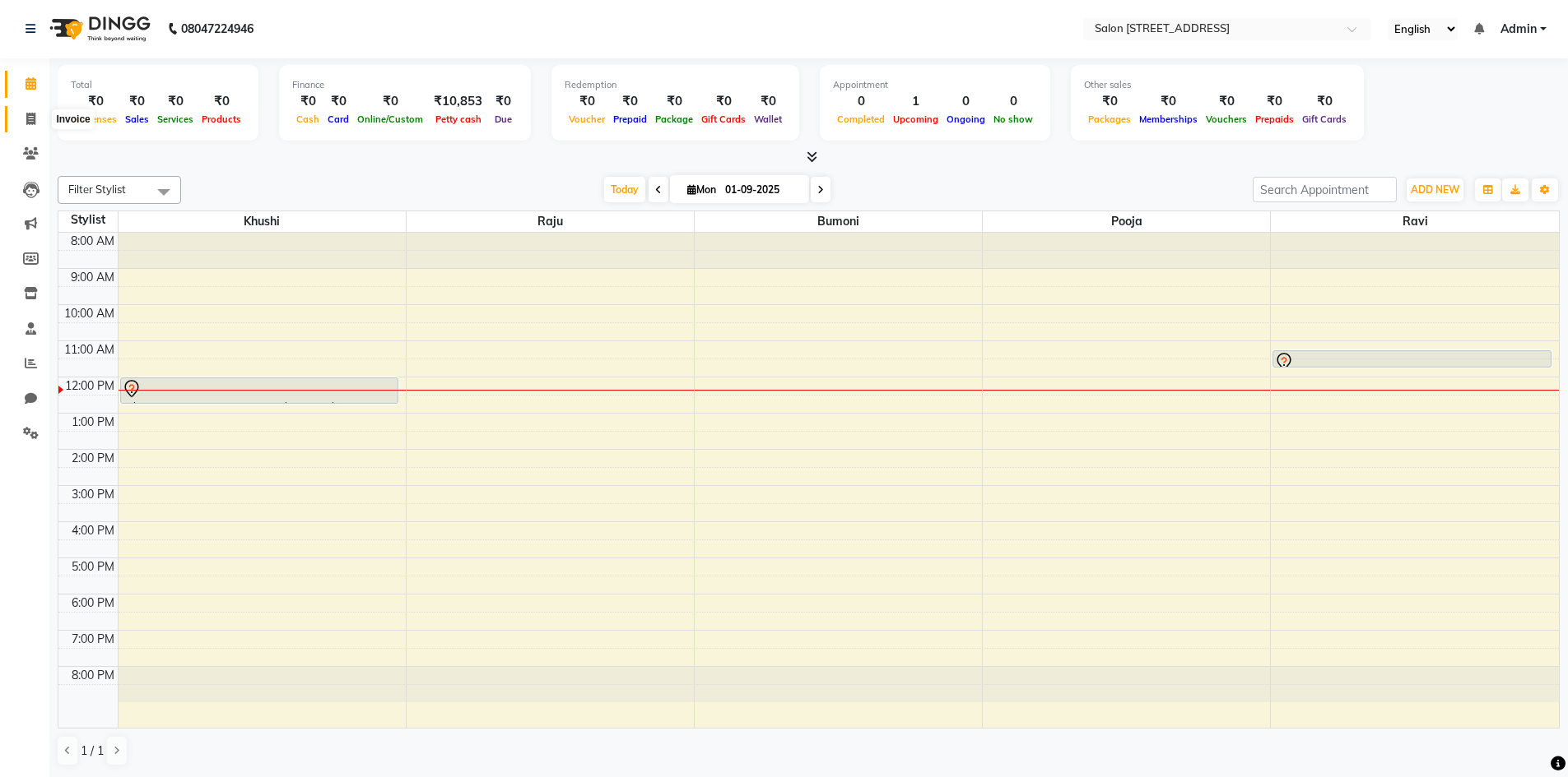
click at [31, 119] on icon at bounding box center [31, 119] width 9 height 12
select select "7707"
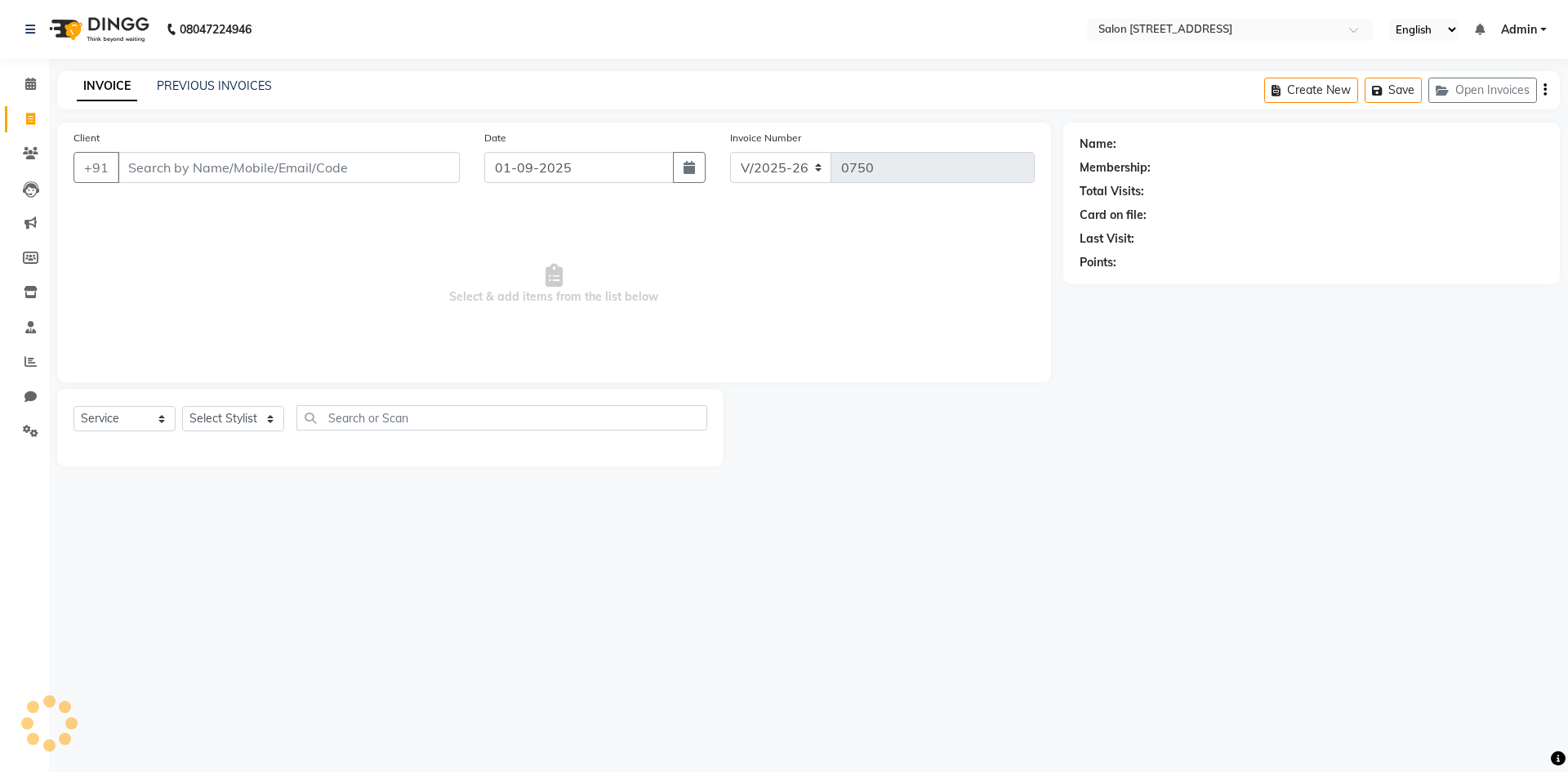
select select "P"
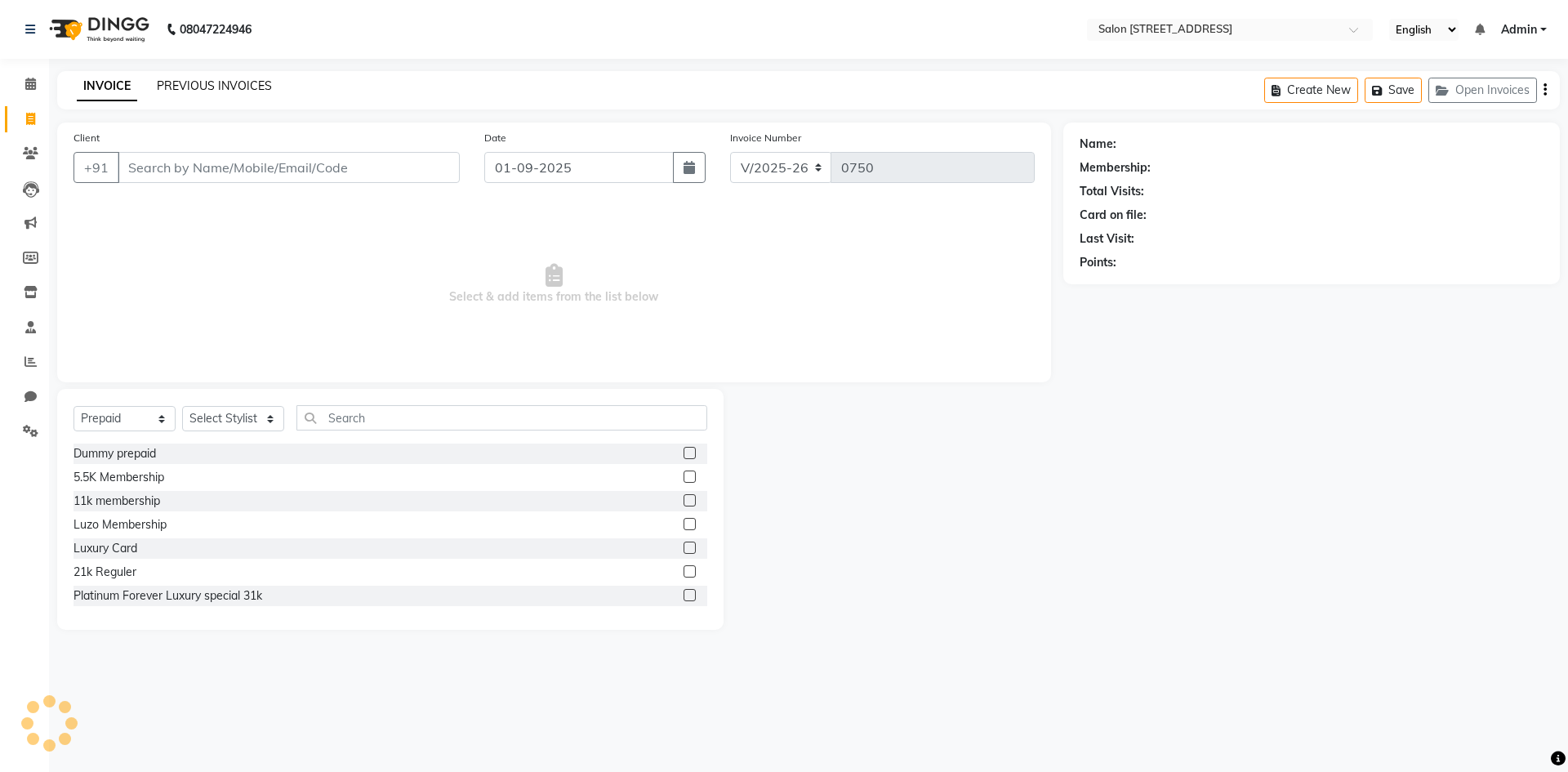
click at [232, 78] on link "PREVIOUS INVOICES" at bounding box center [215, 86] width 116 height 15
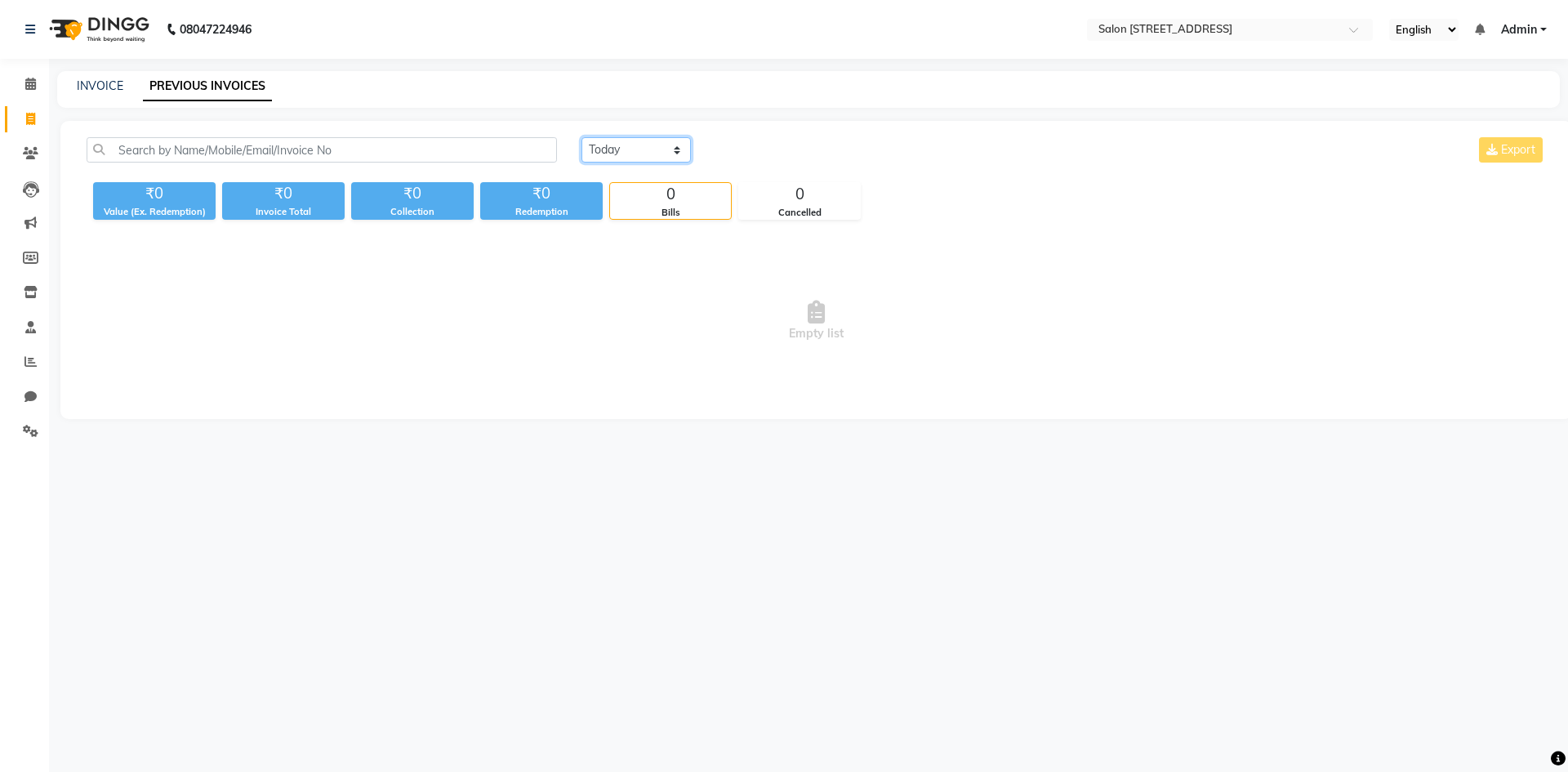
click at [607, 140] on select "Today Yesterday Custom Range" at bounding box center [636, 149] width 110 height 26
select select "range"
click at [582, 137] on select "Today Yesterday Custom Range" at bounding box center [636, 149] width 110 height 26
click at [766, 153] on input "01-09-2025" at bounding box center [769, 150] width 115 height 23
select select "9"
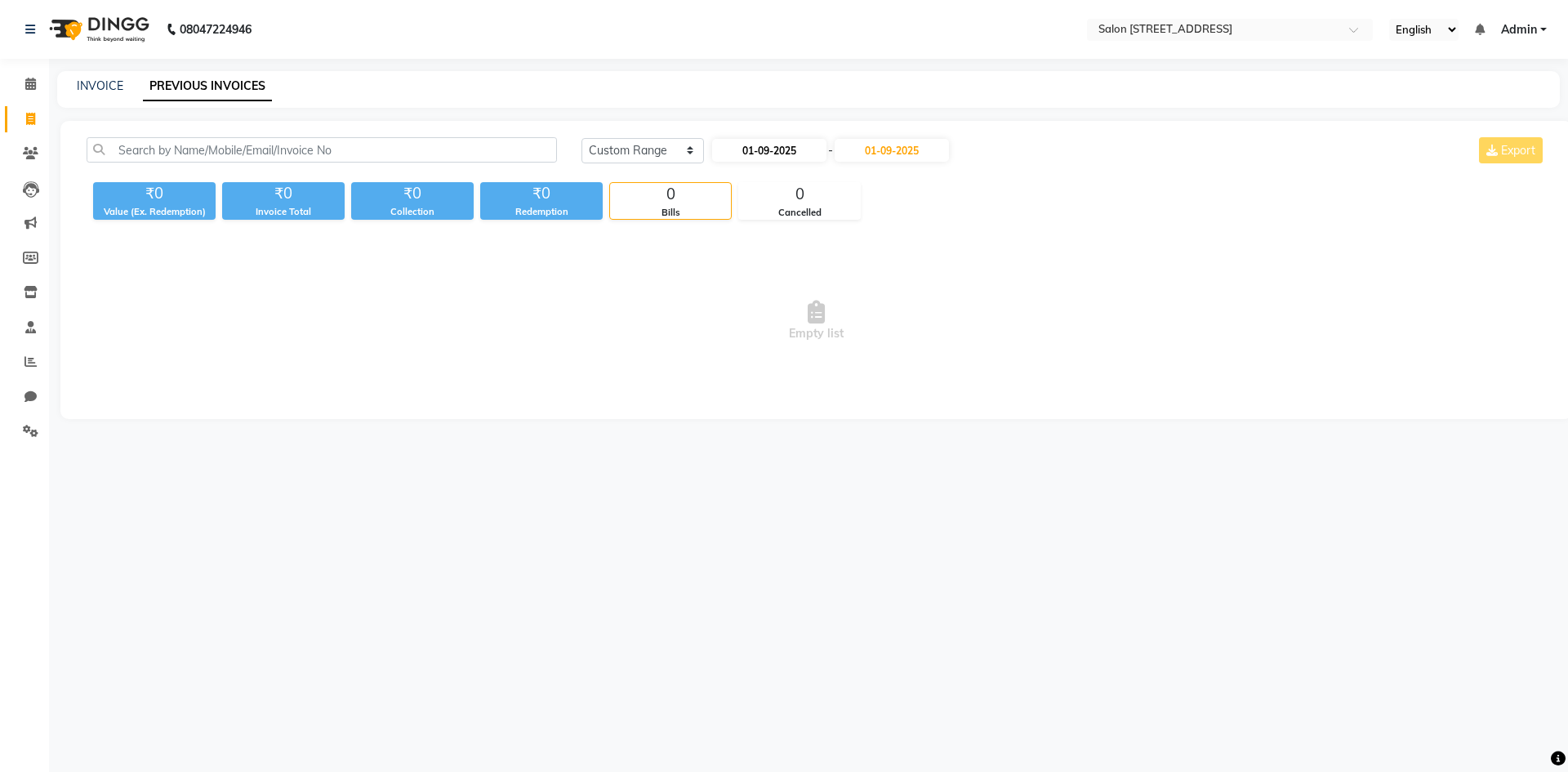
select select "2025"
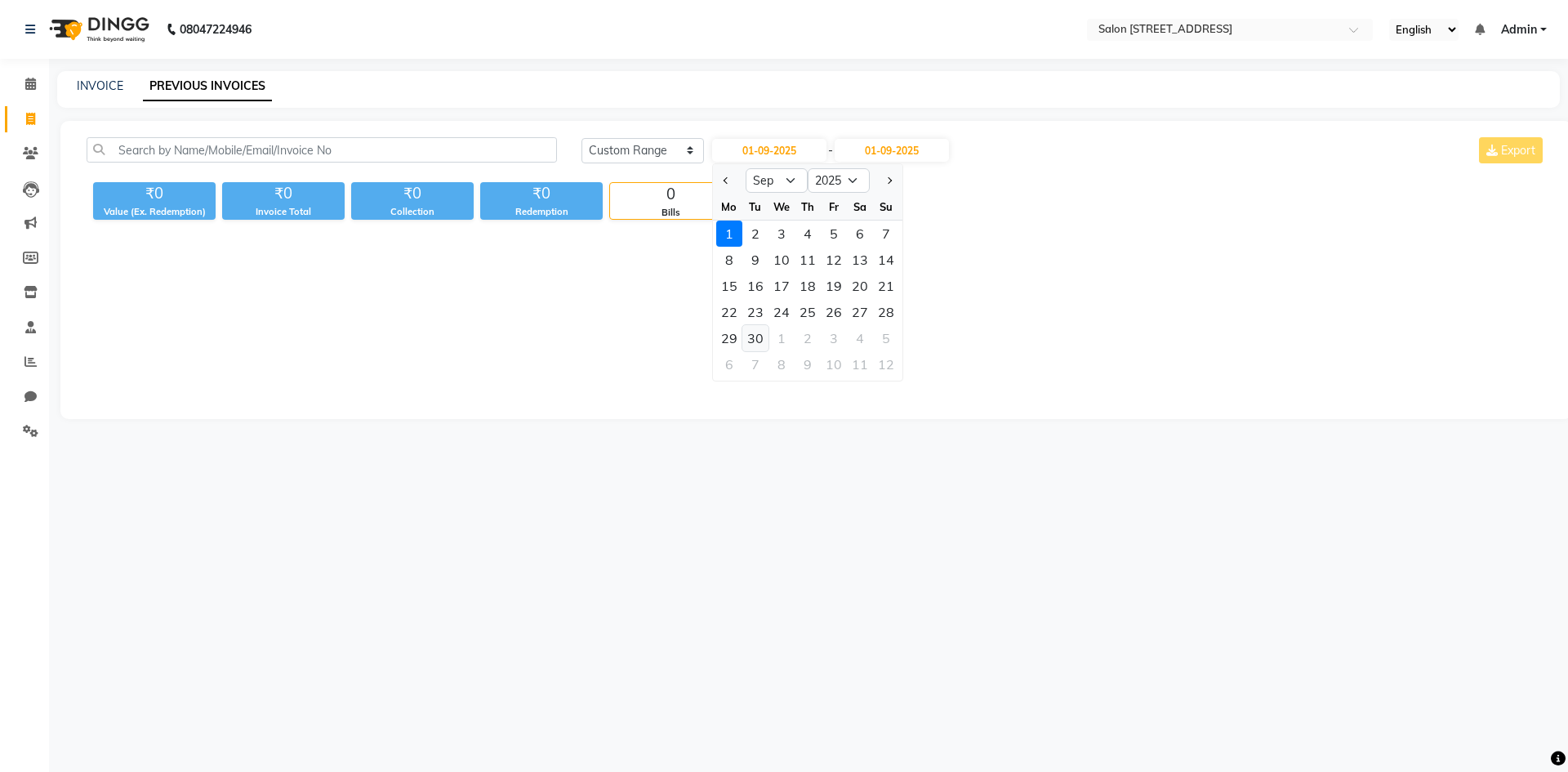
click at [752, 337] on div "30" at bounding box center [756, 339] width 26 height 26
type input "30-09-2025"
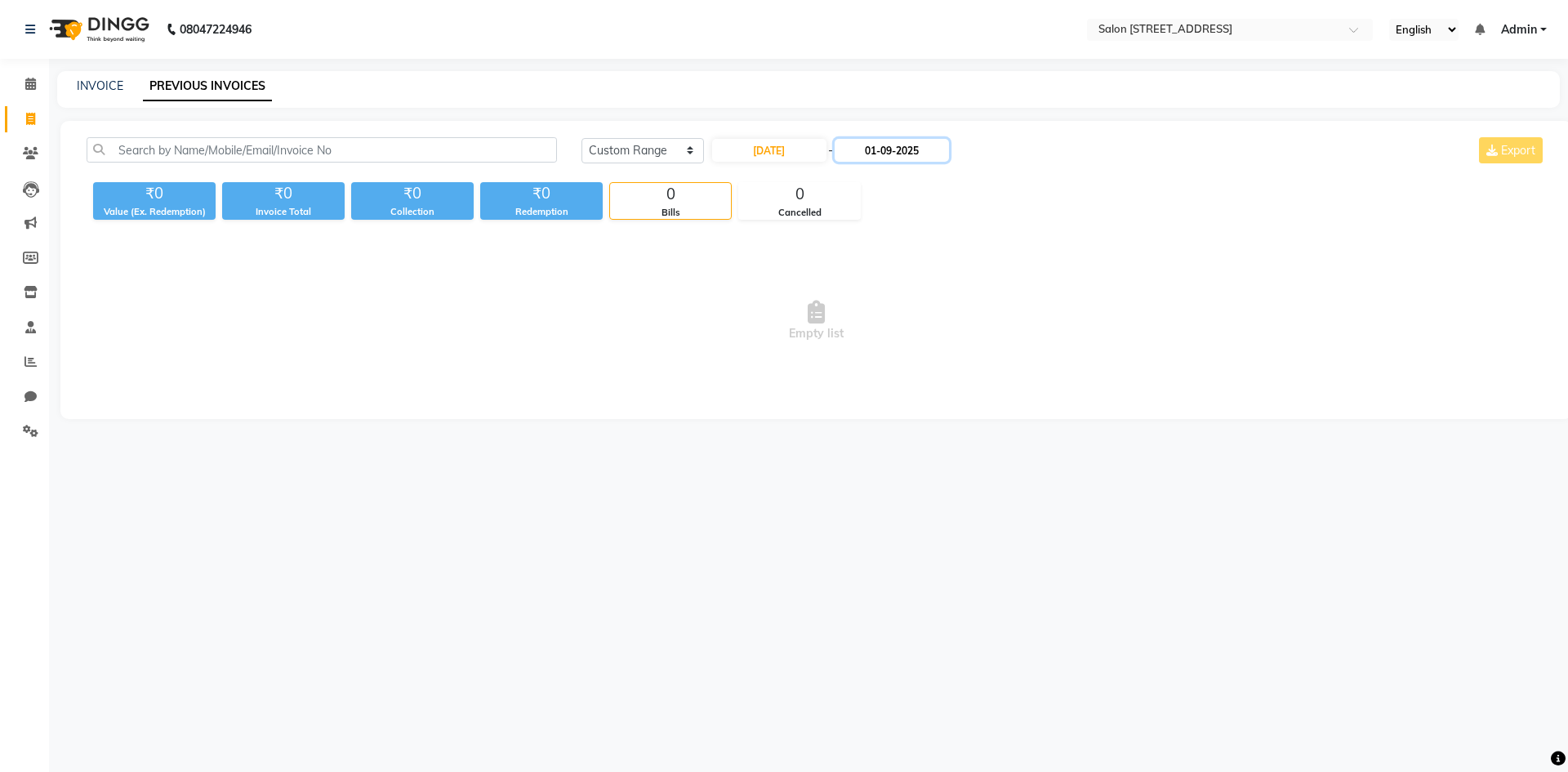
click at [903, 157] on input "01-09-2025" at bounding box center [892, 150] width 115 height 23
click at [887, 333] on div "30" at bounding box center [889, 339] width 26 height 26
type input "30-09-2025"
click at [664, 142] on select "Today Yesterday Custom Range" at bounding box center [643, 150] width 122 height 26
click at [779, 149] on input "30-09-2025" at bounding box center [769, 150] width 115 height 23
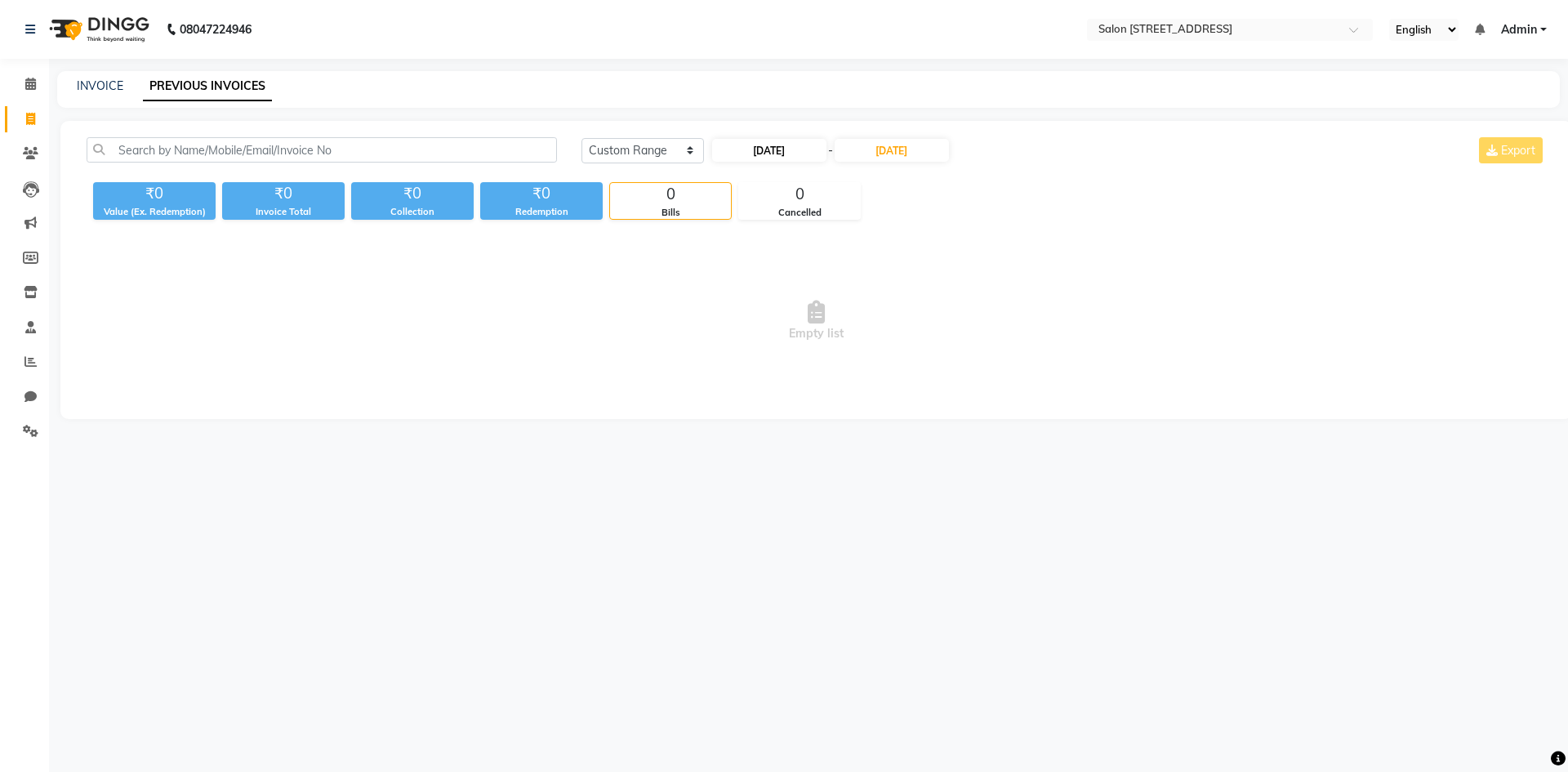
select select "9"
select select "2025"
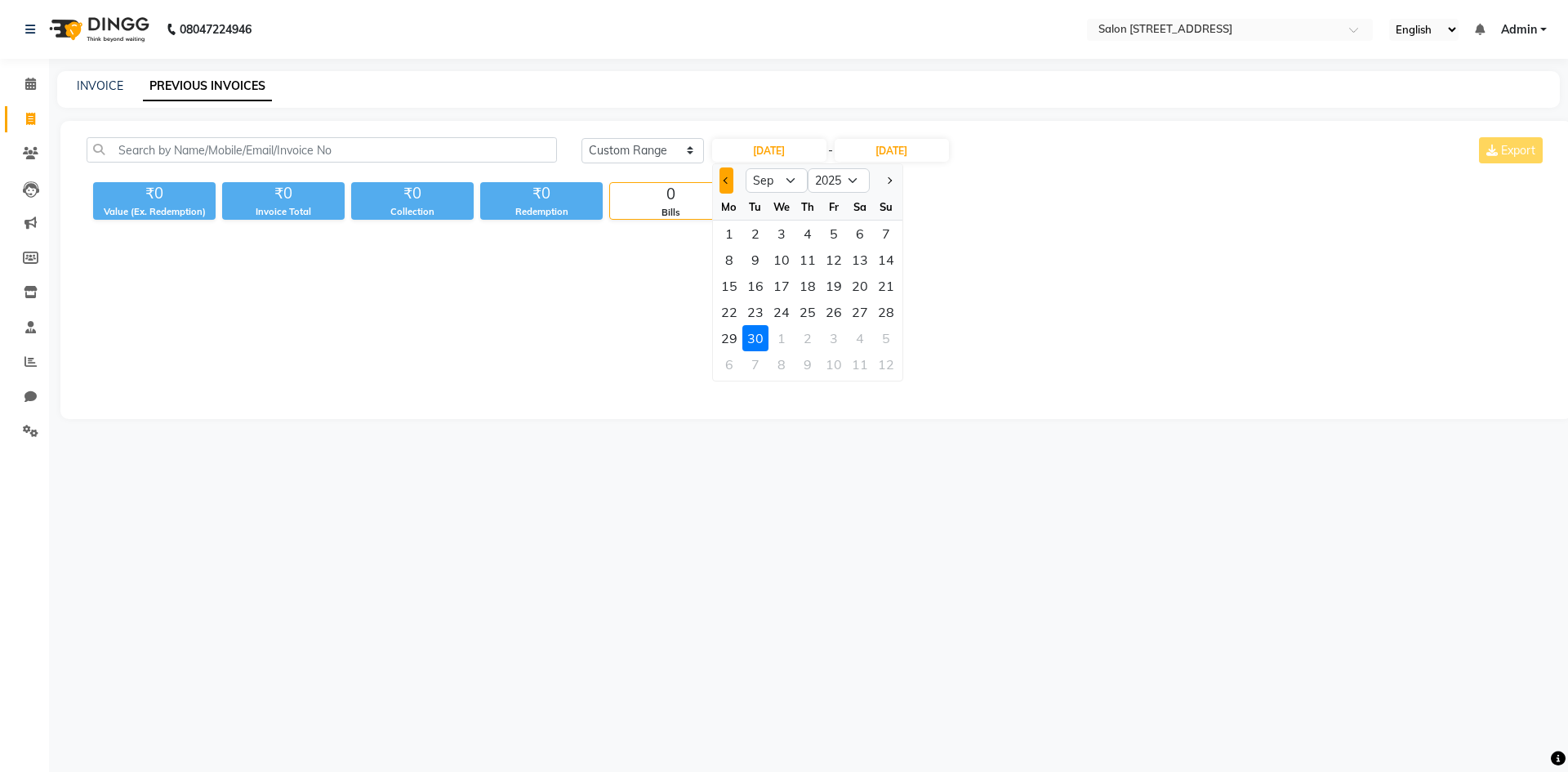
click at [726, 185] on button "Previous month" at bounding box center [726, 181] width 14 height 26
select select "8"
click at [856, 337] on div "30" at bounding box center [860, 339] width 26 height 26
type input "30-08-2025"
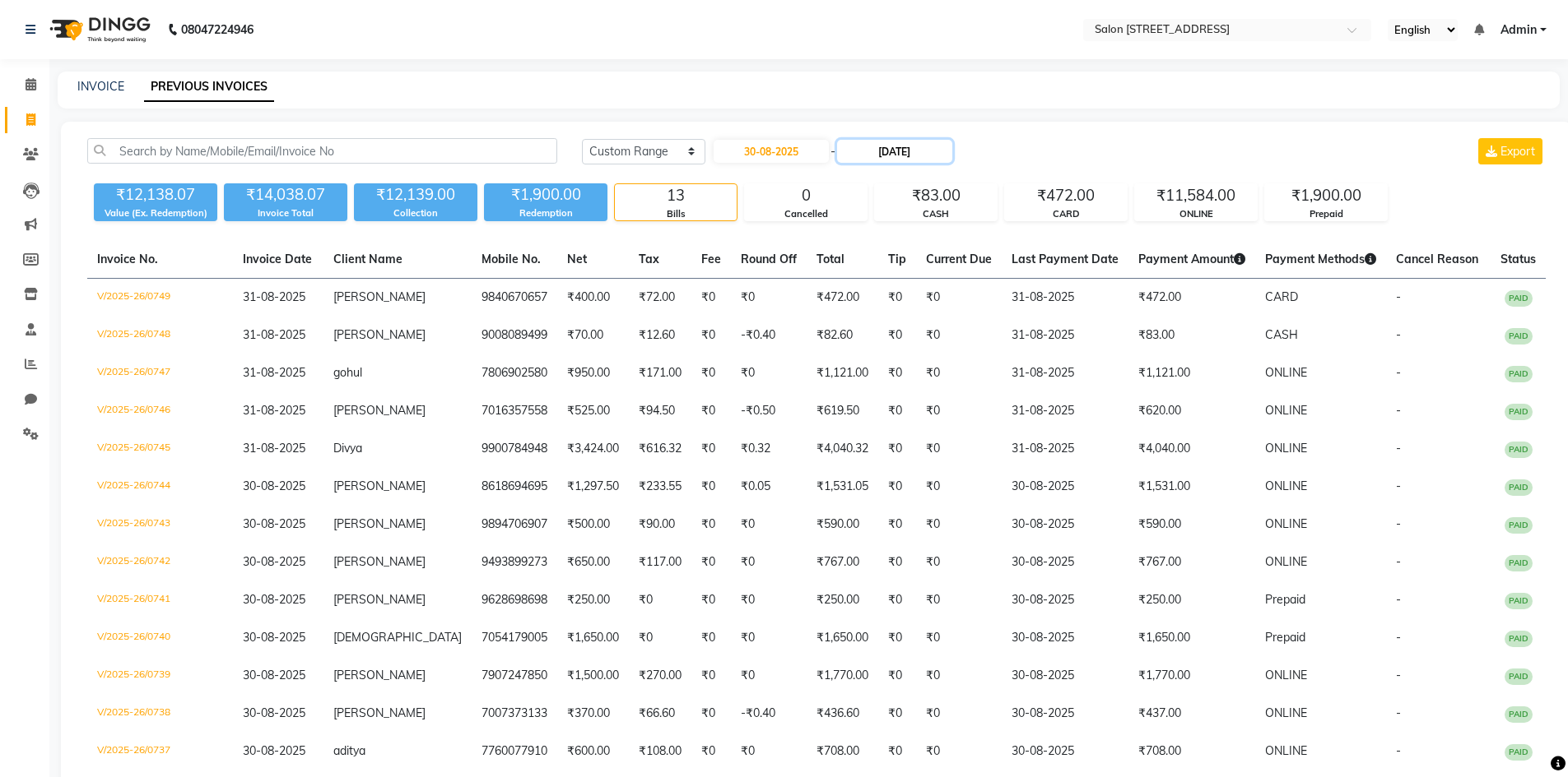
click at [904, 144] on input "30-09-2025" at bounding box center [895, 151] width 116 height 23
select select "9"
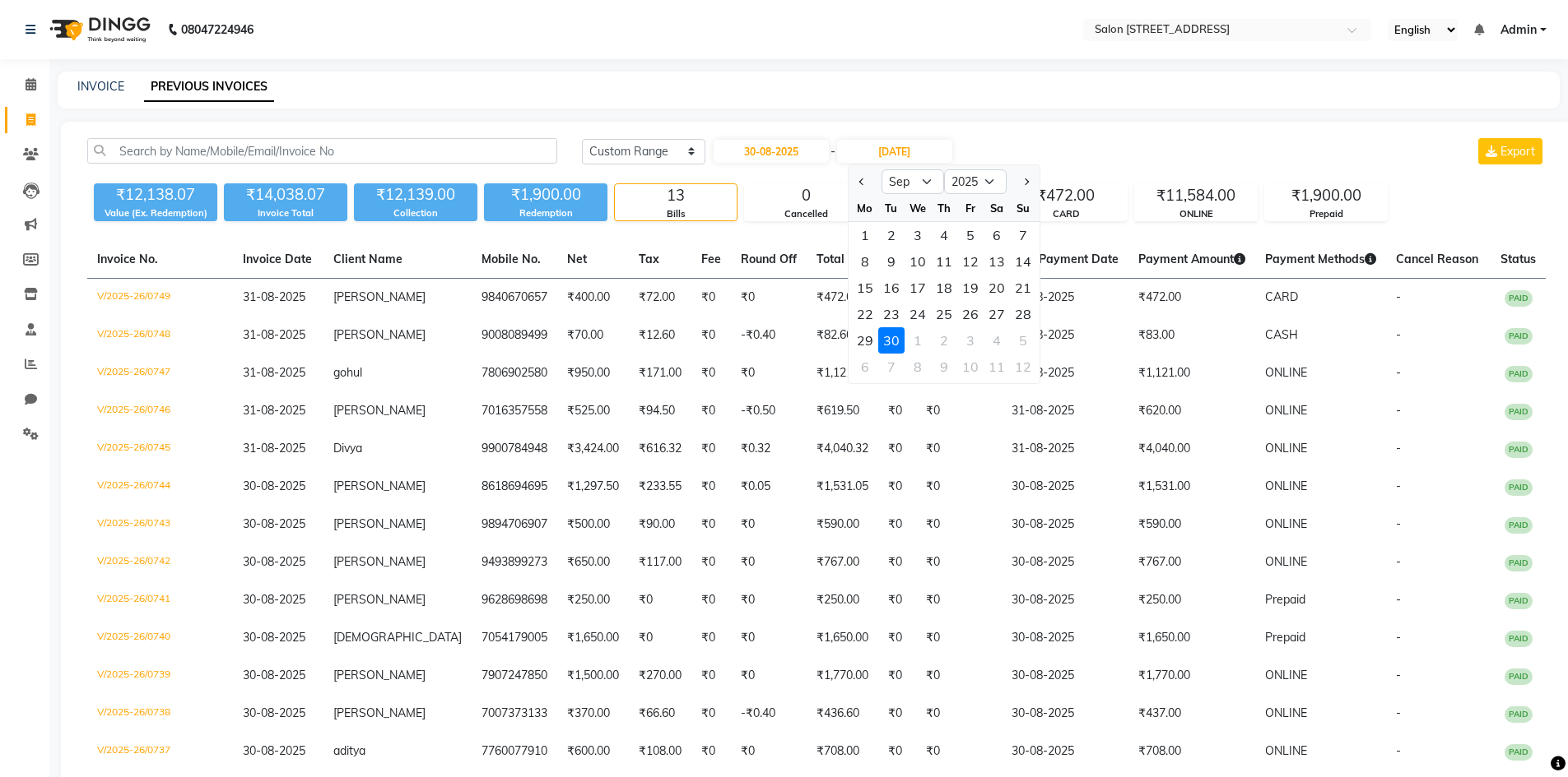
click at [888, 337] on div "30" at bounding box center [891, 341] width 27 height 27
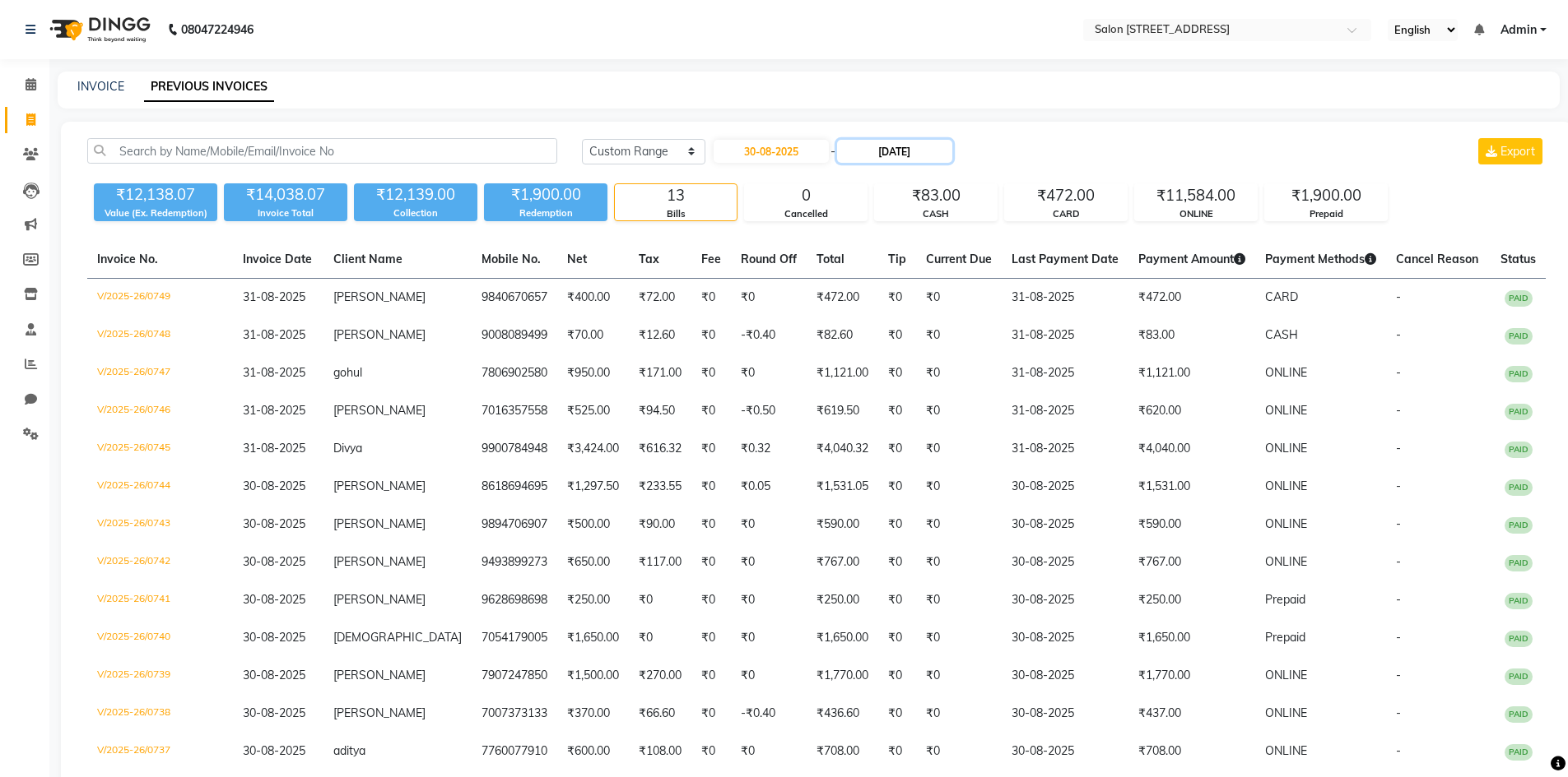
click at [930, 157] on input "30-09-2025" at bounding box center [895, 151] width 116 height 23
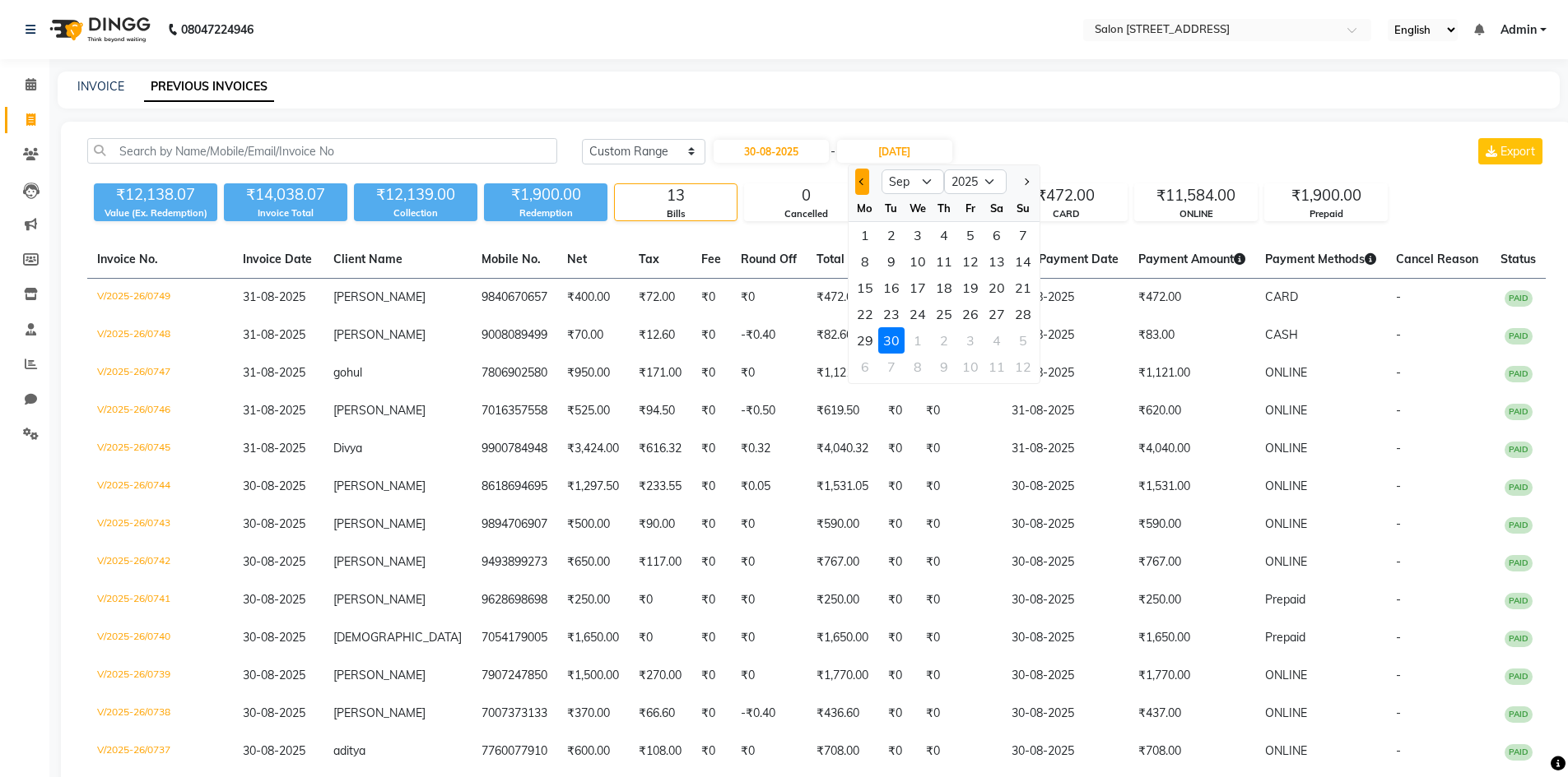
click at [856, 184] on button "Previous month" at bounding box center [861, 182] width 14 height 27
select select "8"
click at [1000, 339] on div "30" at bounding box center [997, 341] width 27 height 27
type input "30-08-2025"
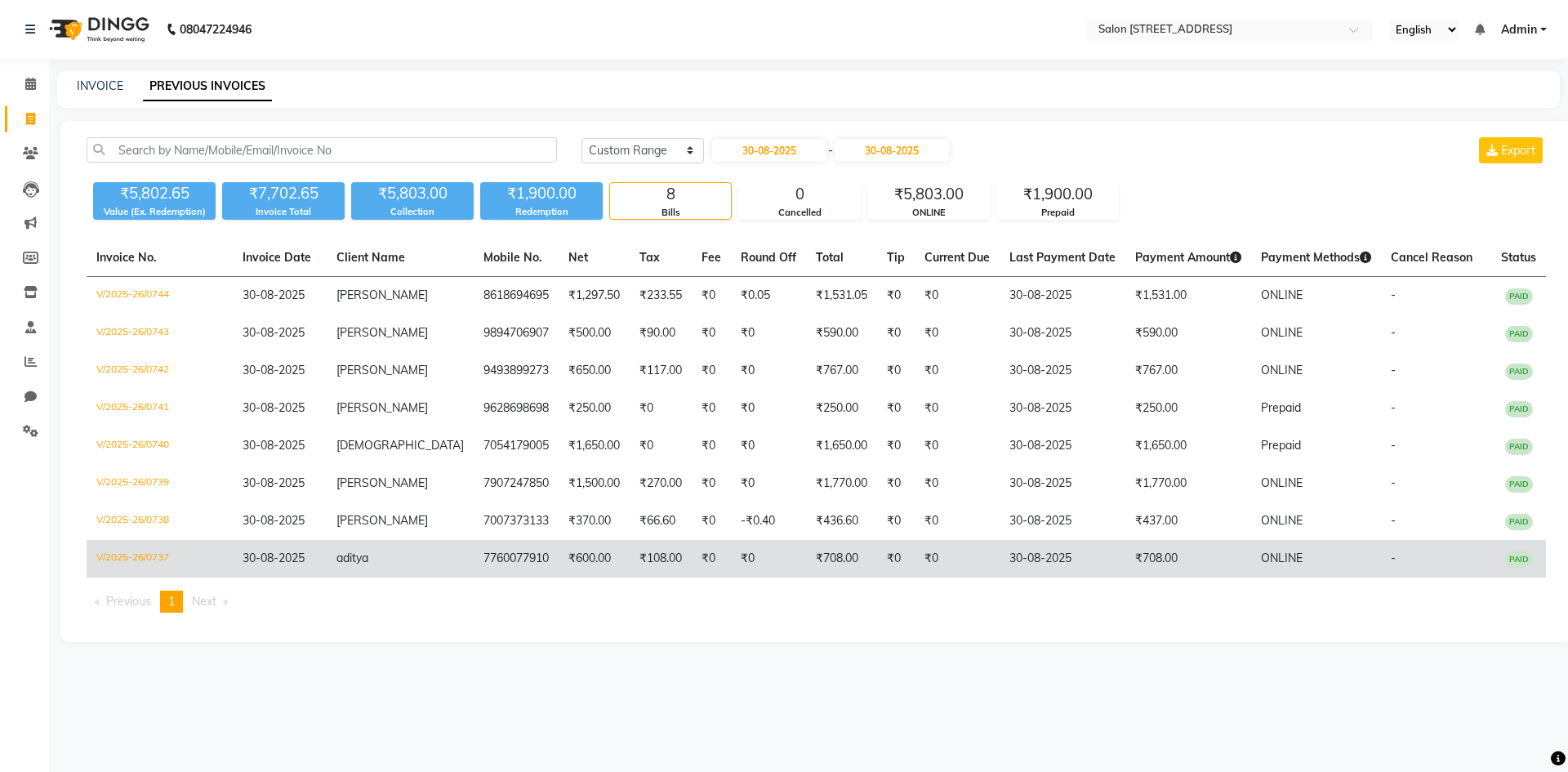
click at [580, 567] on td "₹600.00" at bounding box center [594, 559] width 71 height 38
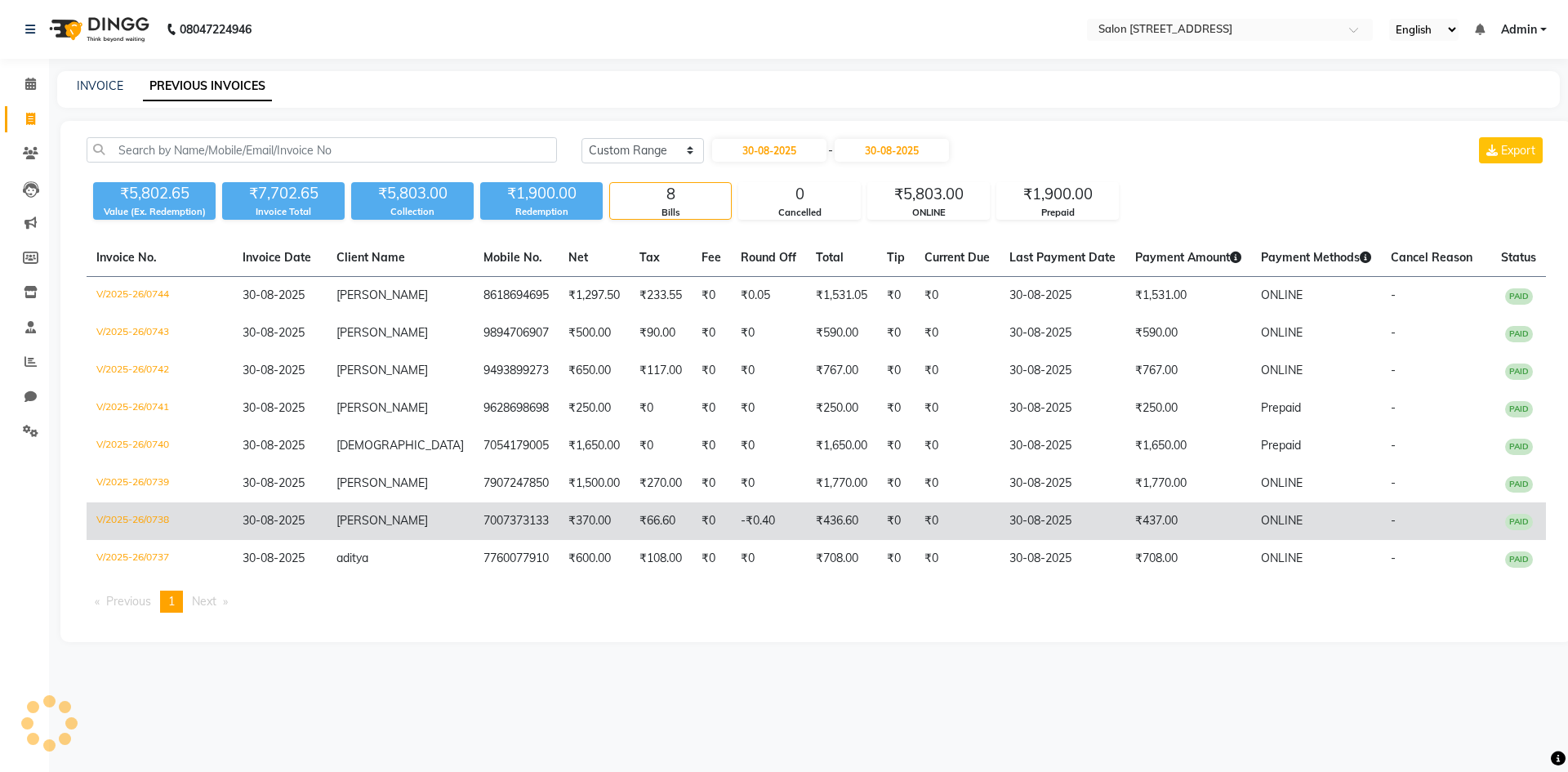
click at [400, 530] on td "[PERSON_NAME]" at bounding box center [400, 522] width 147 height 38
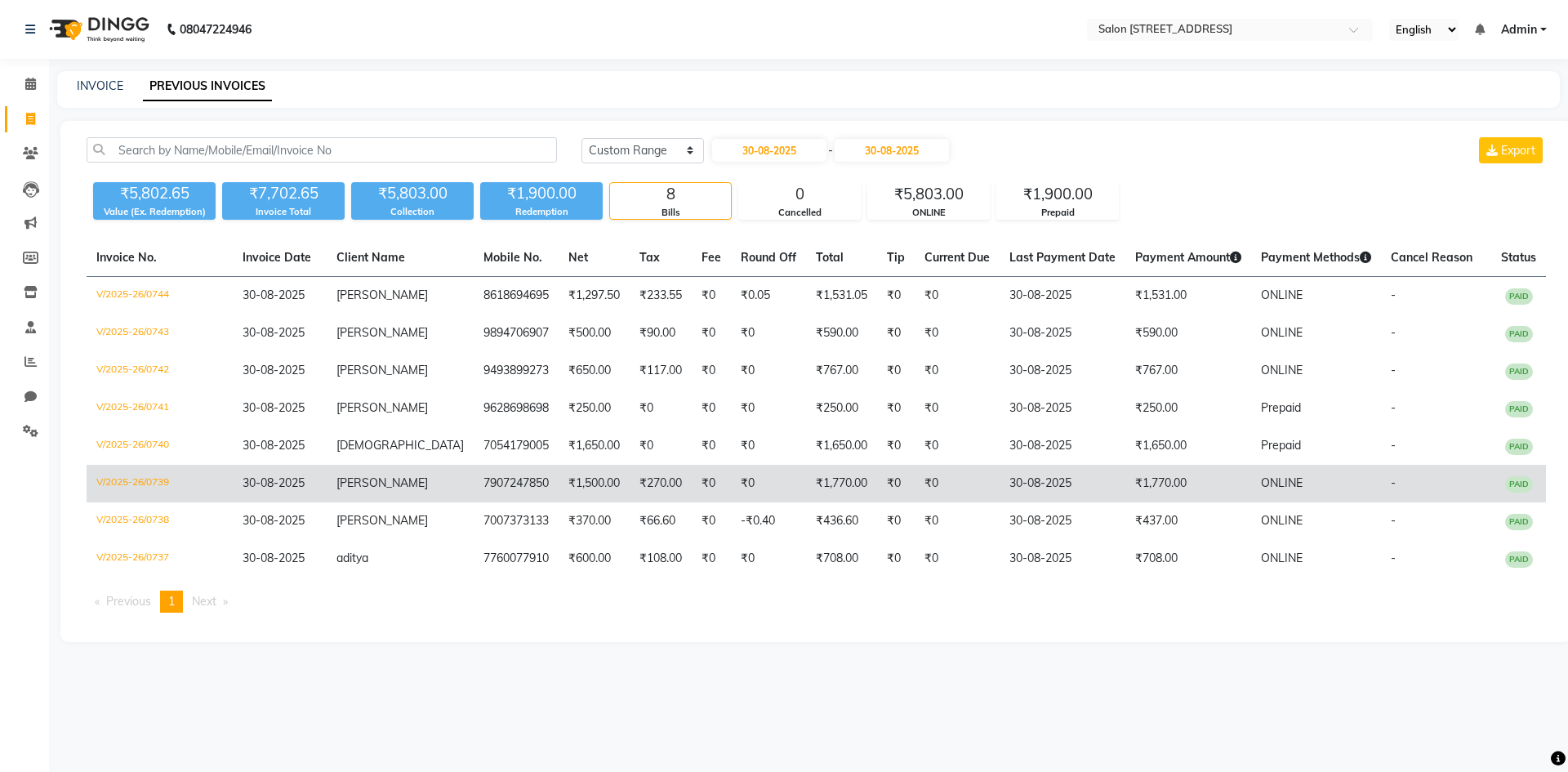
click at [361, 472] on td "[PERSON_NAME]" at bounding box center [400, 484] width 147 height 38
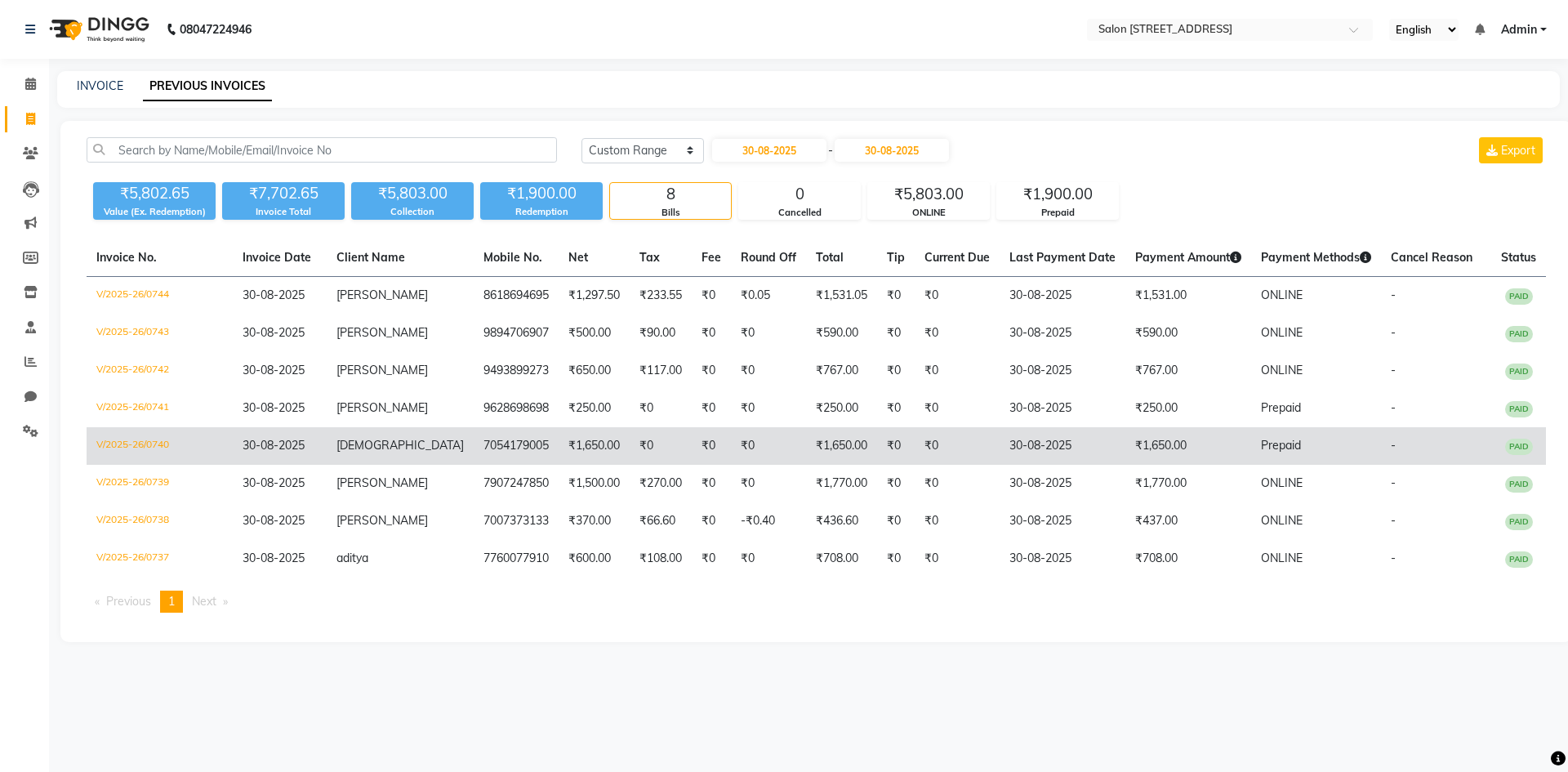
click at [487, 457] on td "7054179005" at bounding box center [516, 447] width 85 height 38
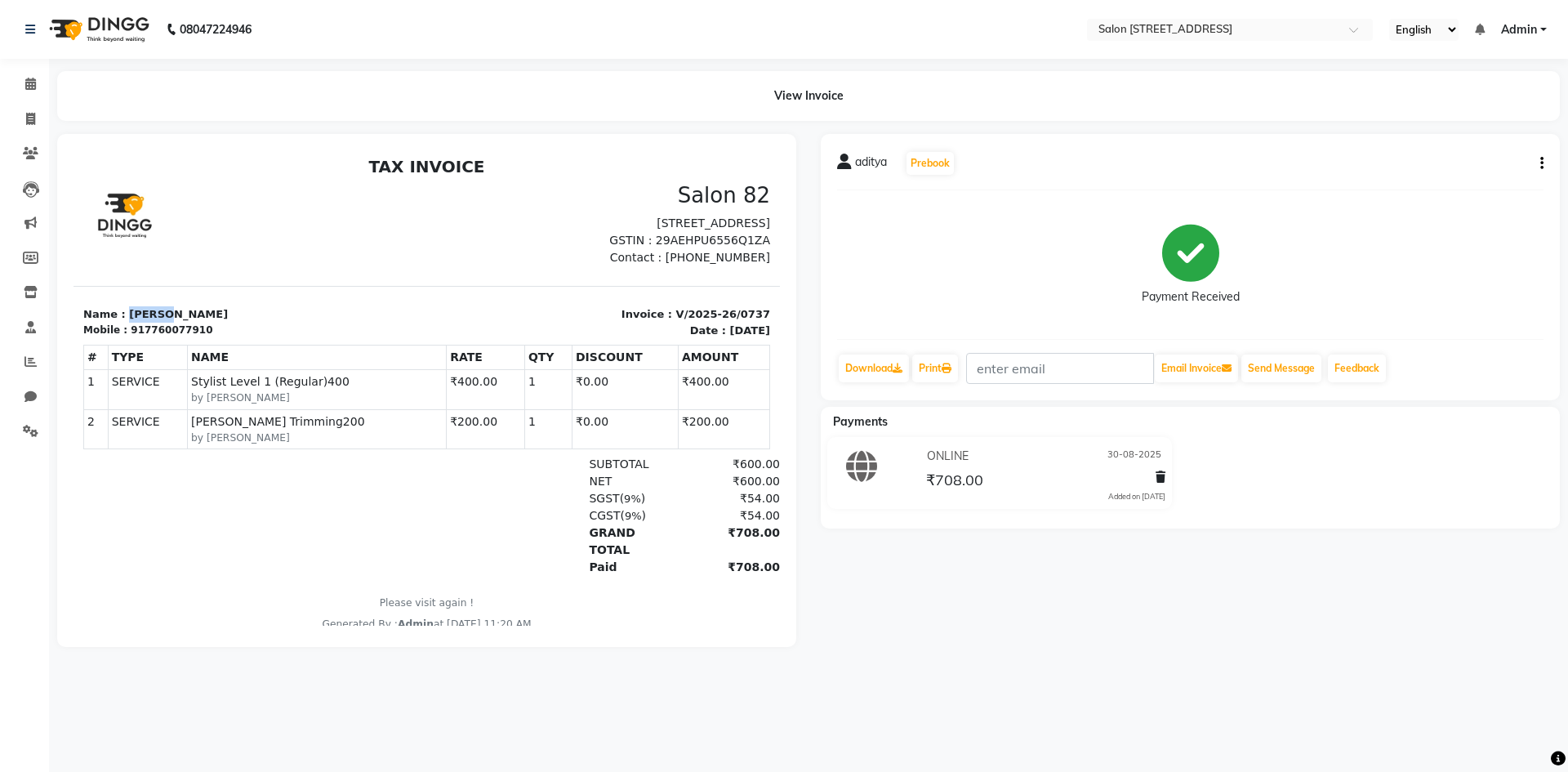
drag, startPoint x: 120, startPoint y: 330, endPoint x: 163, endPoint y: 314, distance: 45.9
click at [163, 314] on section "Name : aditya Mobile : 917760077910 Invoice : V/2025-26/0737 Date : August 30, …" at bounding box center [427, 311] width 706 height 52
copy p "aditya"
drag, startPoint x: 134, startPoint y: 351, endPoint x: 207, endPoint y: 345, distance: 73.2
click at [206, 338] on div "Mobile : 917760077910" at bounding box center [250, 330] width 334 height 15
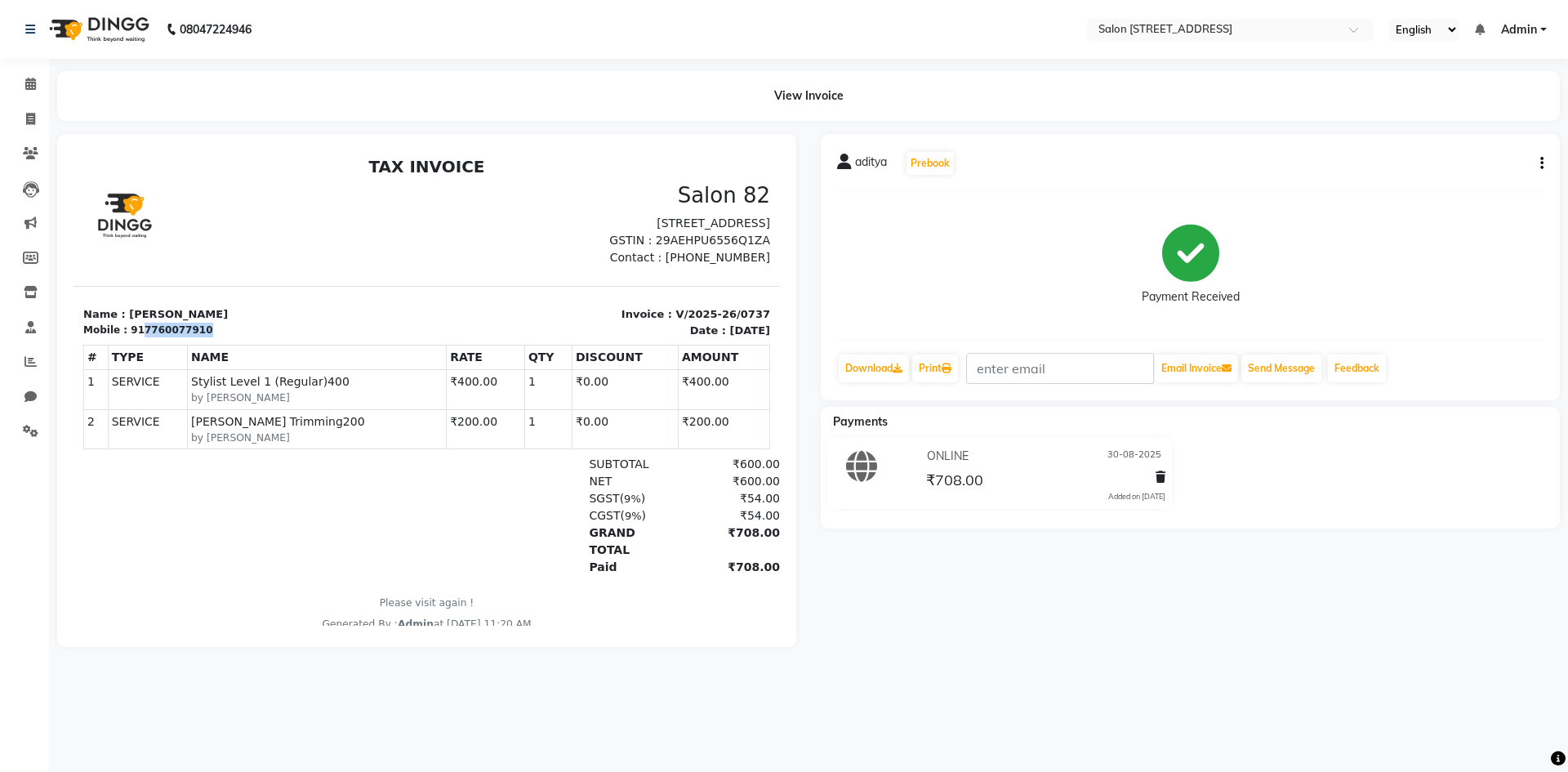
copy div "7760077910"
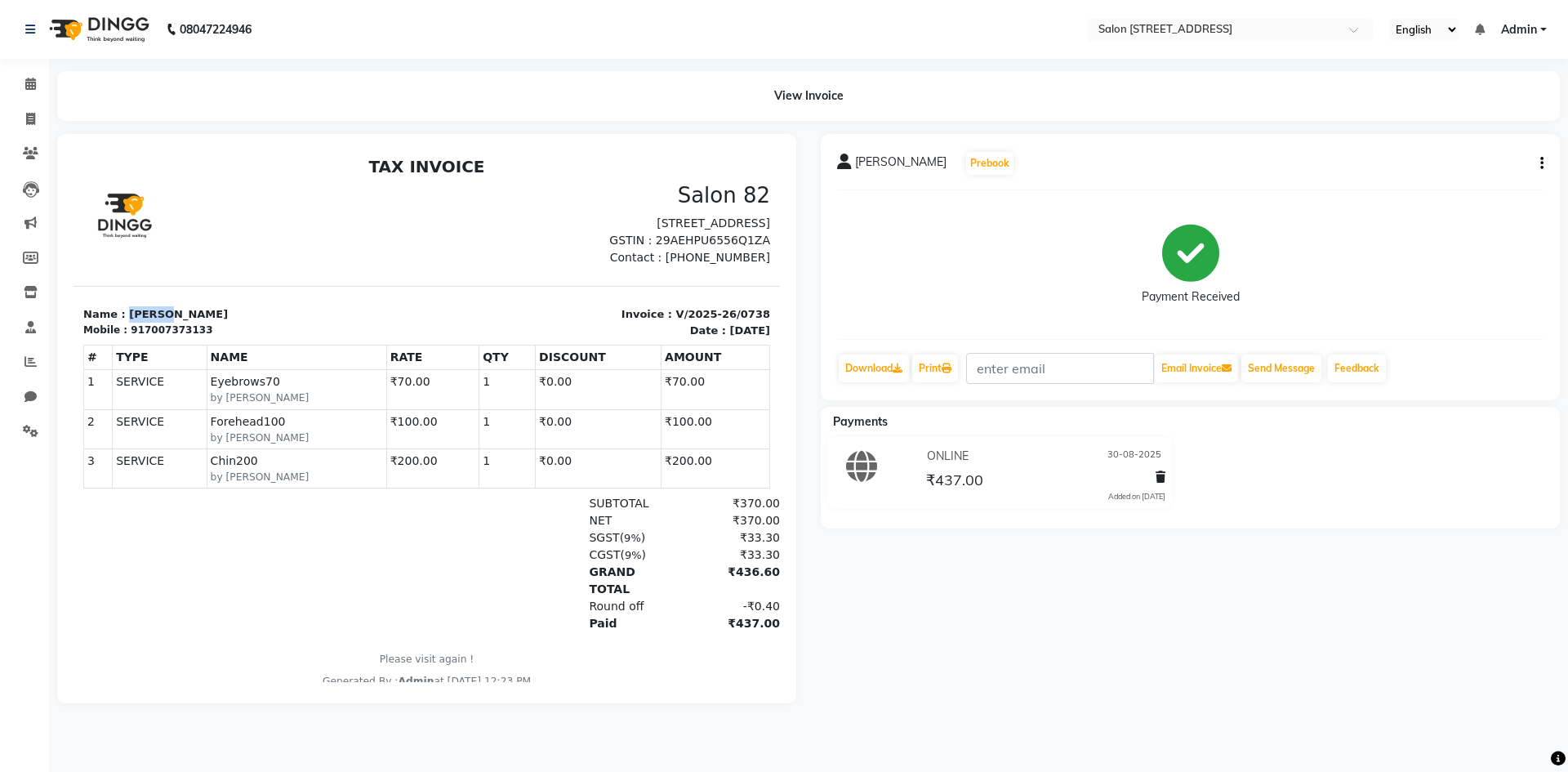
drag, startPoint x: 120, startPoint y: 332, endPoint x: 255, endPoint y: 332, distance: 135.0
click at [254, 323] on p "Name : Saumya" at bounding box center [250, 315] width 334 height 17
copy p "[PERSON_NAME]"
drag, startPoint x: 132, startPoint y: 349, endPoint x: 245, endPoint y: 332, distance: 114.3
click at [245, 332] on div "Name : Saumya Mobile : 917007373133" at bounding box center [250, 322] width 354 height 32
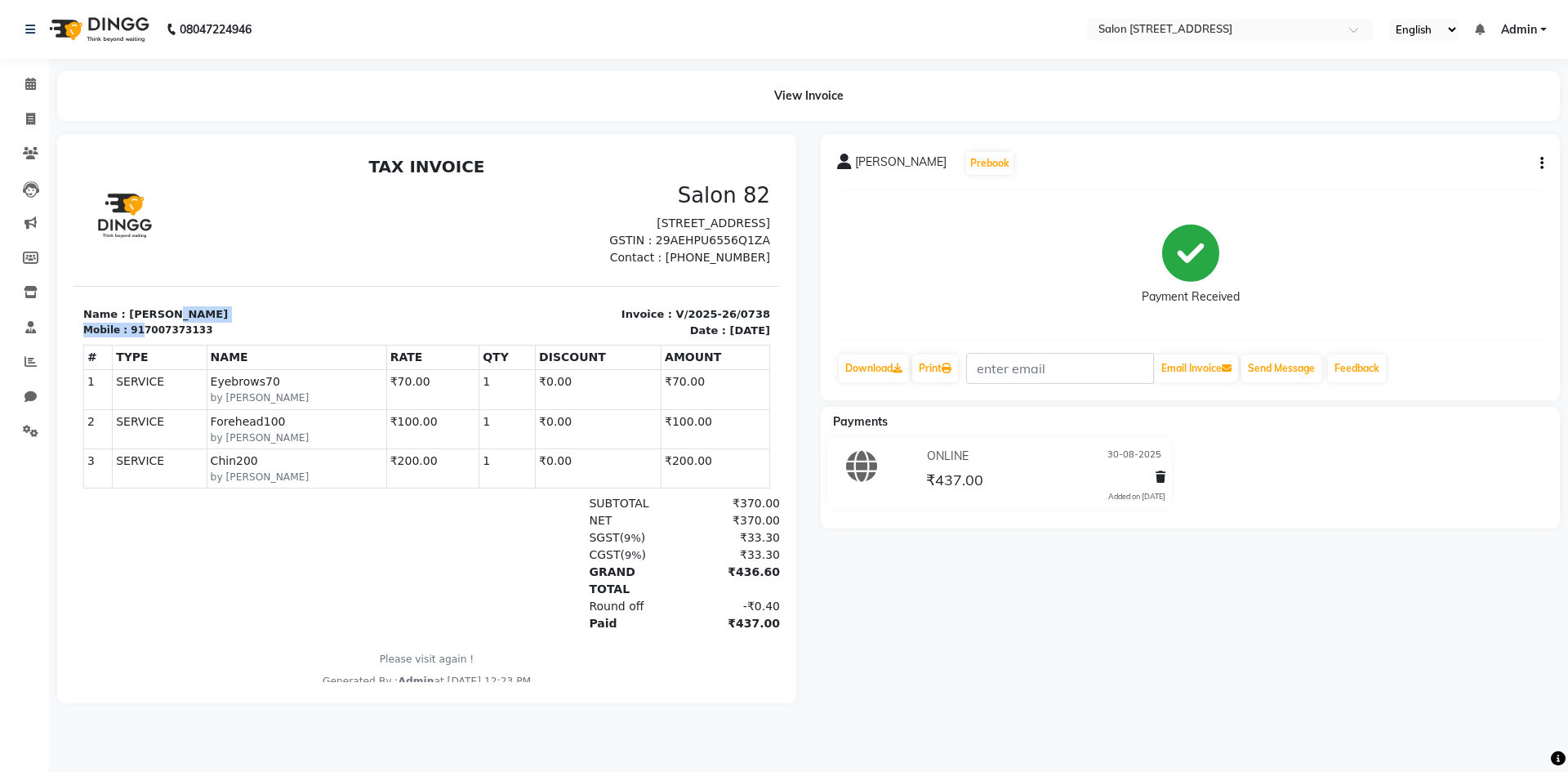
drag, startPoint x: 260, startPoint y: 328, endPoint x: 251, endPoint y: 332, distance: 9.8
click at [261, 323] on p "Name : Saumya" at bounding box center [250, 315] width 334 height 17
click at [286, 323] on p "Name : Saumya" at bounding box center [250, 315] width 334 height 17
drag, startPoint x: 132, startPoint y: 348, endPoint x: 262, endPoint y: 352, distance: 130.1
click at [262, 338] on div "Mobile : 917007373133" at bounding box center [250, 330] width 334 height 15
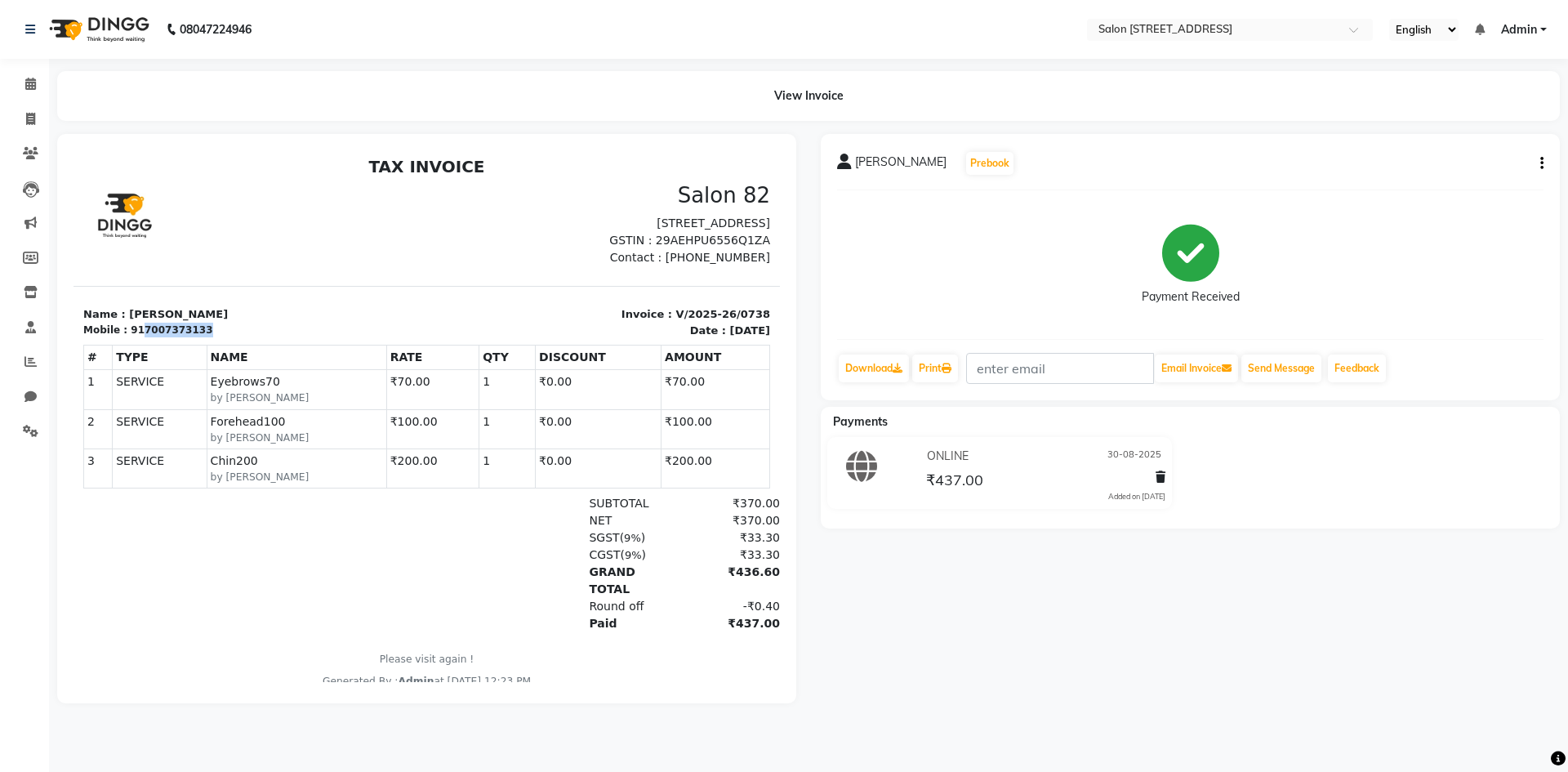
copy div "7007373133"
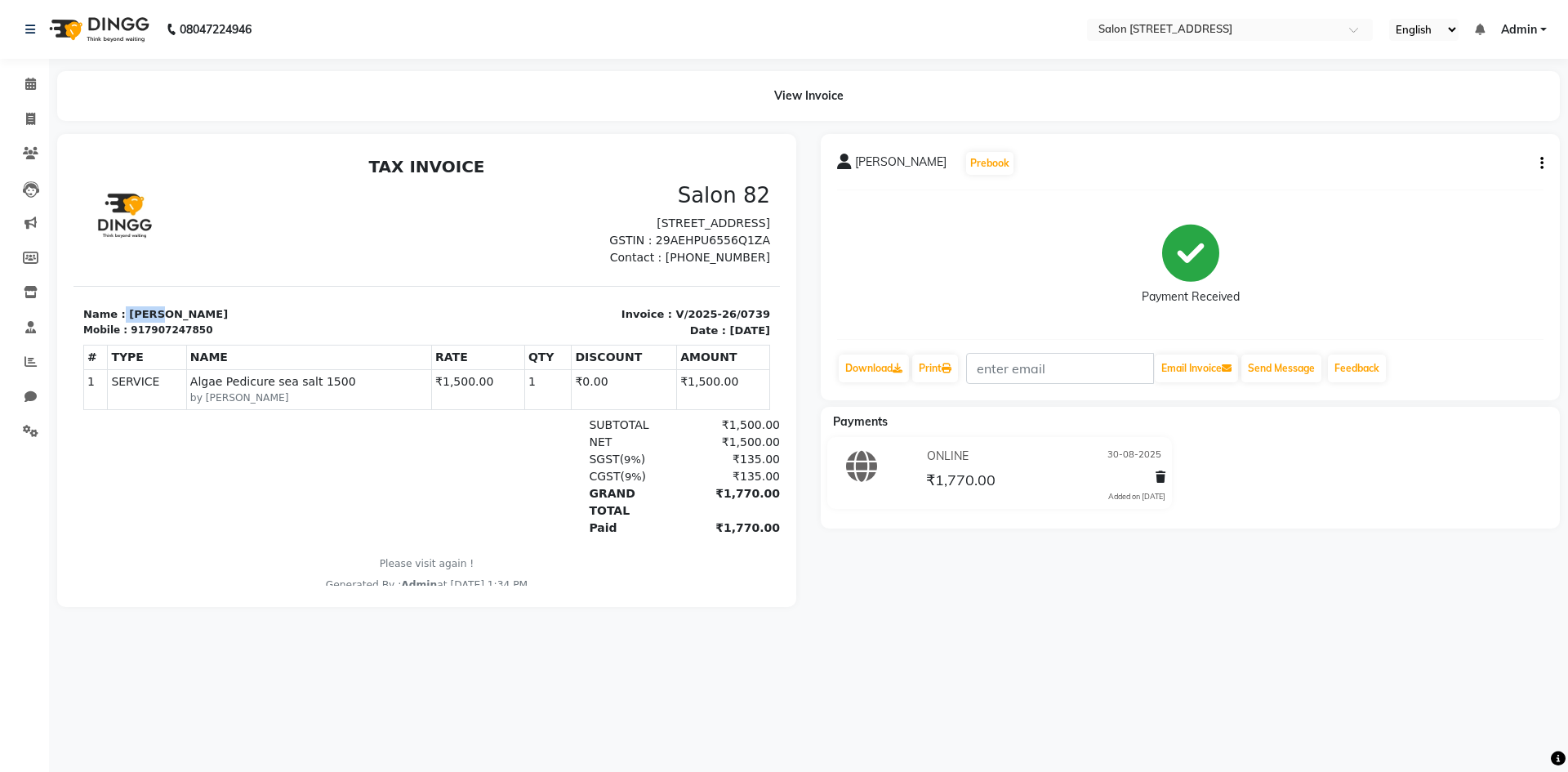
drag, startPoint x: 120, startPoint y: 331, endPoint x: 210, endPoint y: 325, distance: 90.2
click at [210, 323] on p "Name : Jacob" at bounding box center [250, 315] width 334 height 17
copy p "[PERSON_NAME]"
drag, startPoint x: 135, startPoint y: 346, endPoint x: 252, endPoint y: 336, distance: 117.4
click at [252, 336] on div "Name : Jacob Mobile : 917907247850" at bounding box center [250, 322] width 354 height 32
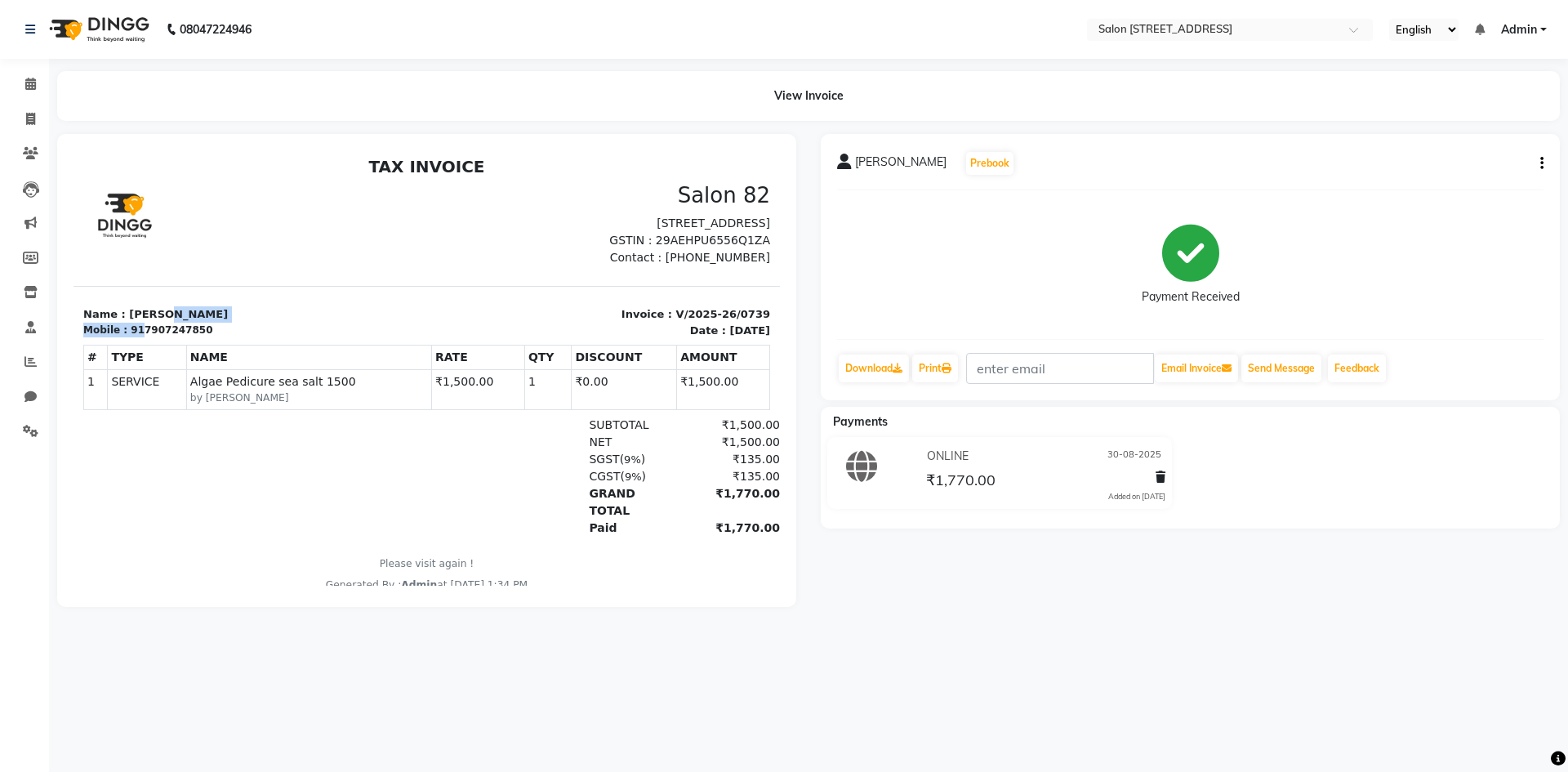
click at [303, 307] on section "Name : Jacob Mobile : 917907247850 Invoice : V/2025-26/0739 Date : August 30, 2…" at bounding box center [427, 311] width 706 height 52
drag, startPoint x: 134, startPoint y: 345, endPoint x: 226, endPoint y: 342, distance: 92.0
click at [226, 338] on div "Mobile : 917907247850" at bounding box center [250, 330] width 334 height 15
copy div "7907247850"
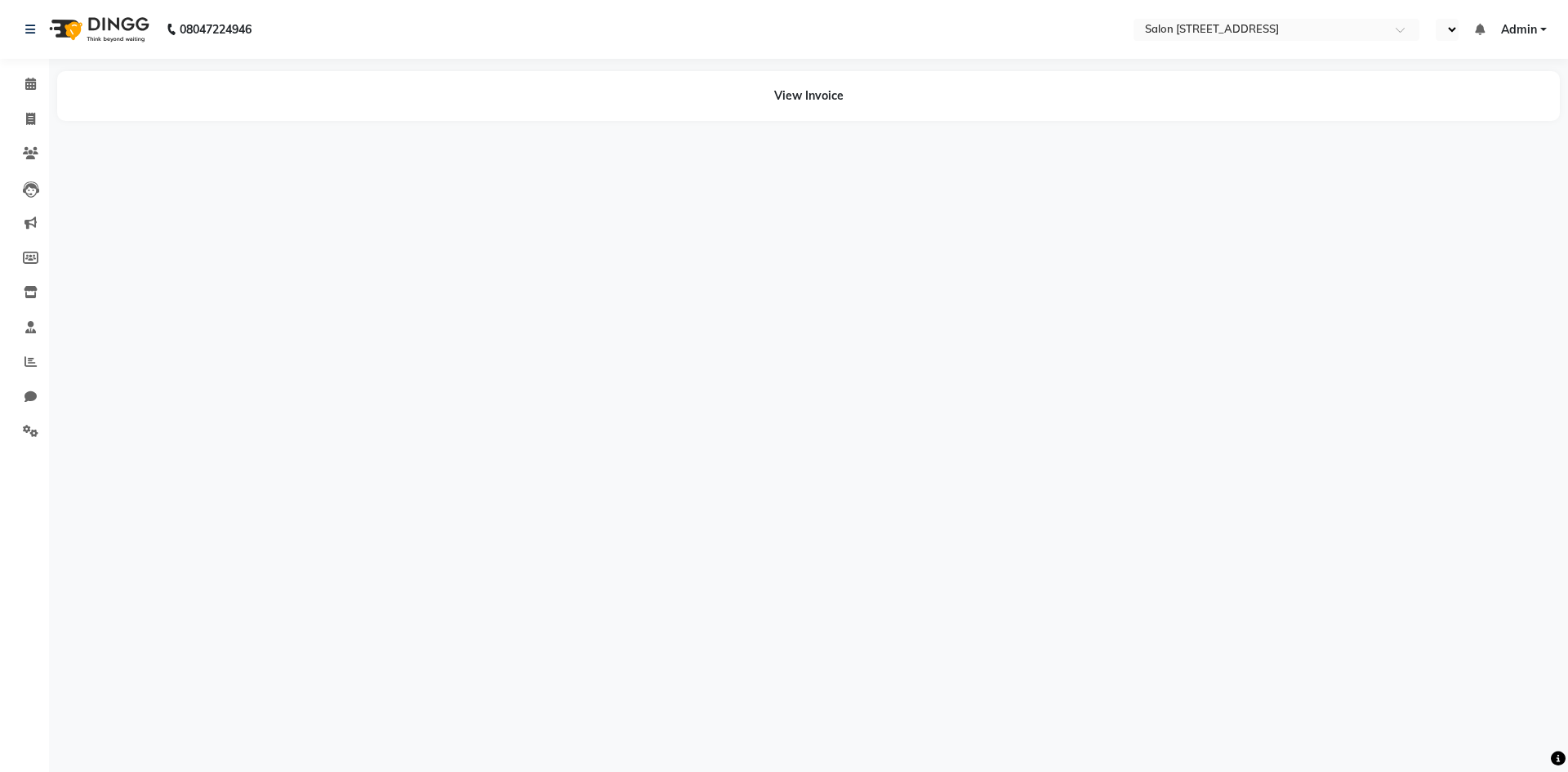
select select "en"
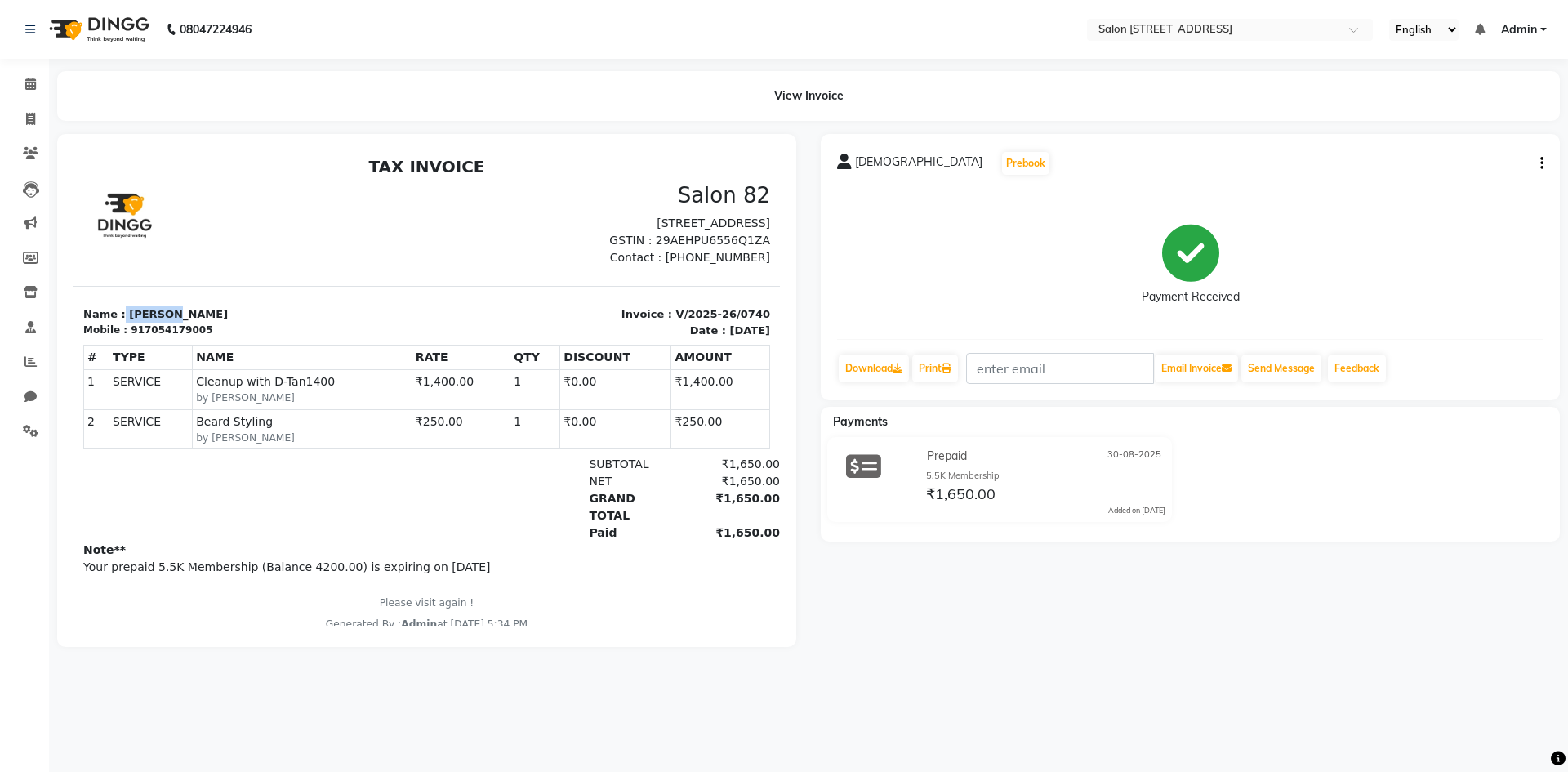
drag, startPoint x: 119, startPoint y: 329, endPoint x: 243, endPoint y: 335, distance: 124.1
click at [243, 323] on p "Name : [PERSON_NAME]" at bounding box center [250, 315] width 334 height 17
copy p "[DEMOGRAPHIC_DATA]"
drag, startPoint x: 133, startPoint y: 347, endPoint x: 262, endPoint y: 345, distance: 129.0
click at [262, 338] on div "Mobile : 917054179005" at bounding box center [250, 330] width 334 height 15
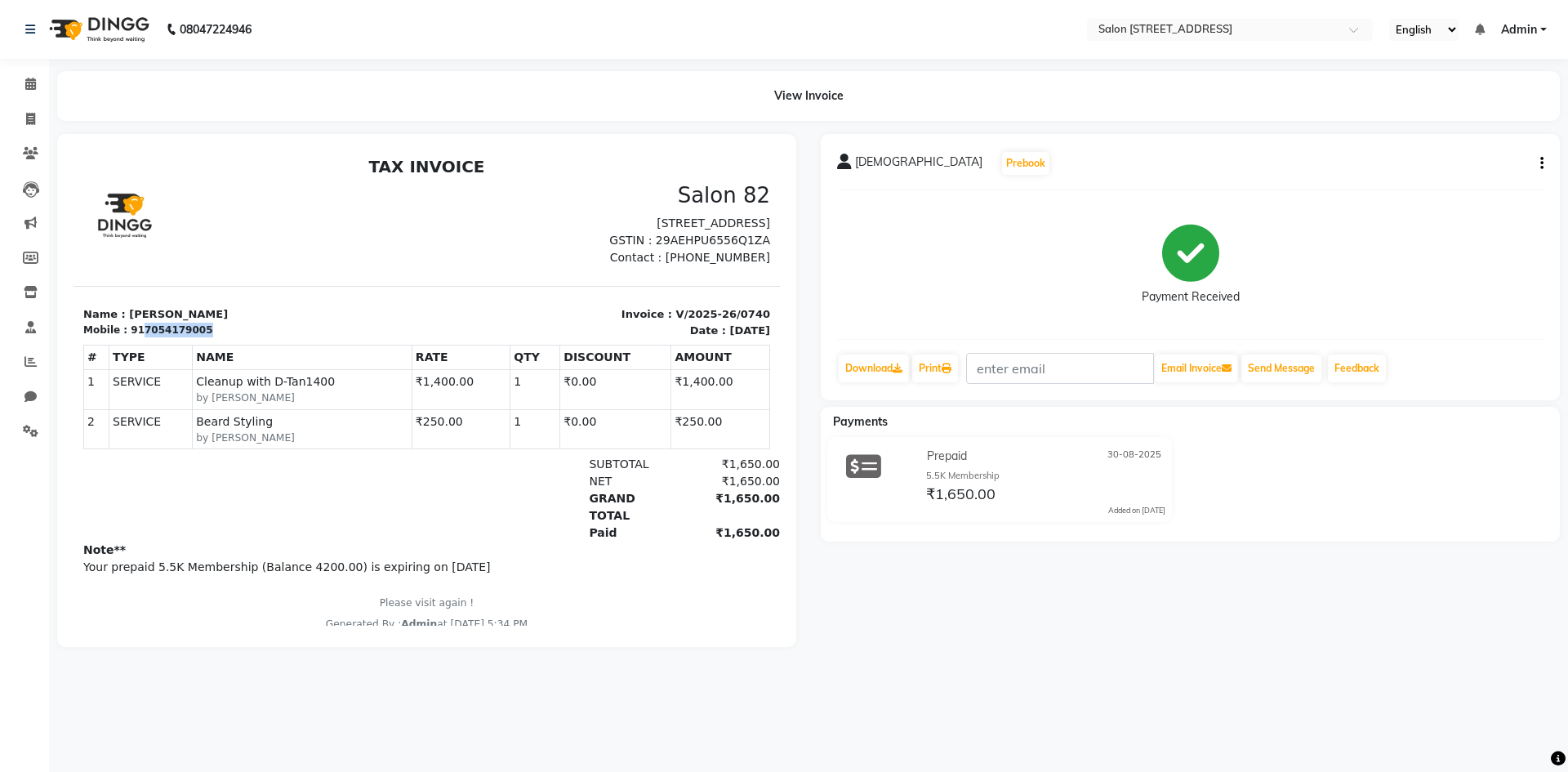
copy div "7054179005"
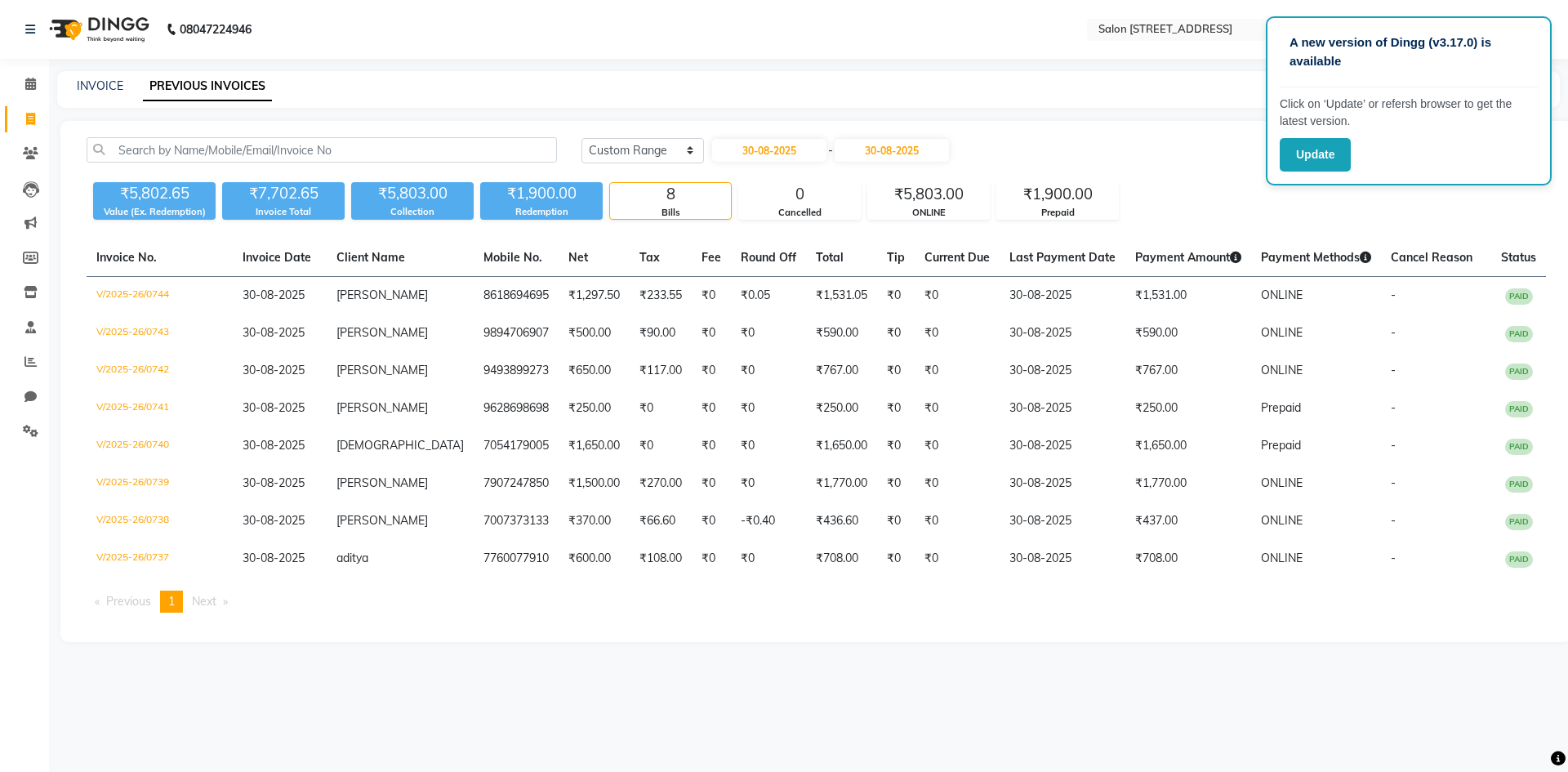
select select "range"
